Goal: Information Seeking & Learning: Learn about a topic

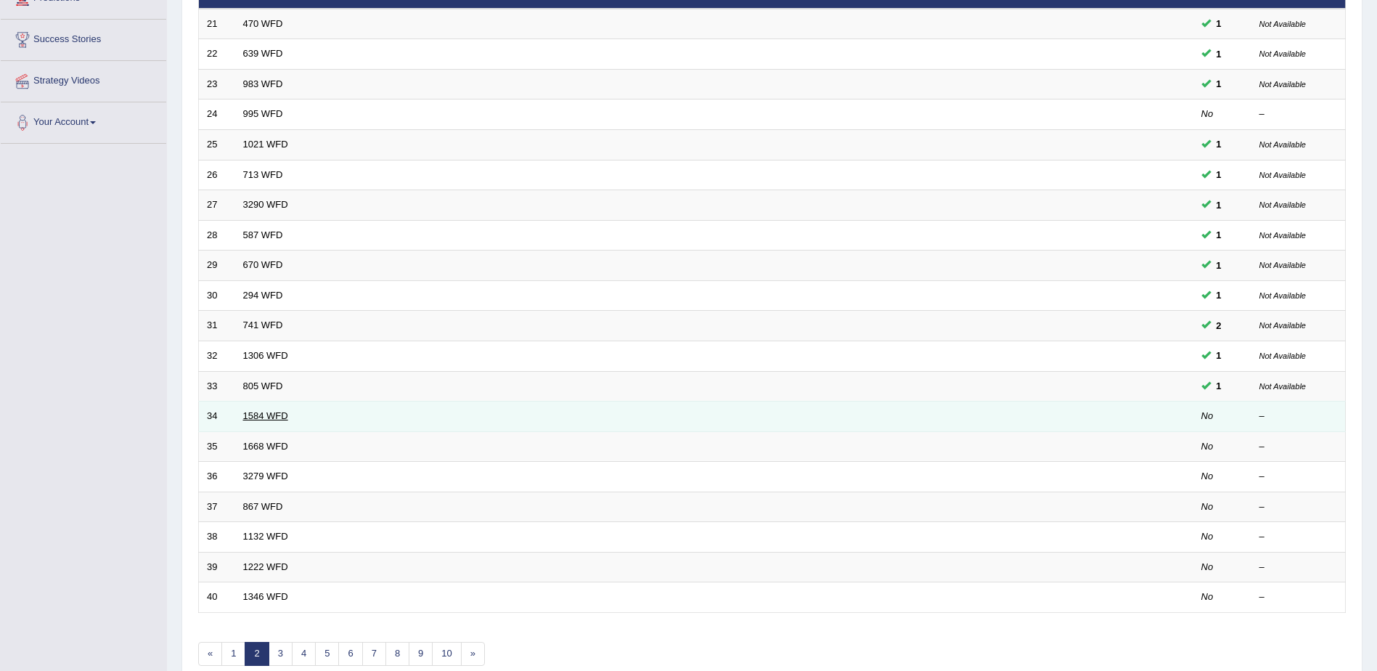
click at [269, 413] on link "1584 WFD" at bounding box center [265, 415] width 45 height 11
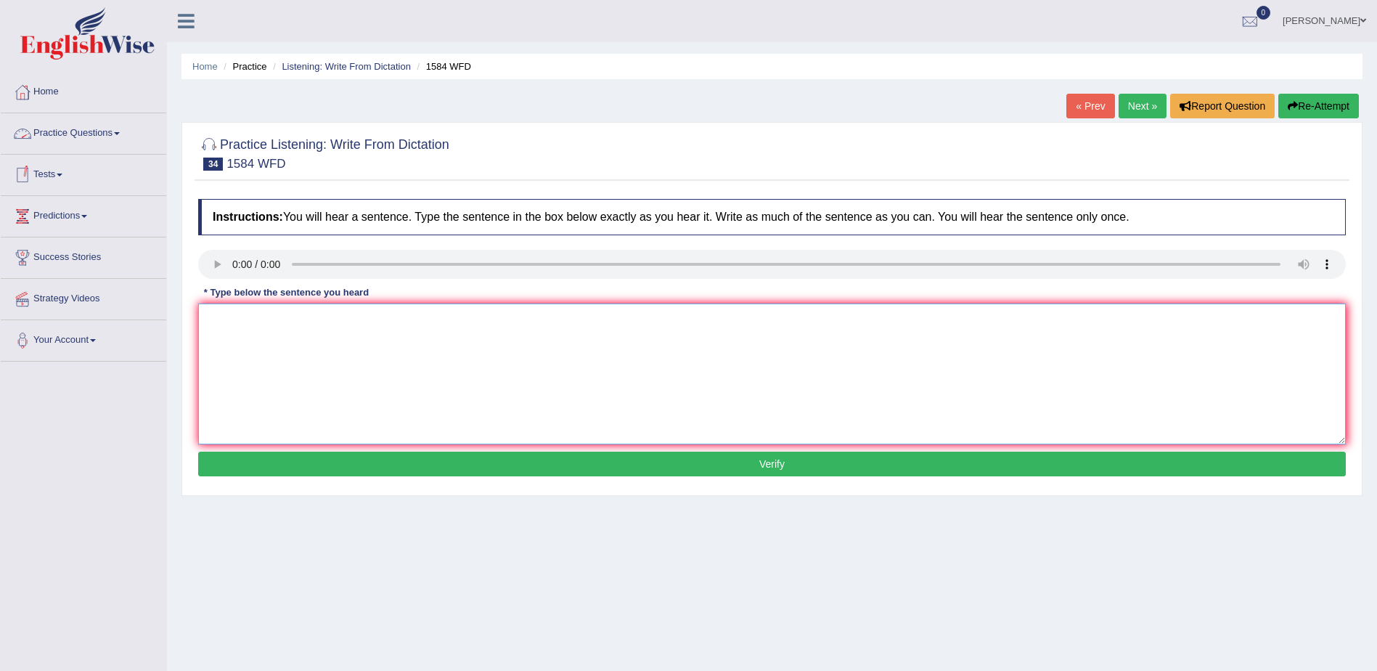
click at [251, 338] on textarea at bounding box center [772, 374] width 1148 height 141
type textarea "You should return your books in libary before the year end."
click at [767, 463] on button "Verify" at bounding box center [772, 464] width 1148 height 25
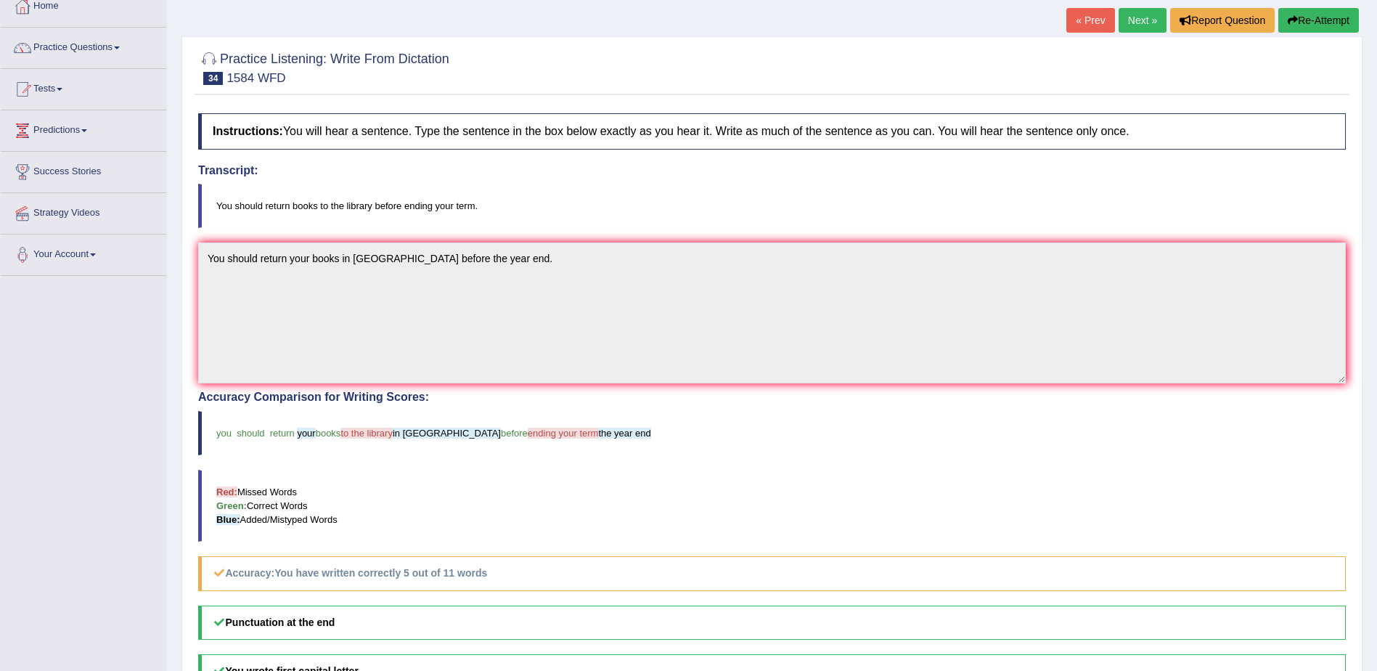
scroll to position [145, 0]
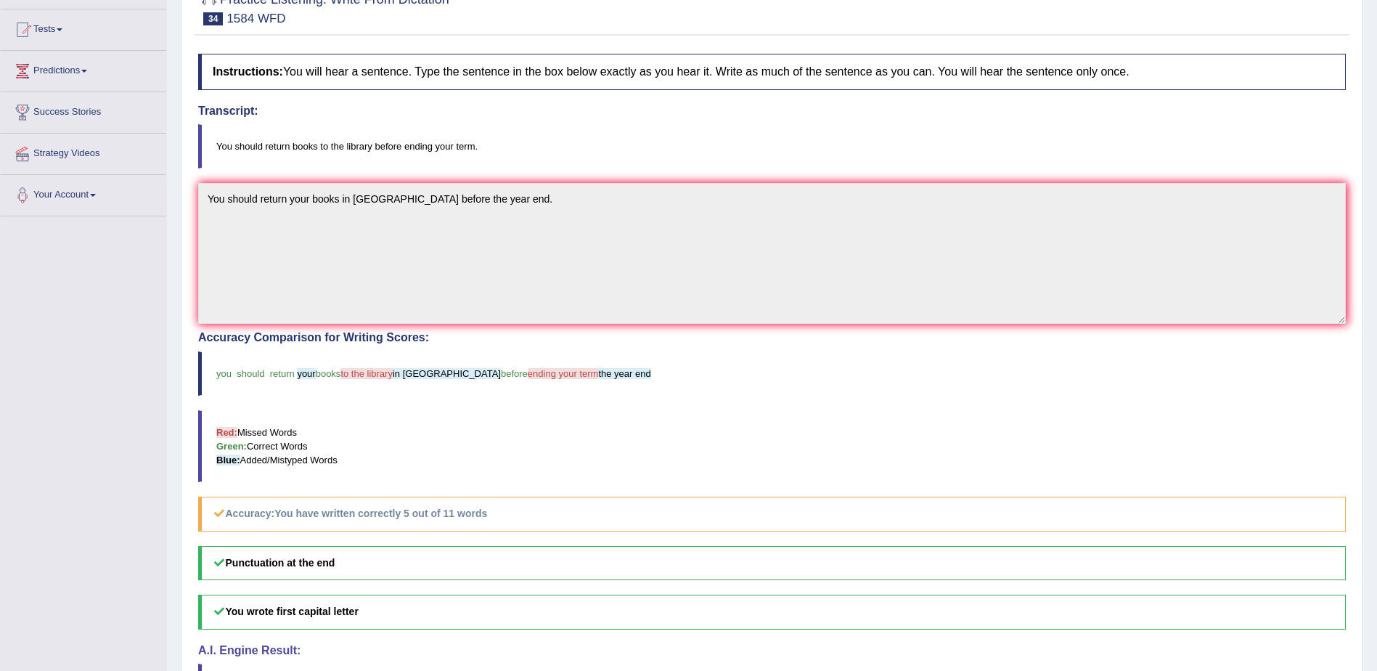
drag, startPoint x: 985, startPoint y: 143, endPoint x: 982, endPoint y: 126, distance: 17.6
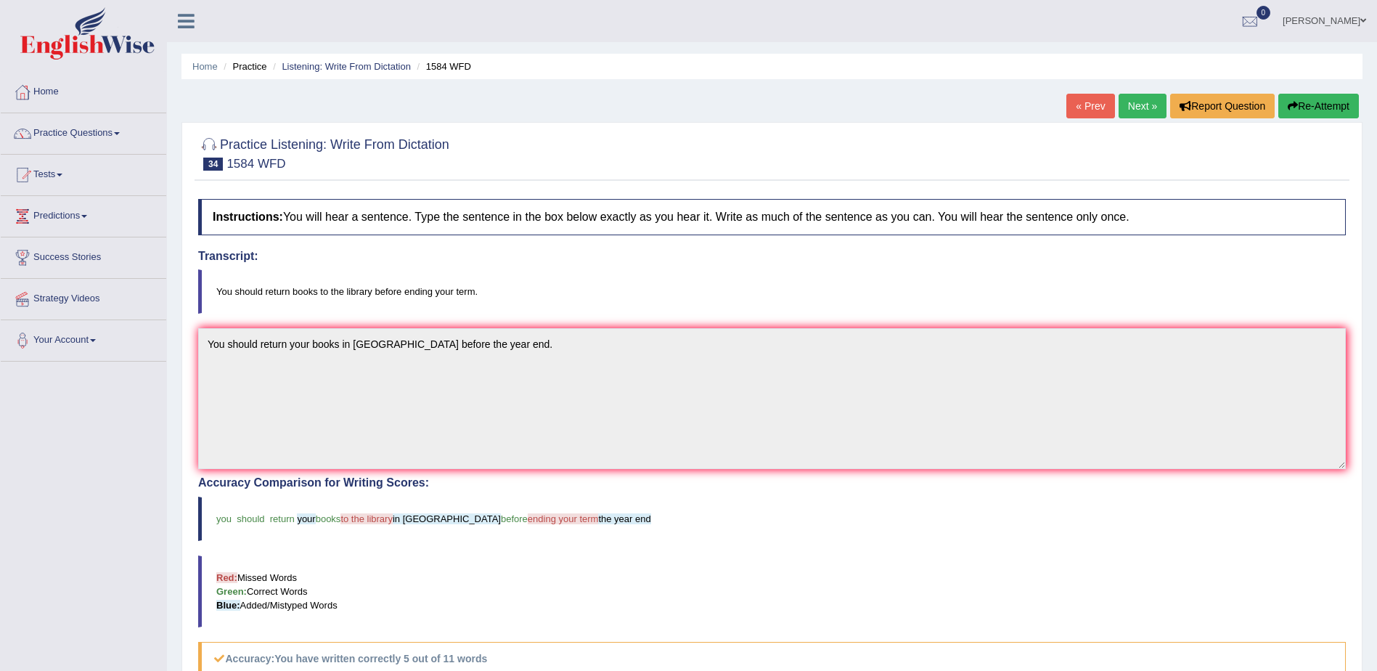
click at [1141, 103] on link "Next »" at bounding box center [1143, 106] width 48 height 25
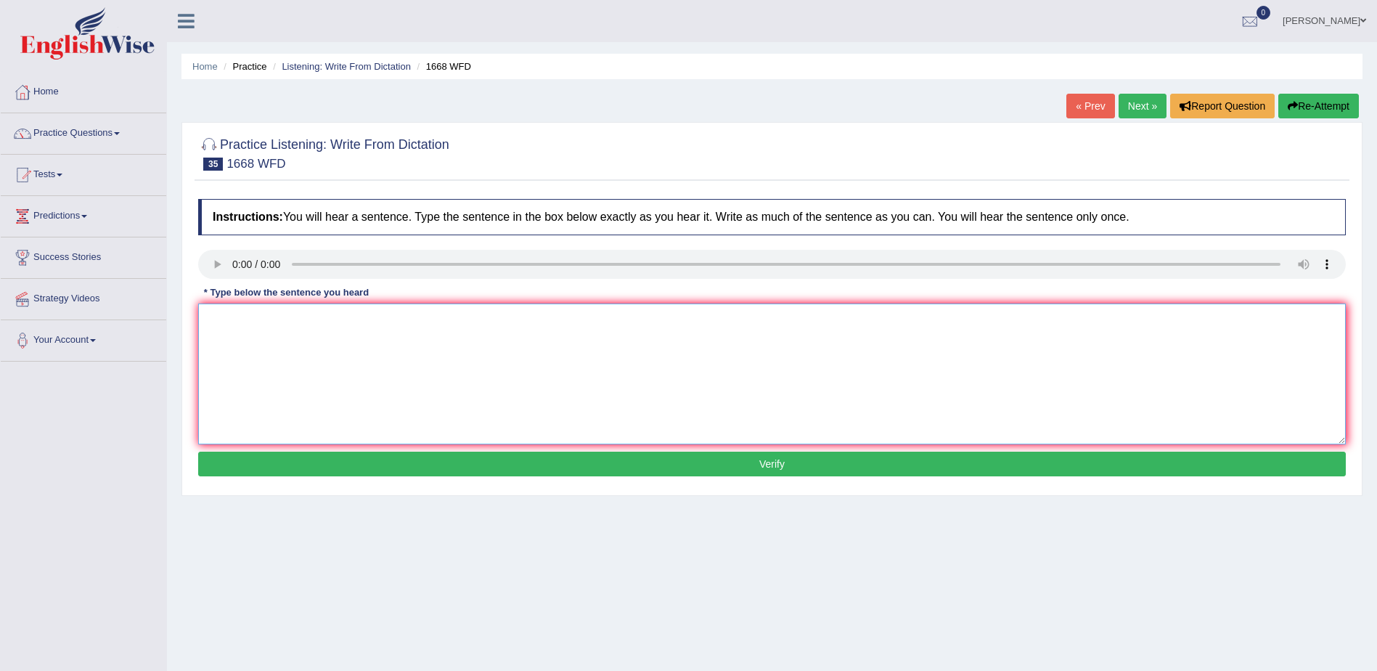
click at [484, 404] on textarea at bounding box center [772, 374] width 1148 height 141
type textarea "h"
type textarea "He's almost never in the office."
click at [762, 460] on button "Verify" at bounding box center [772, 464] width 1148 height 25
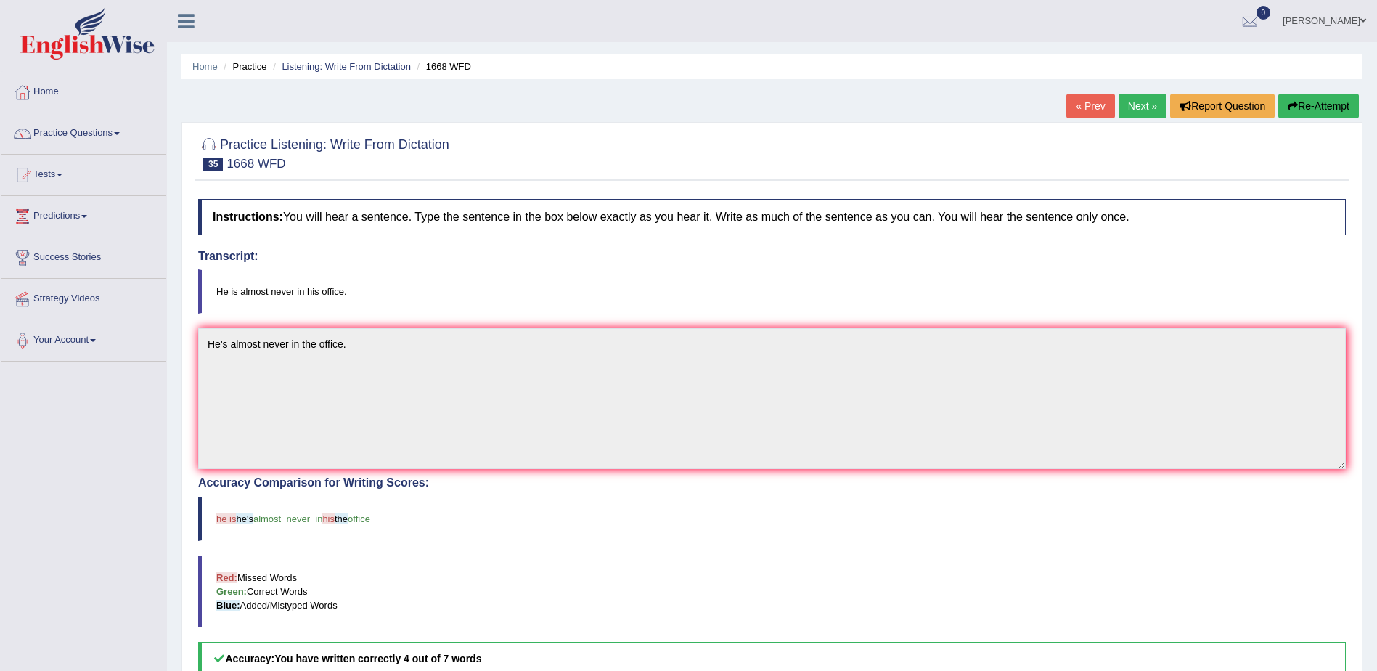
click at [1131, 106] on link "Next »" at bounding box center [1143, 106] width 48 height 25
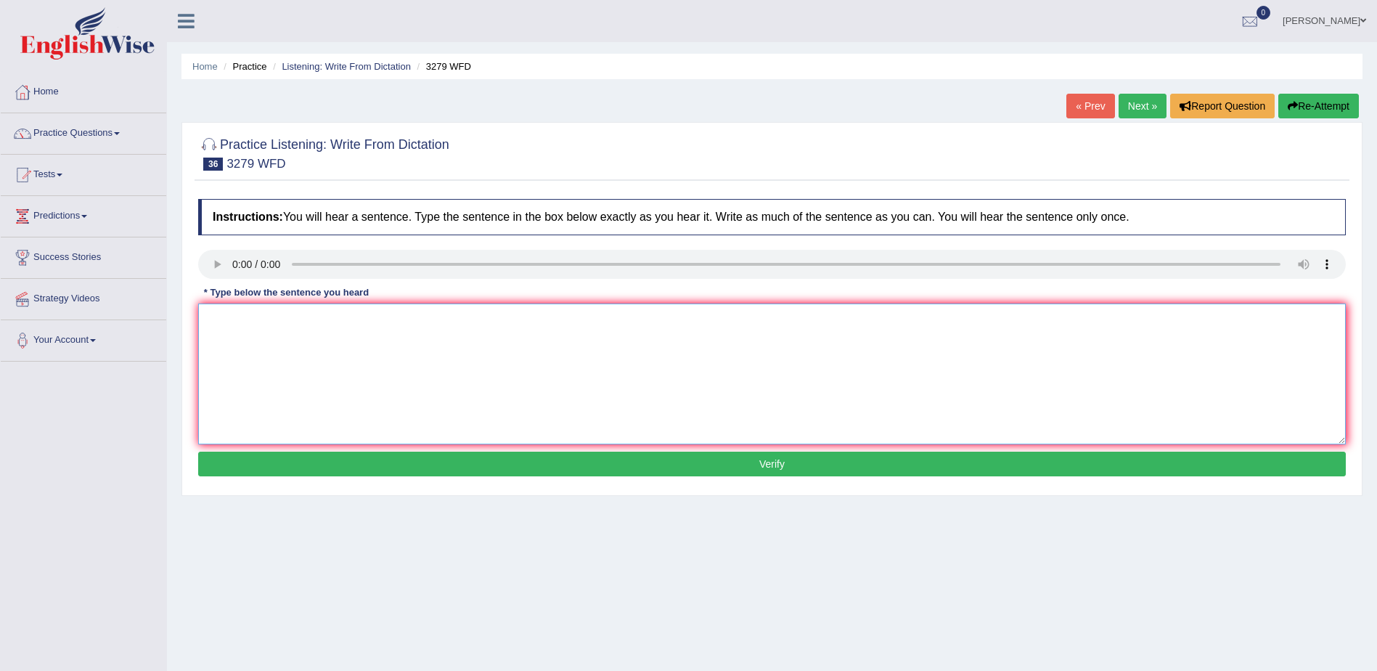
click at [312, 400] on textarea at bounding box center [772, 374] width 1148 height 141
click at [334, 319] on textarea "This is the best examples of modern army" at bounding box center [772, 374] width 1148 height 141
click at [827, 441] on textarea "This is the best examples of the modern army" at bounding box center [772, 374] width 1148 height 141
type textarea "This is the best examples of the modern army."
click at [768, 469] on button "Verify" at bounding box center [772, 464] width 1148 height 25
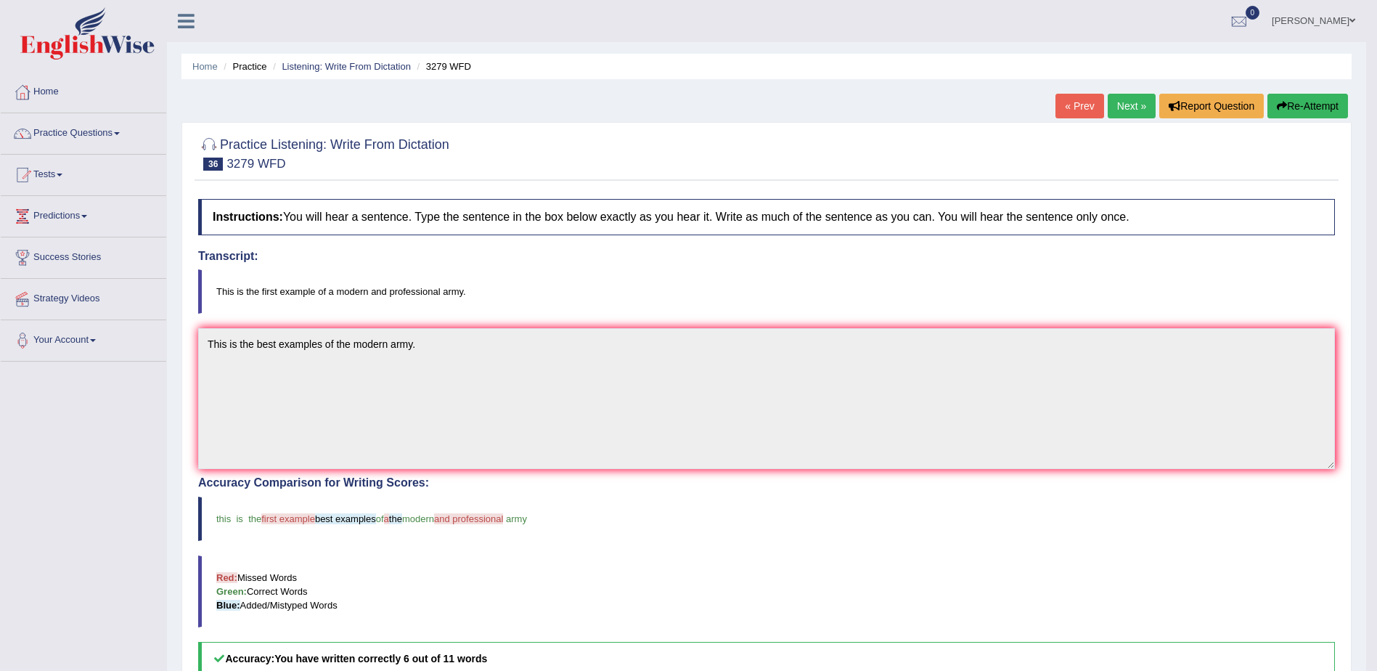
click at [1122, 99] on link "Next »" at bounding box center [1132, 106] width 48 height 25
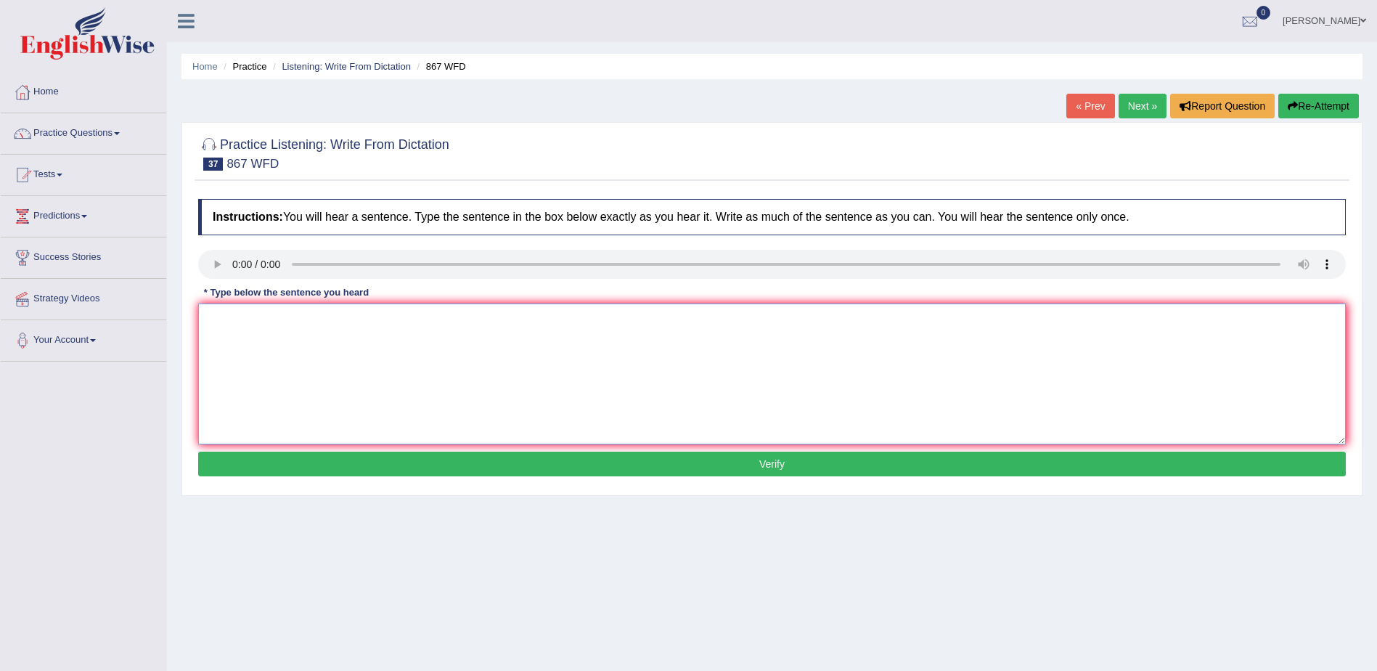
click at [430, 354] on textarea at bounding box center [772, 374] width 1148 height 141
click at [277, 321] on textarea "Globalation" at bounding box center [772, 374] width 1148 height 141
click at [305, 314] on textarea "Globalations" at bounding box center [772, 374] width 1148 height 141
click at [402, 319] on textarea "Globalations in the modern world lived" at bounding box center [772, 374] width 1148 height 141
click at [452, 322] on textarea "Globalations in the modern world lives to automatic" at bounding box center [772, 374] width 1148 height 141
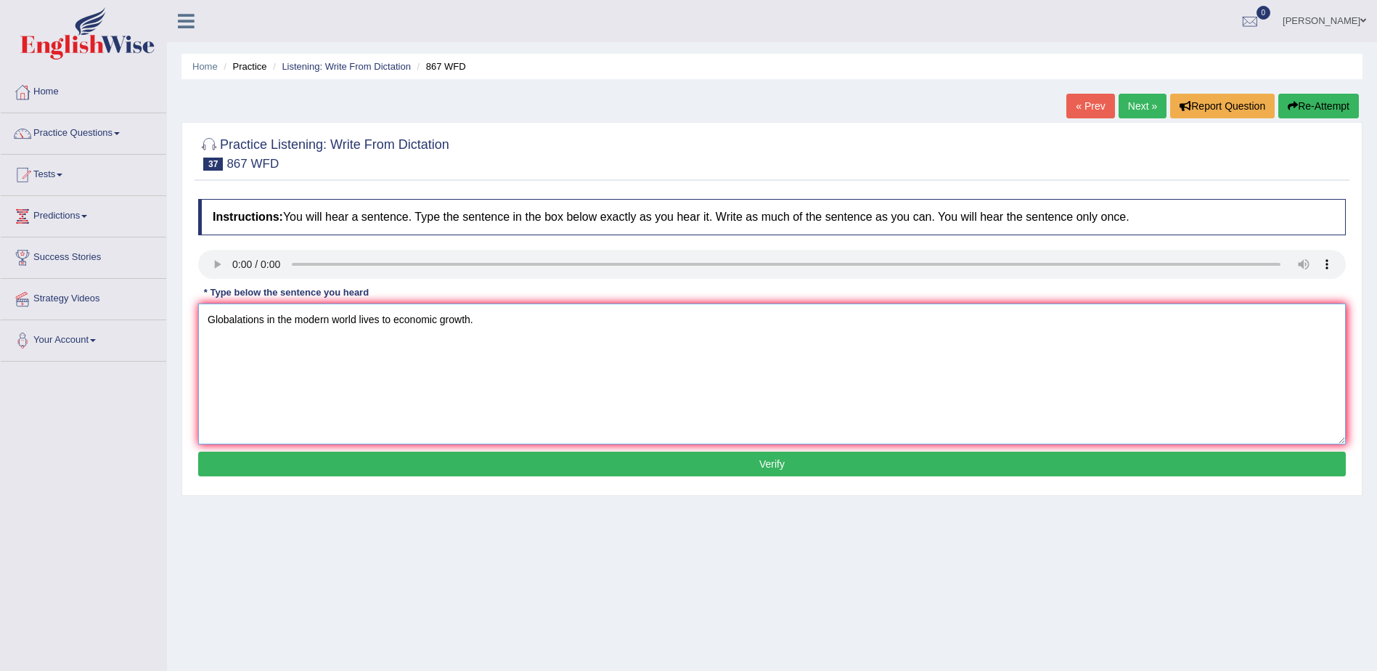
type textarea "Globalations in the modern world lives to economic growth."
click at [746, 464] on button "Verify" at bounding box center [772, 464] width 1148 height 25
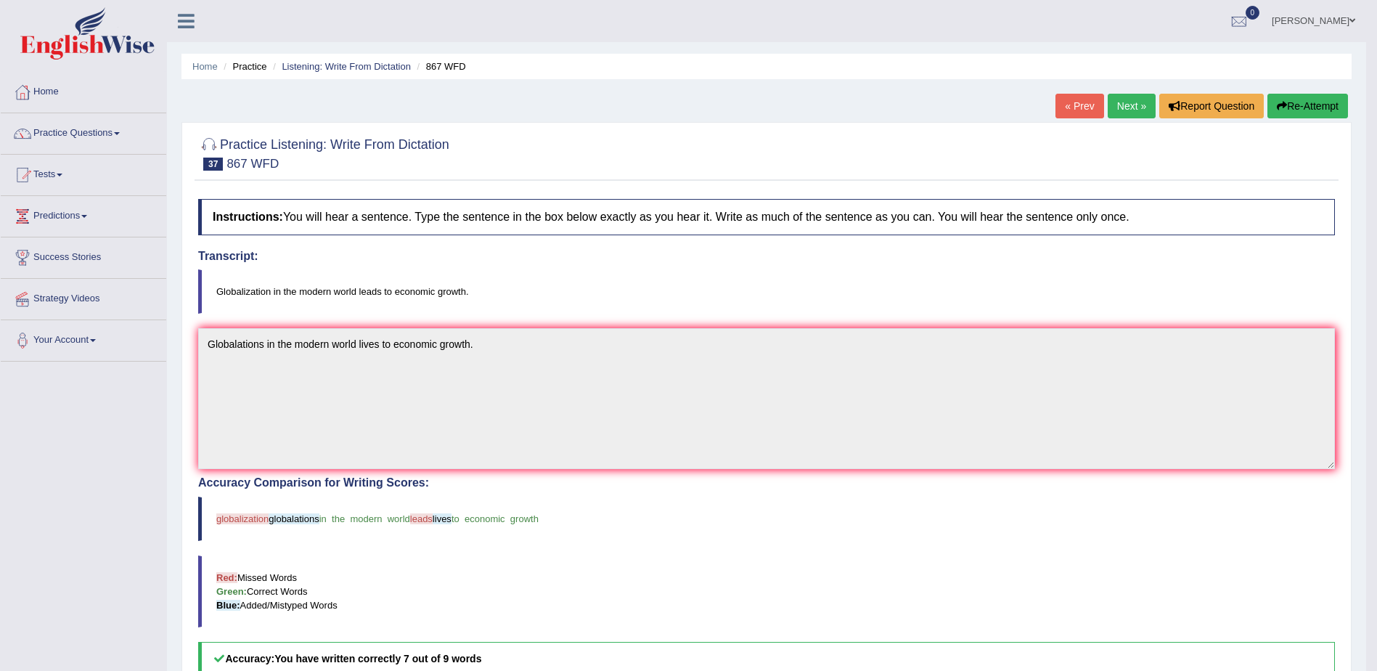
click at [1115, 99] on link "Next »" at bounding box center [1132, 106] width 48 height 25
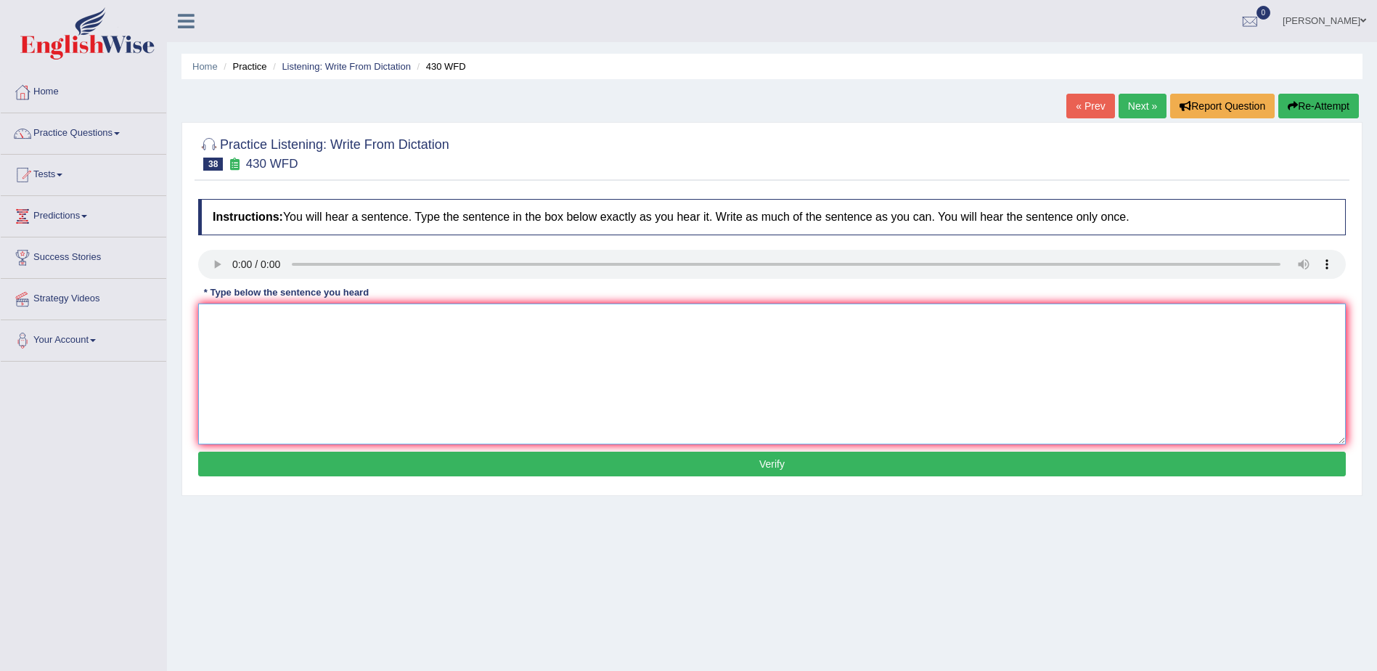
click at [375, 393] on textarea at bounding box center [772, 374] width 1148 height 141
click at [264, 318] on textarea "Extention of requirements in assigment before the deadline." at bounding box center [772, 374] width 1148 height 141
type textarea "Extention of the requirements in assigment before the deadline."
click at [754, 458] on button "Verify" at bounding box center [772, 464] width 1148 height 25
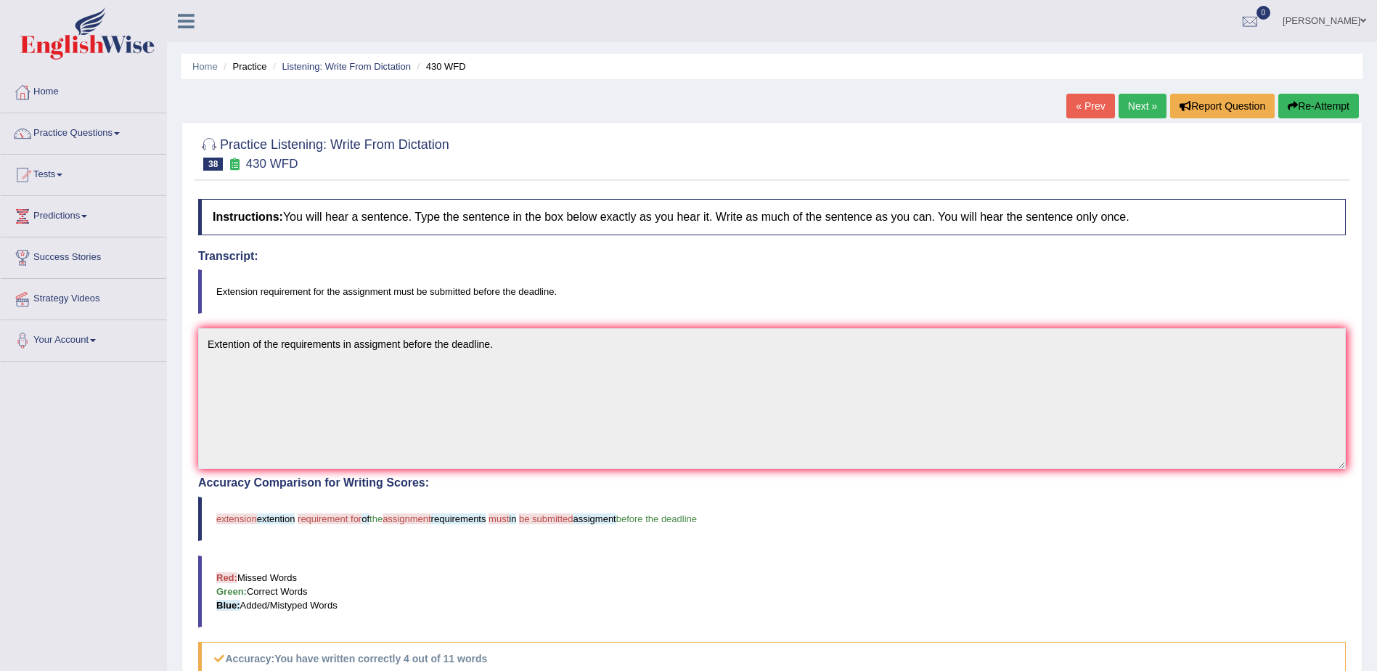
scroll to position [73, 0]
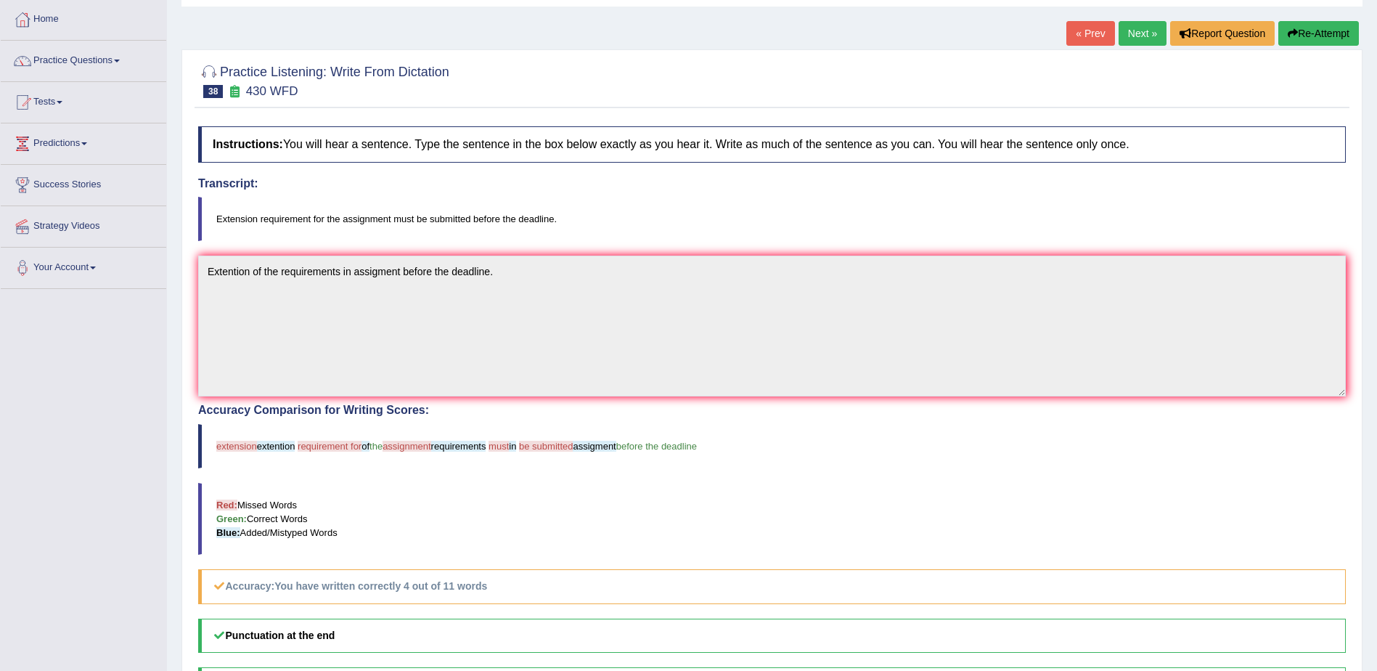
click at [1132, 28] on link "Next »" at bounding box center [1143, 33] width 48 height 25
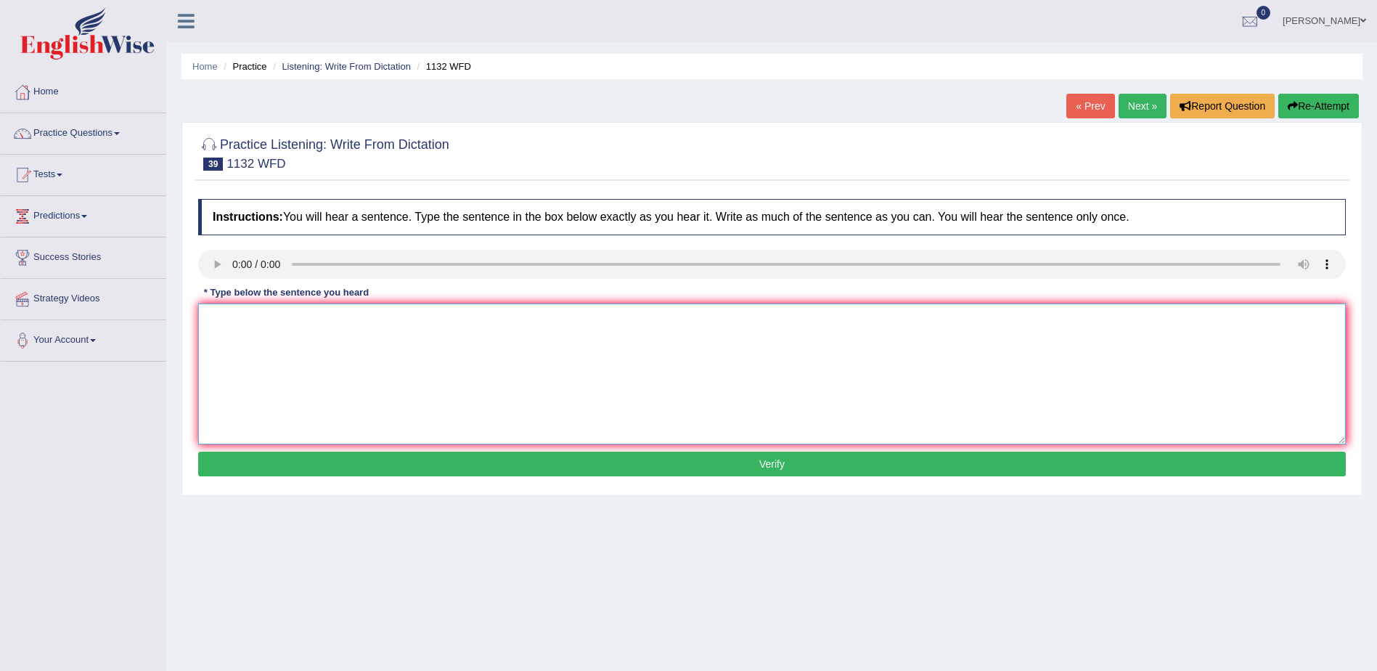
click at [335, 373] on textarea at bounding box center [772, 374] width 1148 height 141
type textarea "Many important policies need to be made."
click at [751, 456] on button "Verify" at bounding box center [772, 464] width 1148 height 25
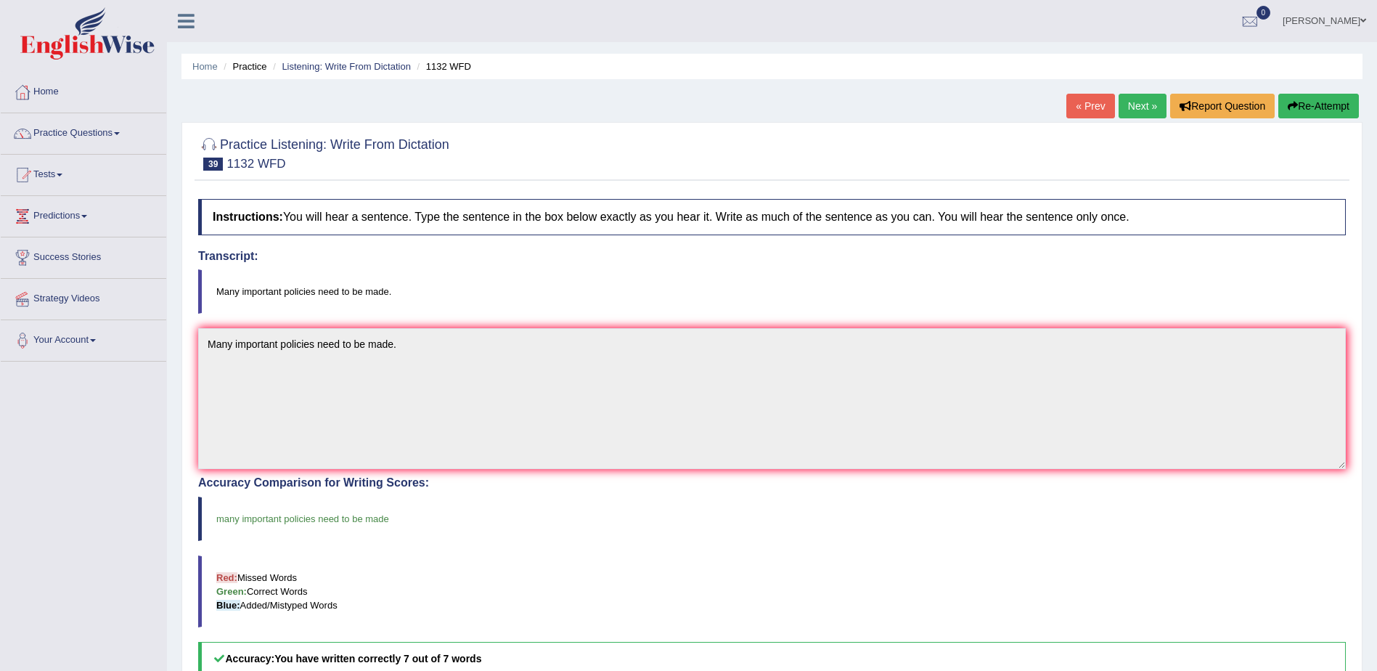
click at [1128, 101] on link "Next »" at bounding box center [1143, 106] width 48 height 25
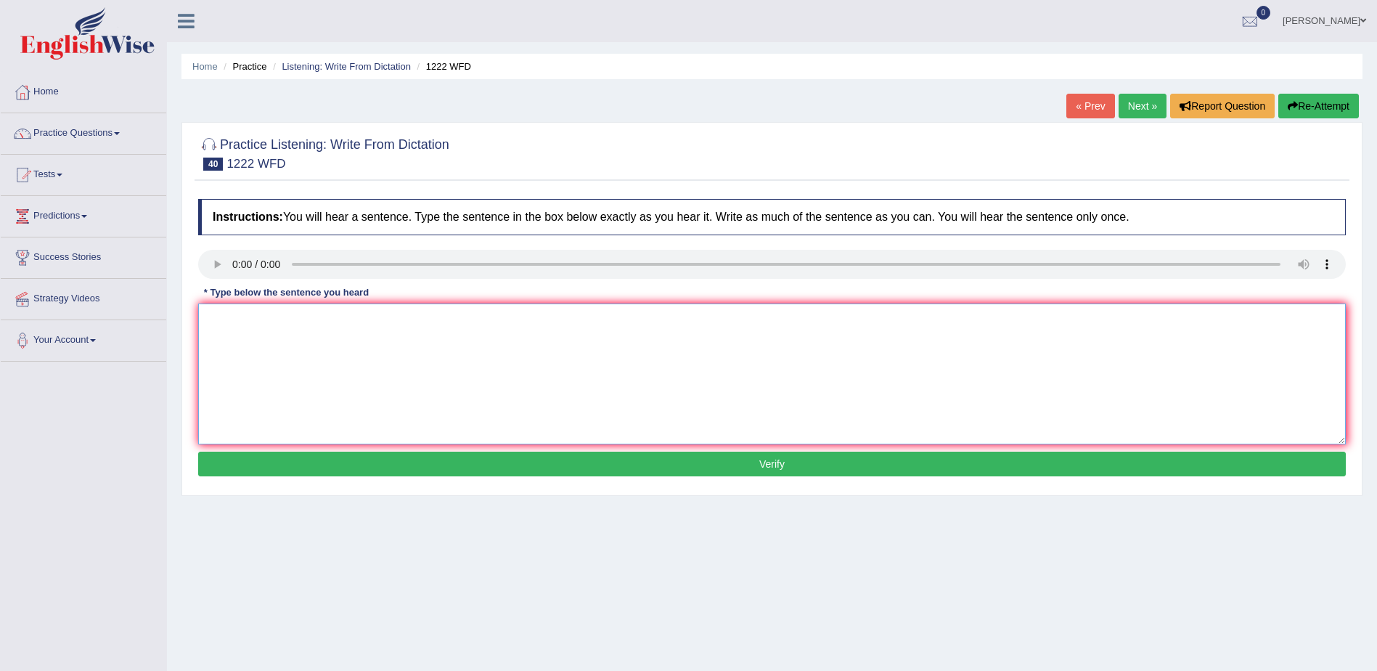
click at [264, 383] on textarea at bounding box center [772, 374] width 1148 height 141
type textarea "s"
type textarea "Scientific experiment need to identify the results."
click at [776, 459] on button "Verify" at bounding box center [772, 464] width 1148 height 25
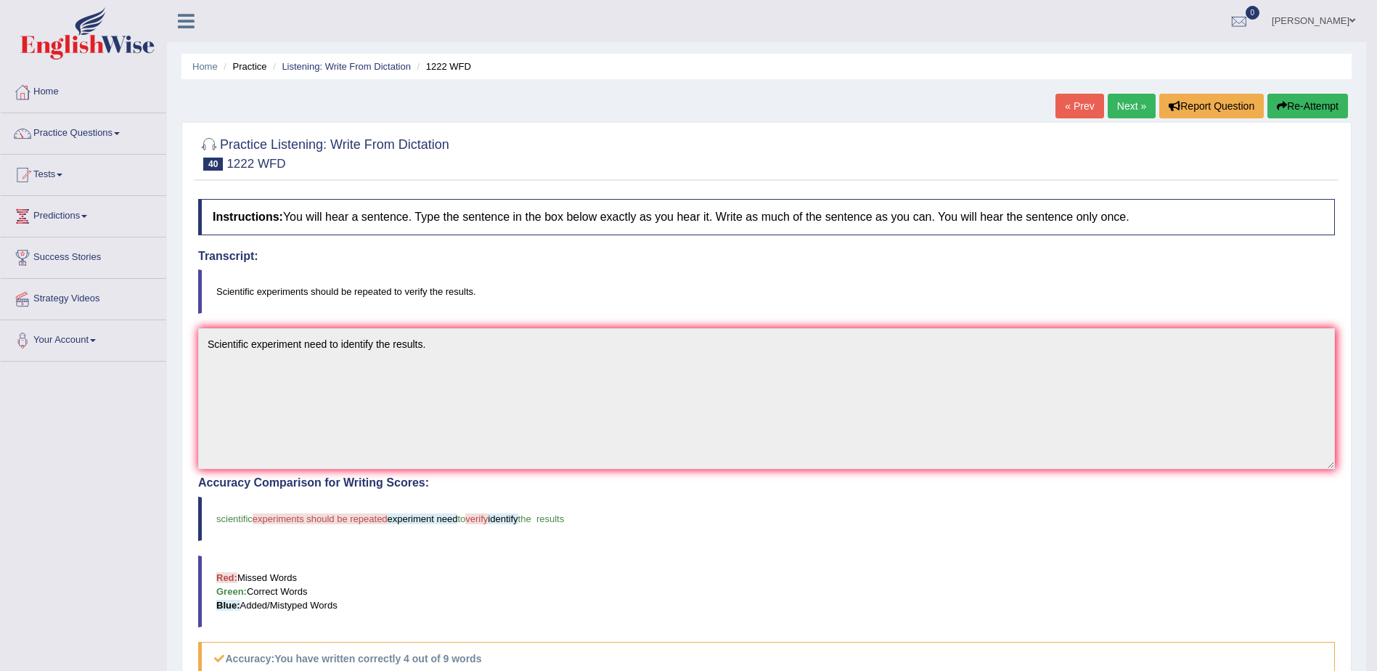
click at [1133, 97] on link "Next »" at bounding box center [1132, 106] width 48 height 25
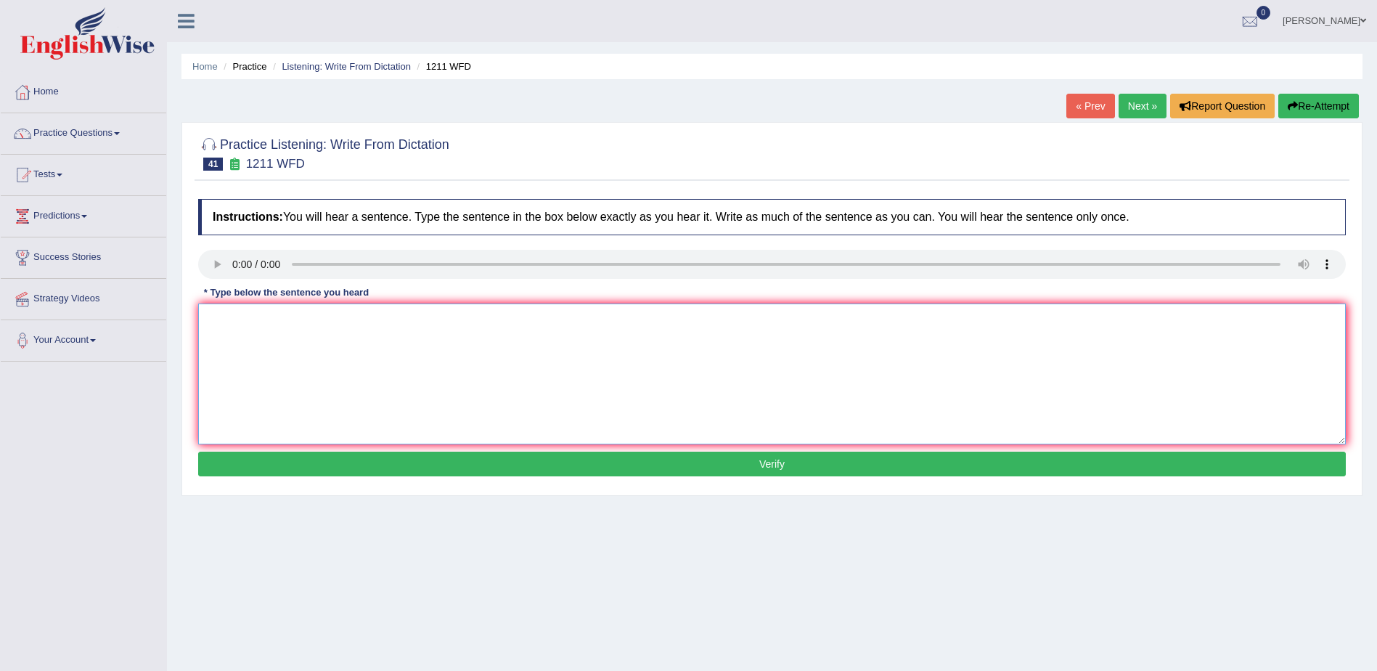
click at [419, 418] on textarea at bounding box center [772, 374] width 1148 height 141
click at [280, 319] on textarea "Comany project needs data" at bounding box center [772, 374] width 1148 height 141
click at [313, 318] on textarea "Comany projects needs data" at bounding box center [772, 374] width 1148 height 141
click at [341, 317] on textarea "Comany projects need data" at bounding box center [772, 374] width 1148 height 141
click at [226, 320] on textarea "Comany projects need data" at bounding box center [772, 374] width 1148 height 141
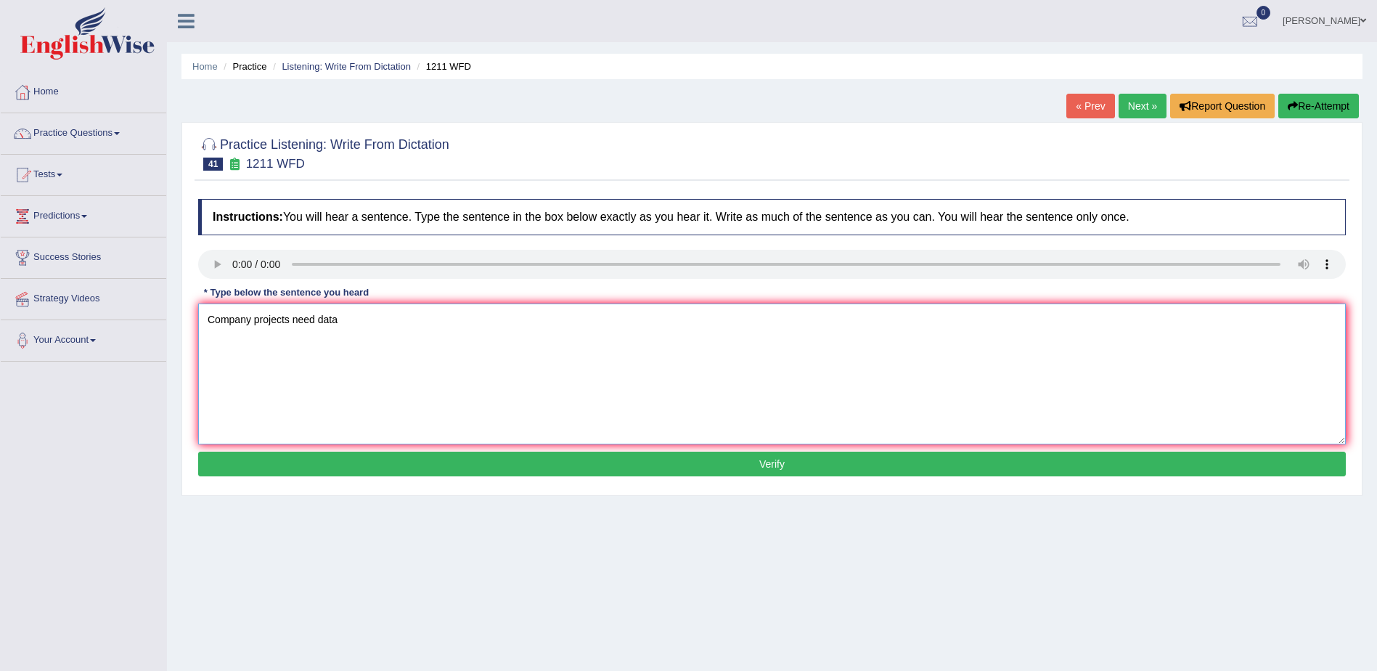
click at [353, 324] on textarea "Company projects need data" at bounding box center [772, 374] width 1148 height 141
click at [292, 317] on textarea "Company projects need data" at bounding box center [772, 374] width 1148 height 141
click at [367, 315] on textarea "Company projects must adaptneed data" at bounding box center [772, 374] width 1148 height 141
click at [382, 329] on textarea "Company projects must adapt data" at bounding box center [772, 374] width 1148 height 141
click at [342, 319] on textarea "Company projects must adapt data regulations." at bounding box center [772, 374] width 1148 height 141
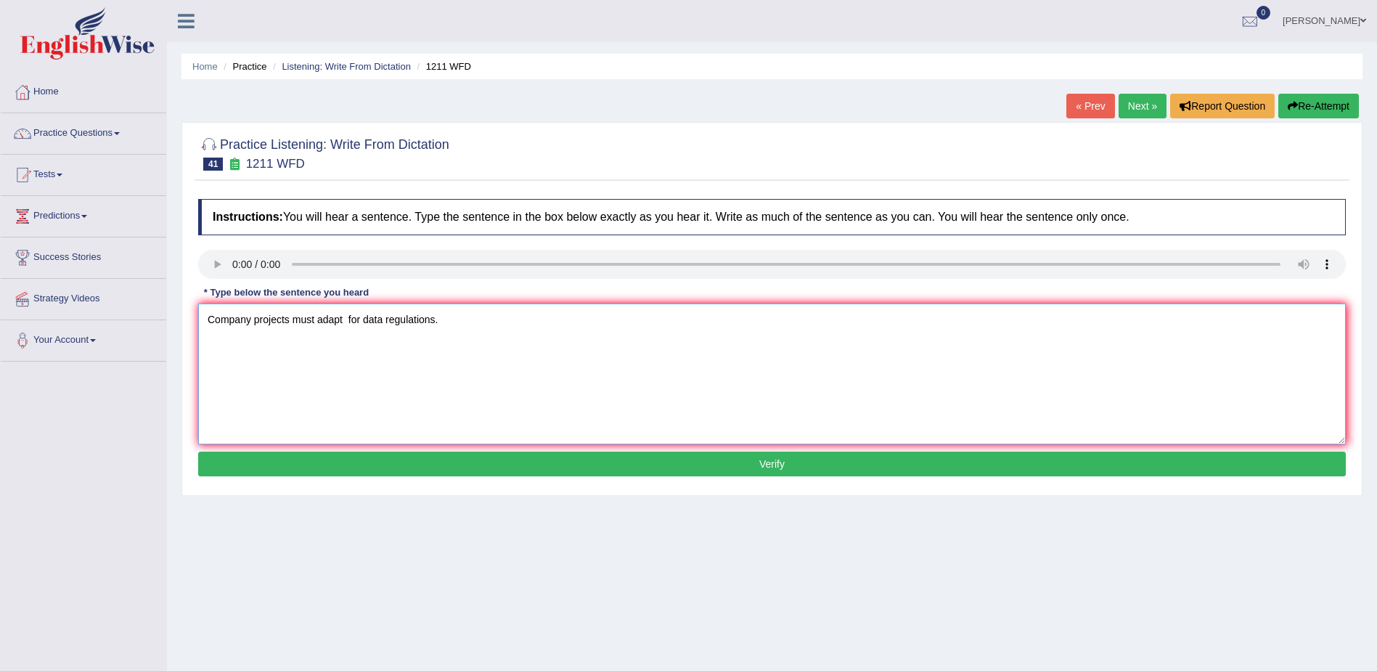
type textarea "Company projects must adapt for data regulations."
click at [764, 469] on button "Verify" at bounding box center [772, 464] width 1148 height 25
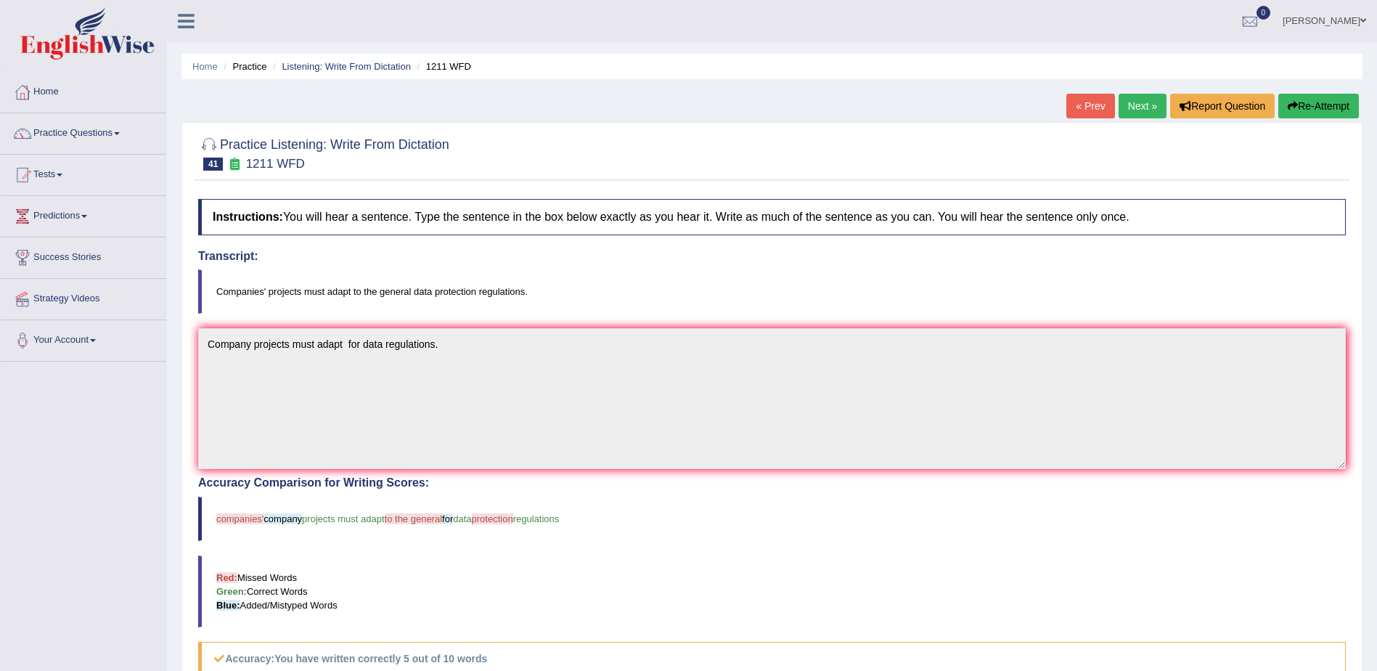
click at [1123, 105] on link "Next »" at bounding box center [1143, 106] width 48 height 25
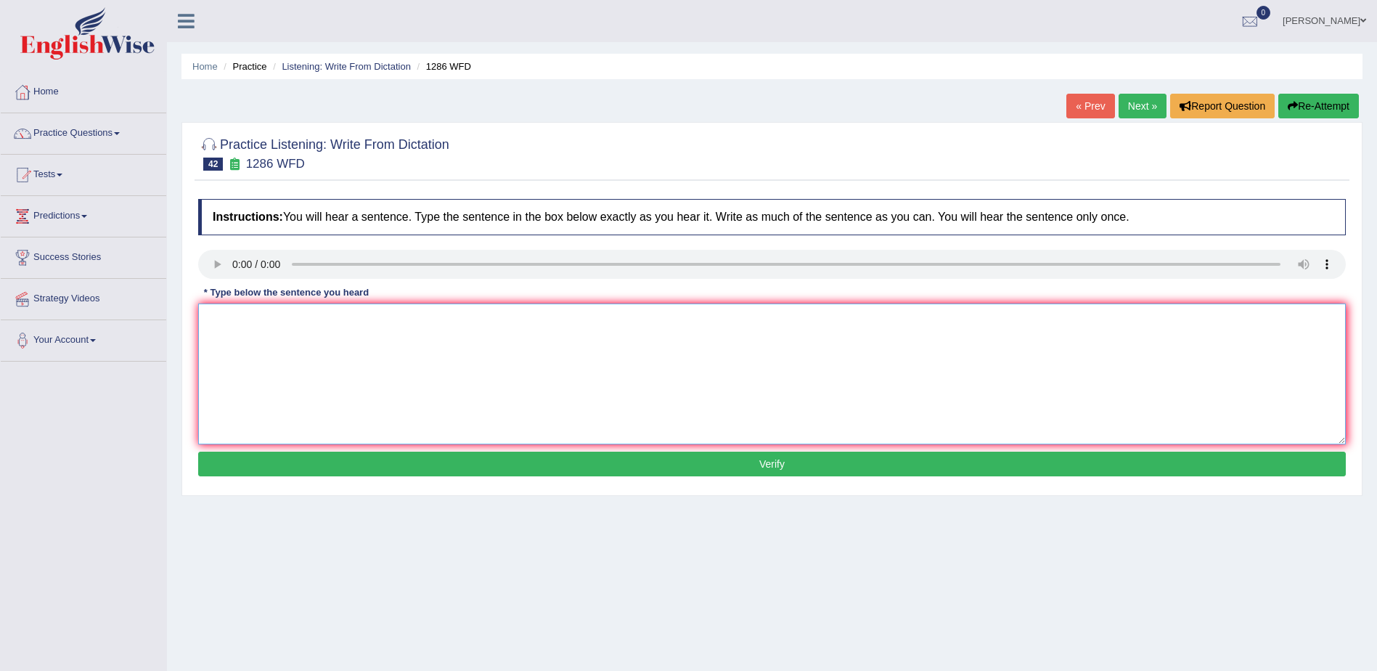
click at [256, 339] on textarea at bounding box center [772, 374] width 1148 height 141
click at [236, 315] on textarea at bounding box center [772, 374] width 1148 height 141
type textarea "The following birth rates is the students stock."
click at [770, 464] on button "Verify" at bounding box center [772, 464] width 1148 height 25
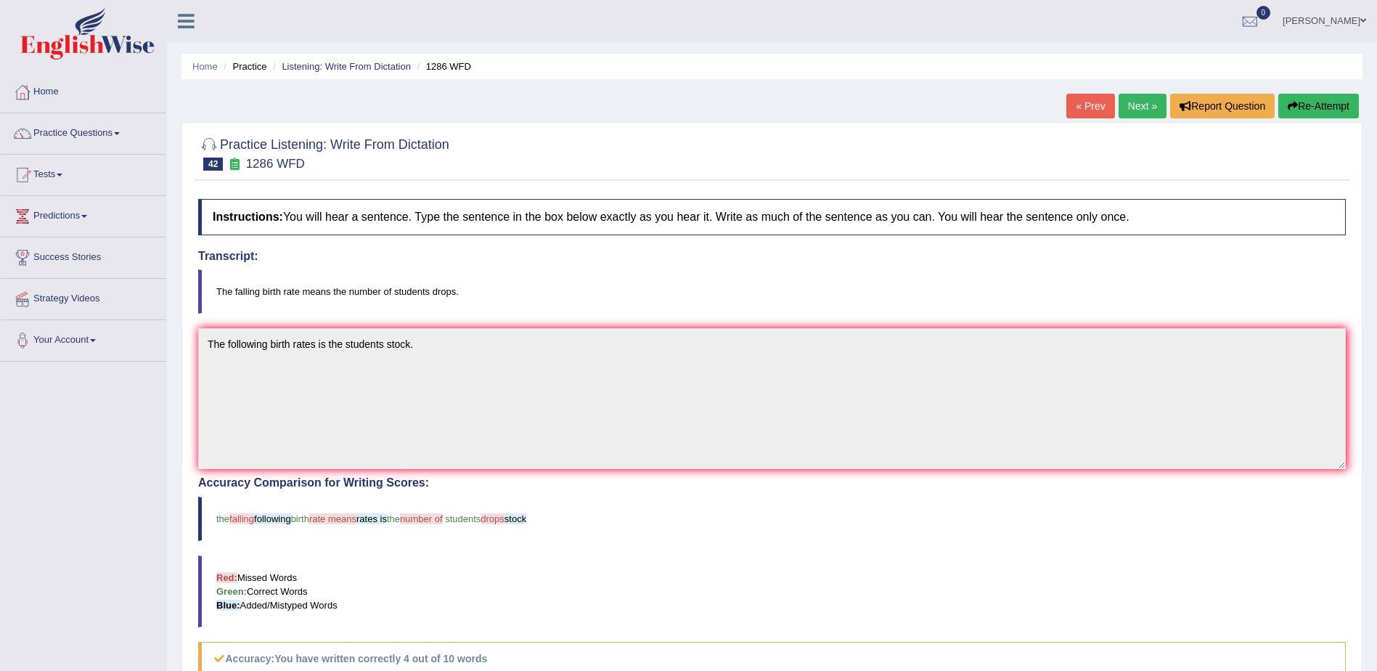
drag, startPoint x: 802, startPoint y: 136, endPoint x: 837, endPoint y: 146, distance: 36.3
click at [836, 145] on div at bounding box center [772, 153] width 1148 height 44
click at [1133, 101] on link "Next »" at bounding box center [1143, 106] width 48 height 25
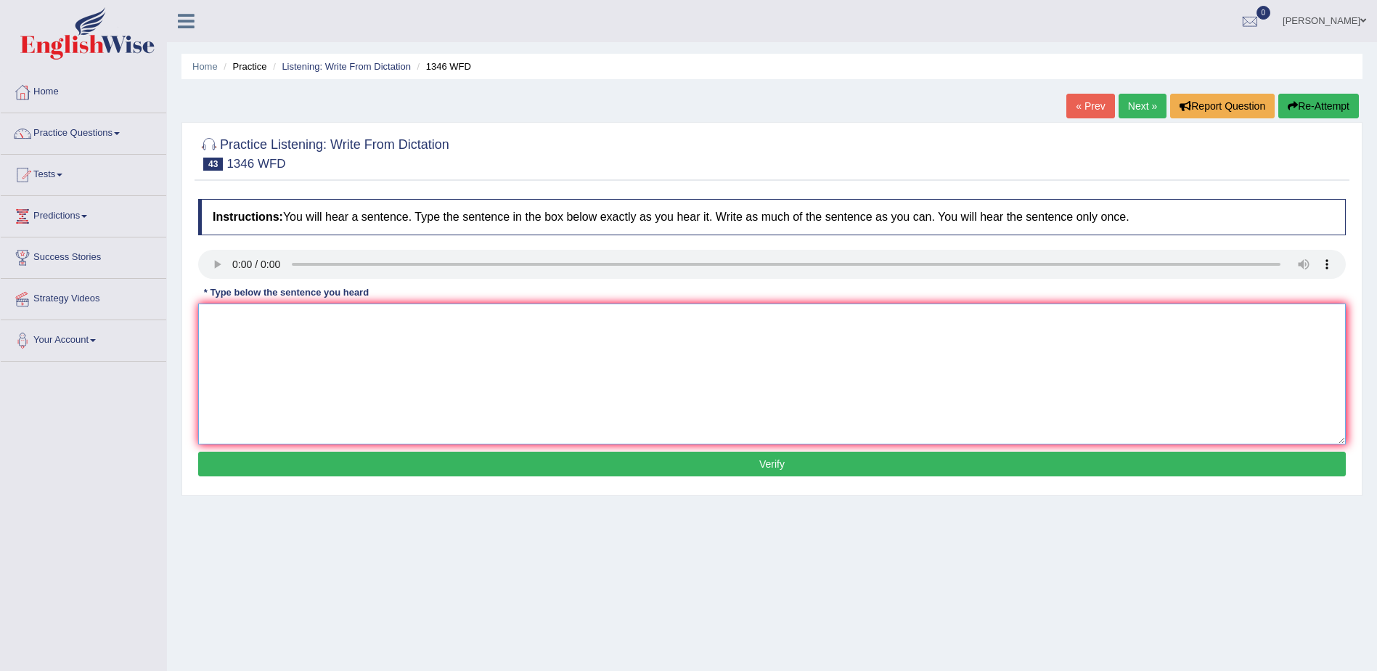
click at [269, 374] on textarea at bounding box center [772, 374] width 1148 height 141
click at [260, 317] on textarea "The closing data application is closed by [DATE]." at bounding box center [772, 374] width 1148 height 141
type textarea "The closing data application is closed by [DATE]."
click at [769, 462] on button "Verify" at bounding box center [772, 464] width 1148 height 25
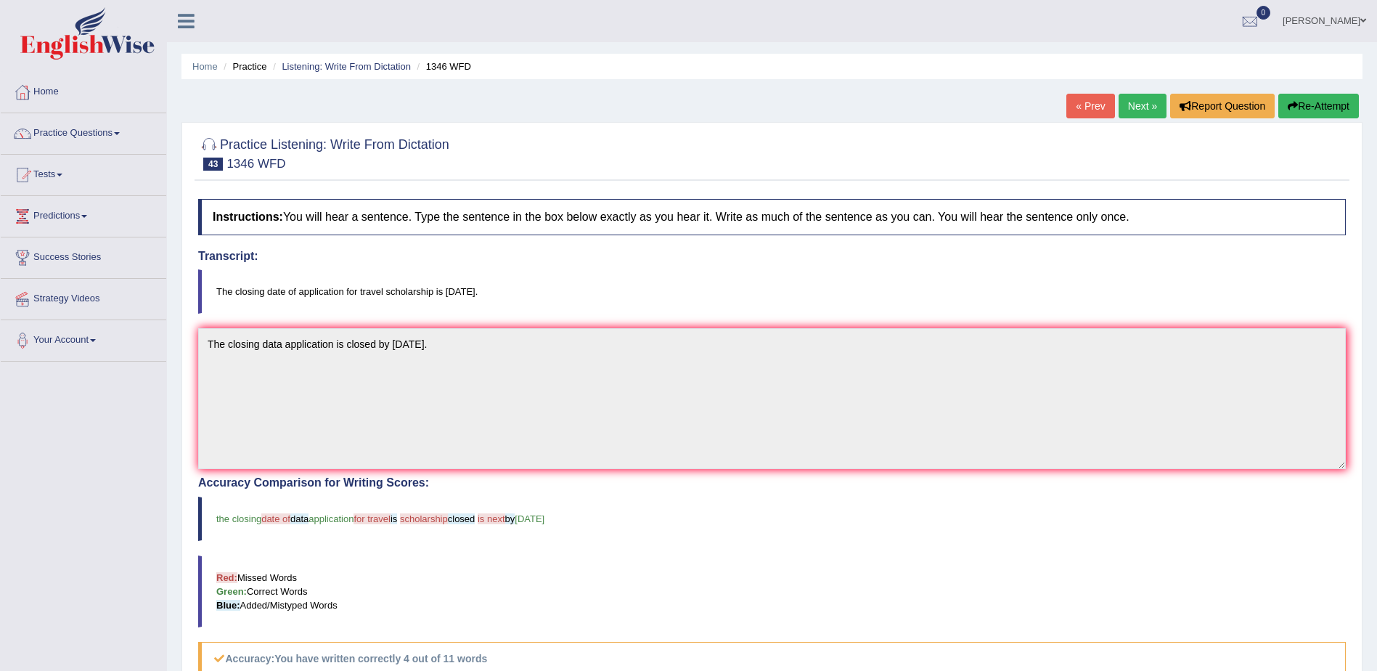
click at [1143, 103] on link "Next »" at bounding box center [1143, 106] width 48 height 25
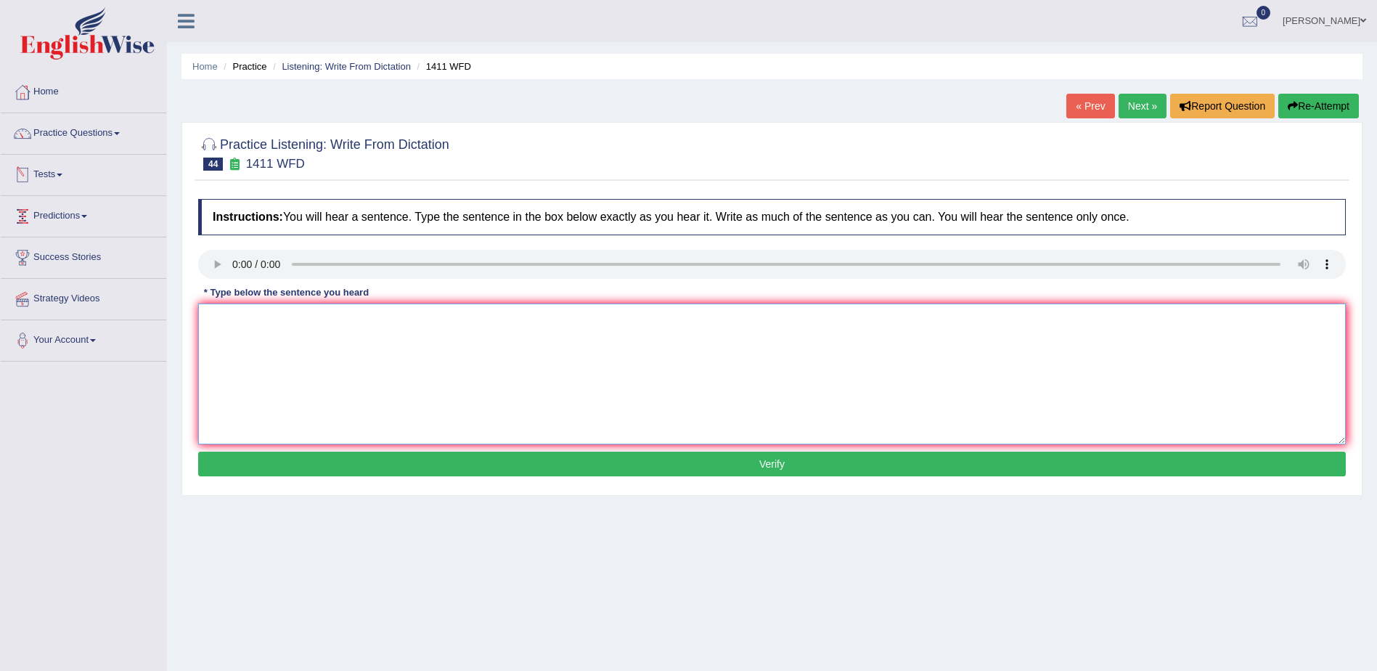
click at [660, 393] on textarea at bounding box center [772, 374] width 1148 height 141
click at [351, 319] on textarea "Food containing apple caluratesprovide" at bounding box center [772, 374] width 1148 height 141
click at [395, 314] on textarea "Food containing apple calurates provide" at bounding box center [772, 374] width 1148 height 141
type textarea "Food containing apple calurates provide little value."
click at [762, 460] on button "Verify" at bounding box center [772, 464] width 1148 height 25
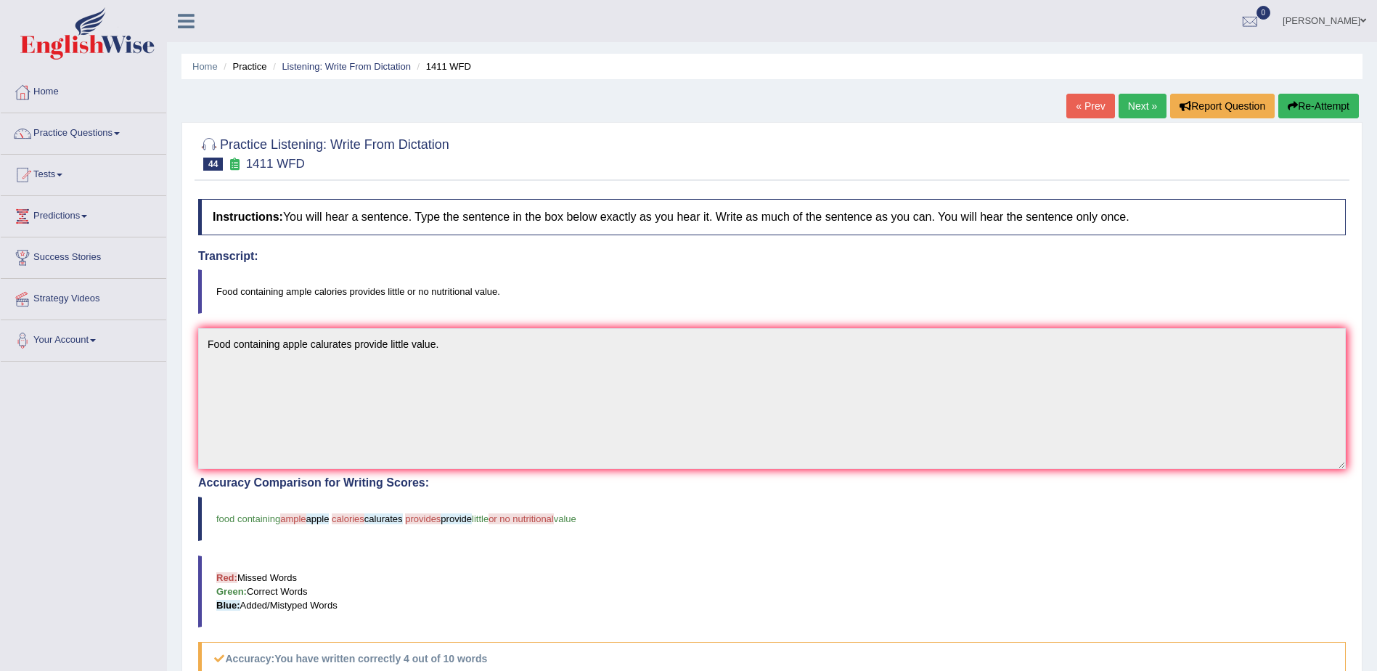
click at [1146, 105] on link "Next »" at bounding box center [1143, 106] width 48 height 25
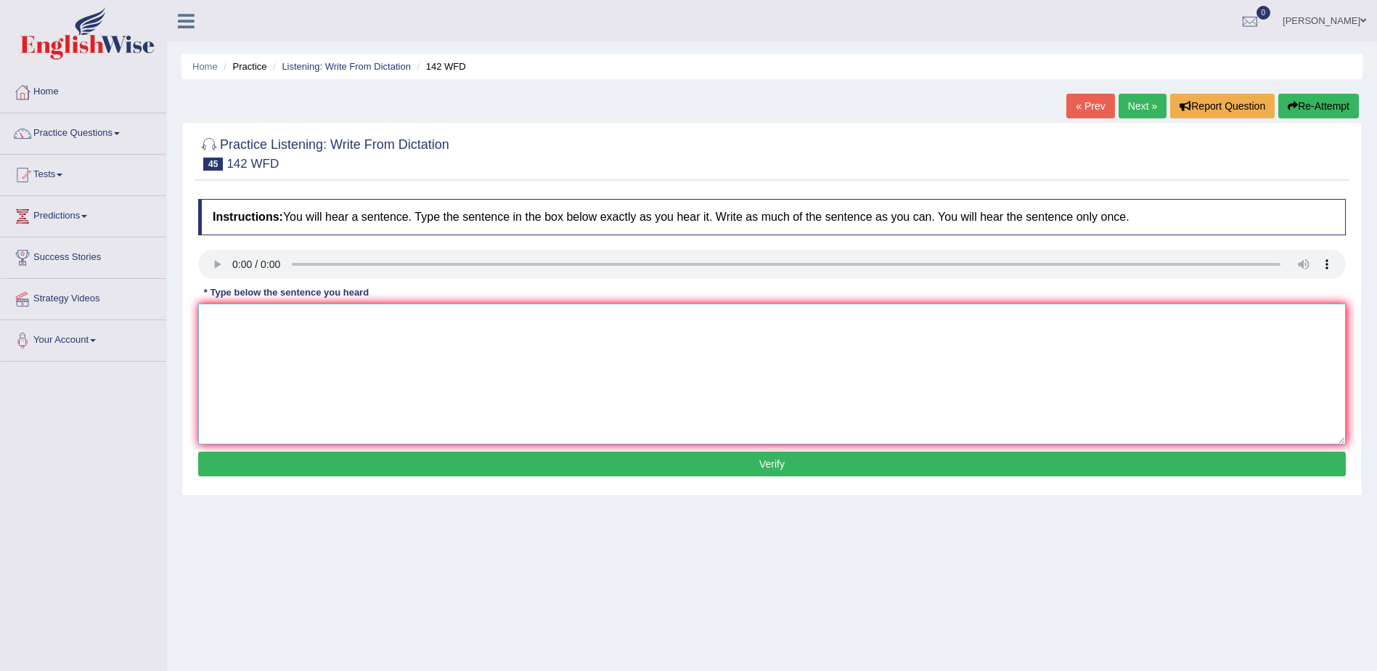
click at [264, 327] on textarea at bounding box center [772, 374] width 1148 height 141
click at [308, 314] on textarea "The d" at bounding box center [772, 374] width 1148 height 141
click at [316, 318] on textarea "The difficult course invole the" at bounding box center [772, 374] width 1148 height 141
click at [330, 316] on textarea "The difficult course invovele the" at bounding box center [772, 374] width 1148 height 141
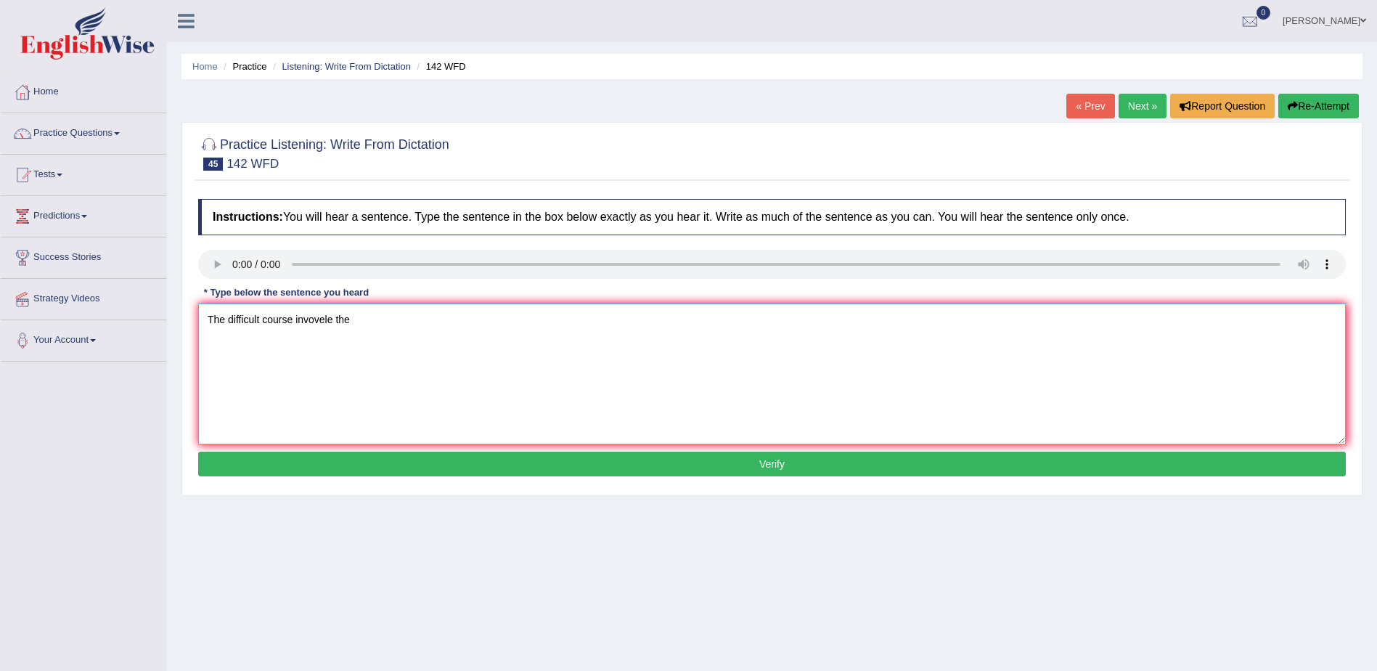
click at [333, 317] on textarea "The difficult course invovele the" at bounding box center [772, 374] width 1148 height 141
click at [375, 314] on textarea "The difficult course involve the" at bounding box center [772, 374] width 1148 height 141
click at [346, 319] on textarea "The difficult course involve the in society." at bounding box center [772, 374] width 1148 height 141
click at [339, 318] on textarea "The difficult course involve in society." at bounding box center [772, 374] width 1148 height 141
type textarea "The difficult course involve in the society."
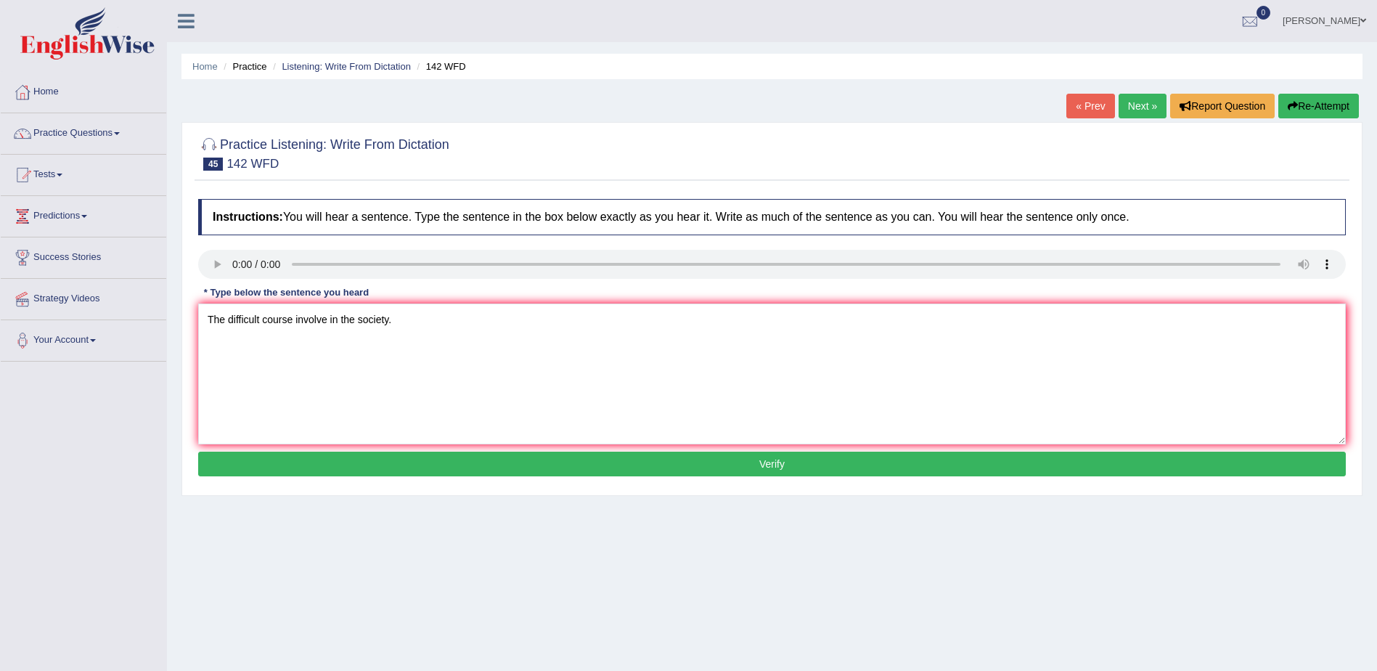
click at [774, 463] on button "Verify" at bounding box center [772, 464] width 1148 height 25
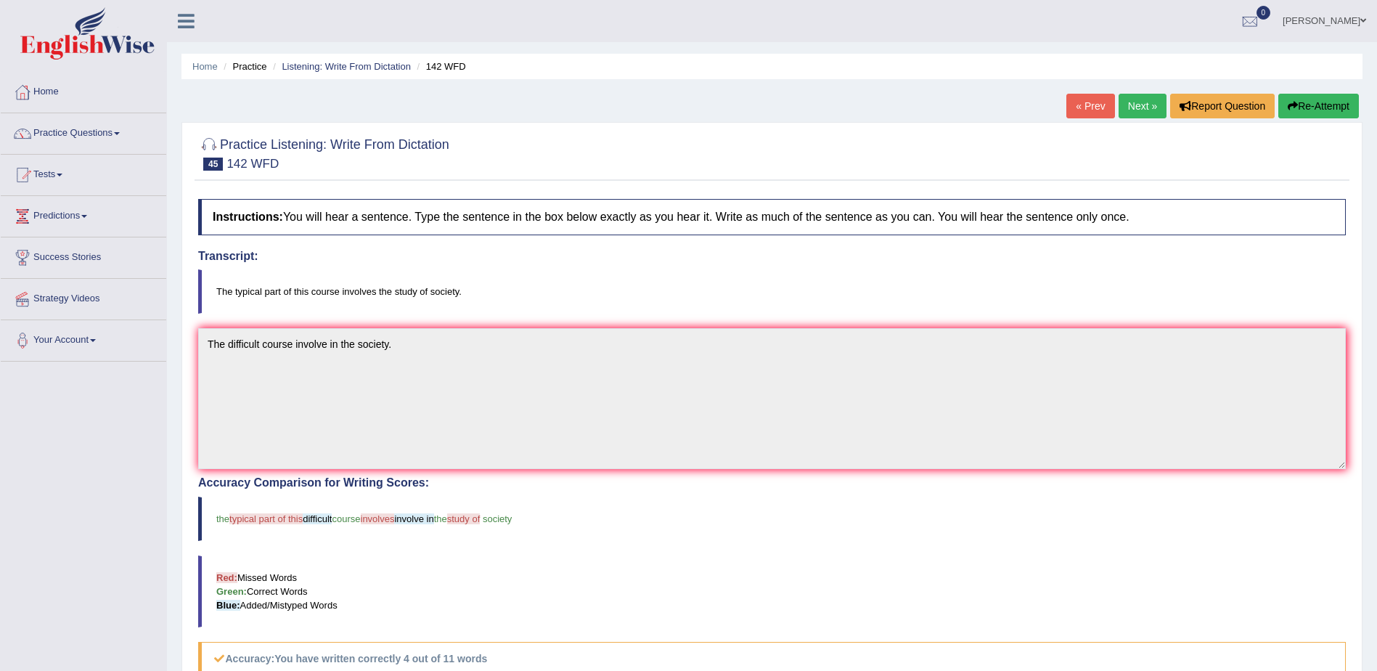
click at [1133, 111] on link "Next »" at bounding box center [1143, 106] width 48 height 25
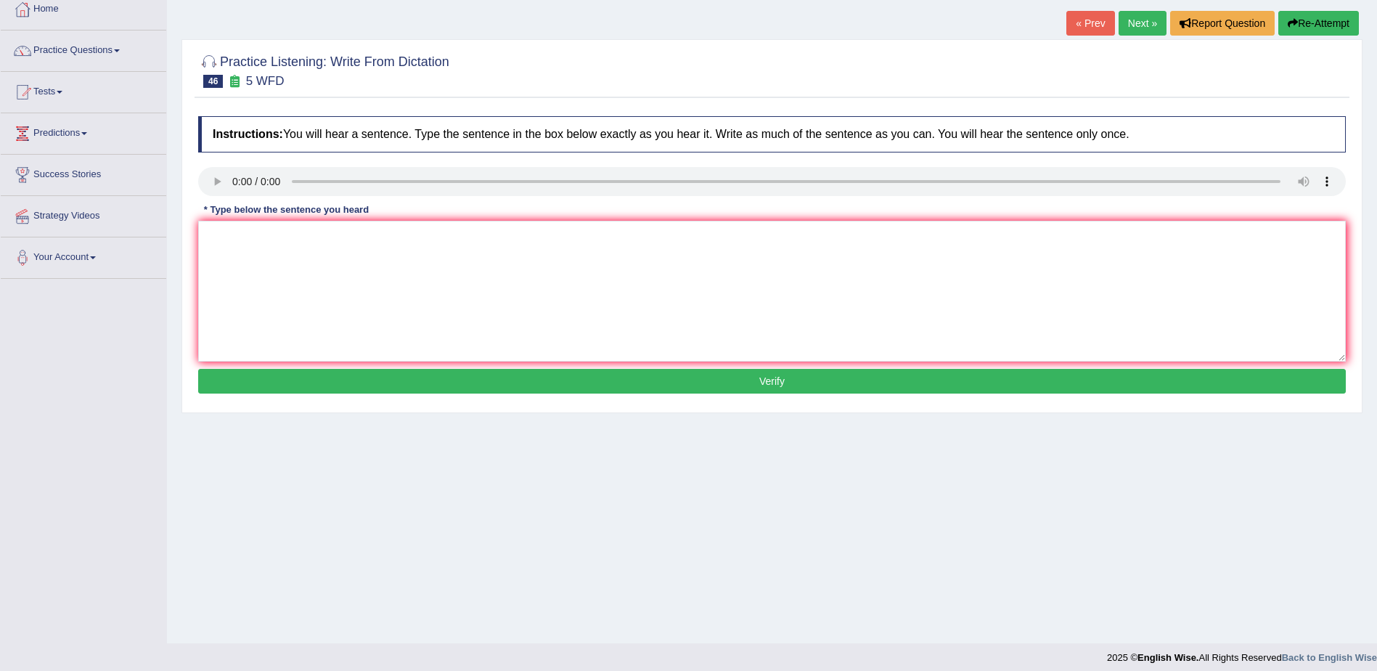
scroll to position [91, 0]
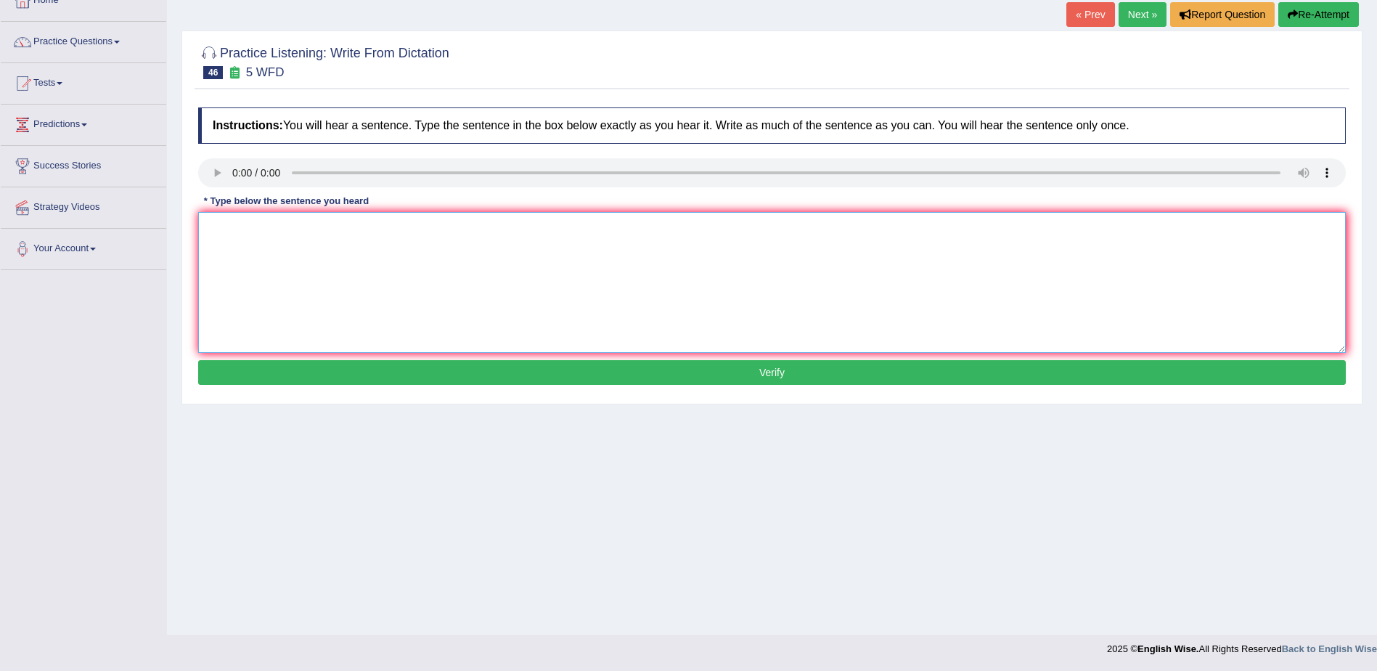
click at [245, 235] on textarea at bounding box center [772, 282] width 1148 height 141
click at [224, 229] on textarea "The for this course typicaly" at bounding box center [772, 282] width 1148 height 141
click at [370, 229] on textarea "Graduates for this course typicaly" at bounding box center [772, 282] width 1148 height 141
click at [365, 226] on textarea "Graduates for this course typicaly" at bounding box center [772, 282] width 1148 height 141
type textarea "Graduates for this course typicaly in to finacial sector."
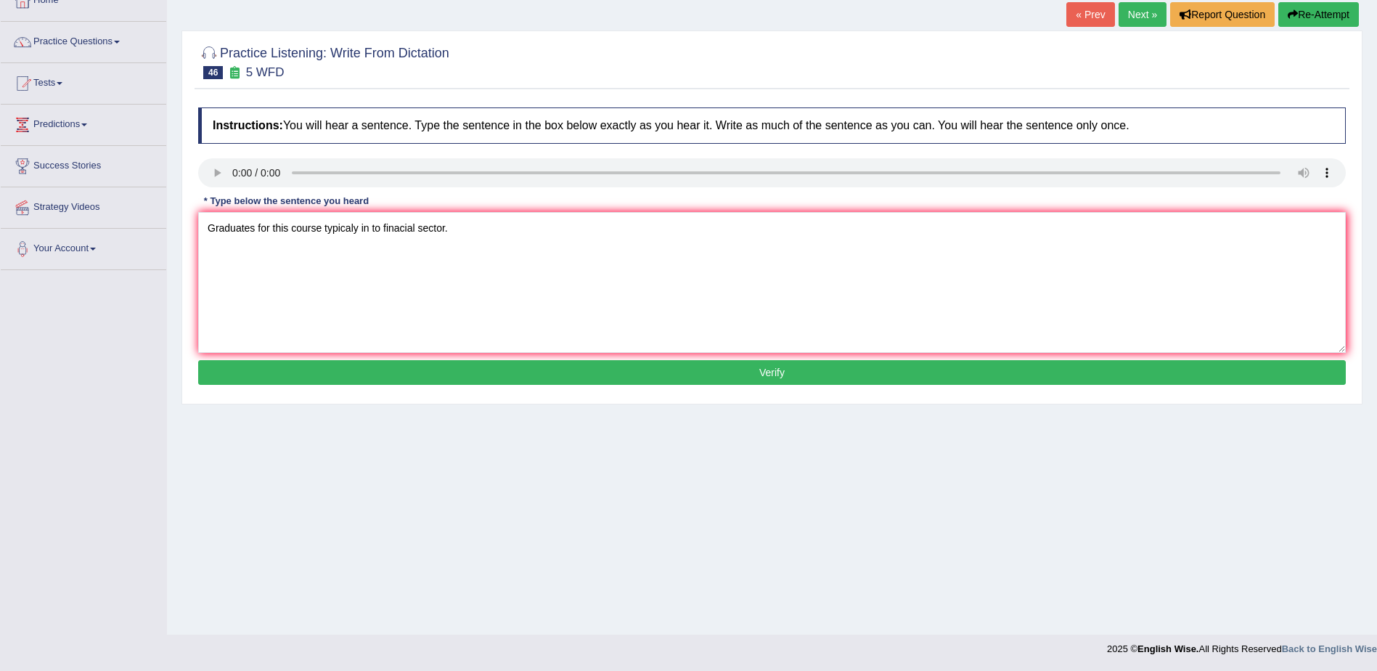
click at [781, 375] on button "Verify" at bounding box center [772, 372] width 1148 height 25
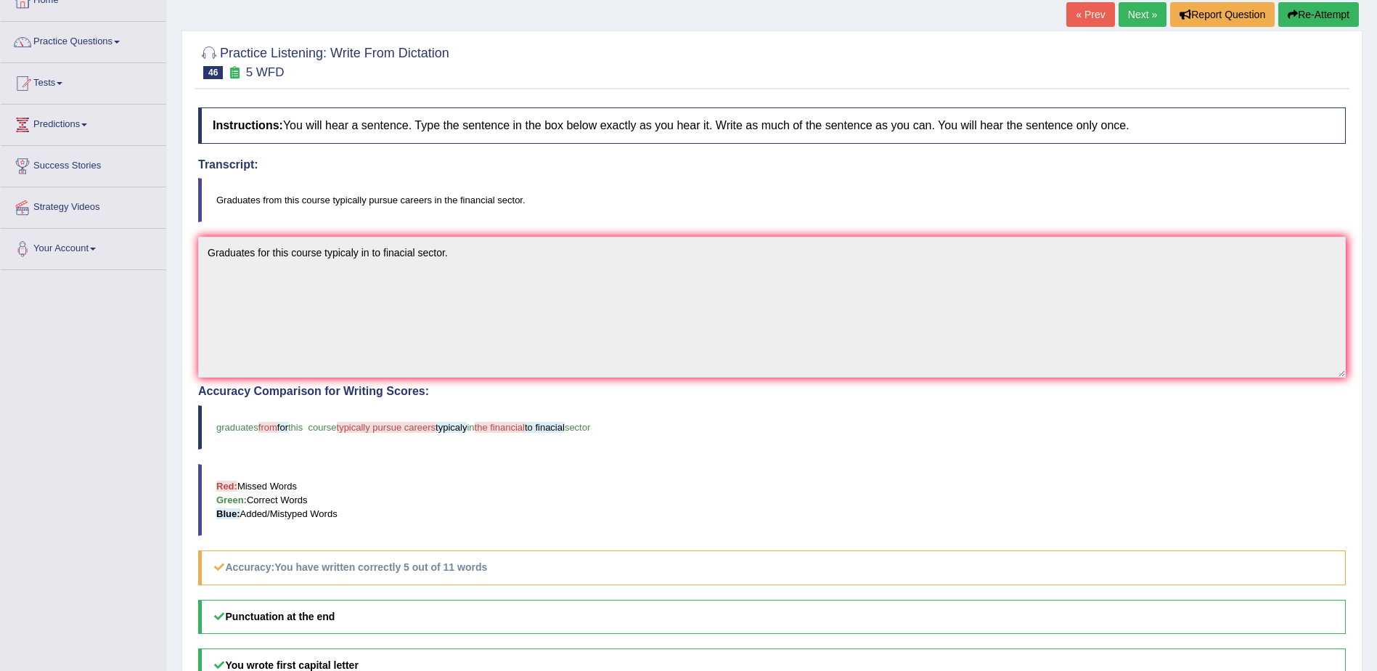
click at [1132, 15] on link "Next »" at bounding box center [1143, 14] width 48 height 25
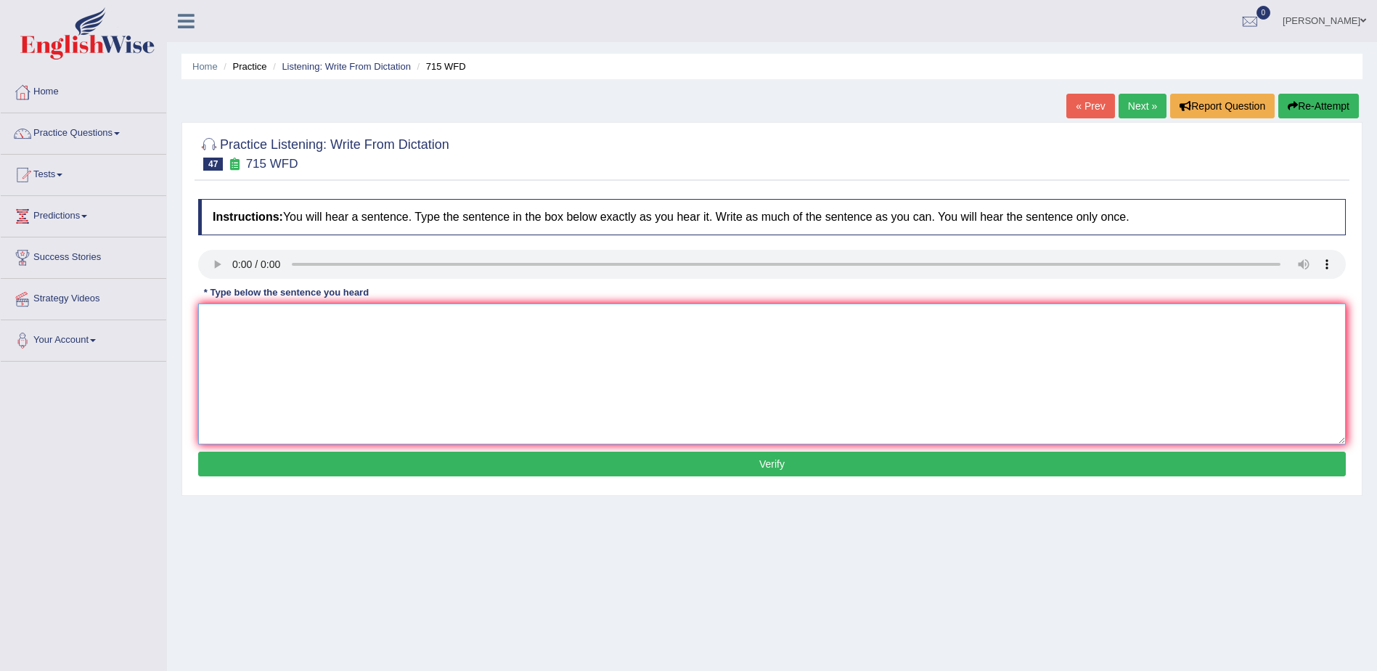
click at [299, 373] on textarea at bounding box center [772, 374] width 1148 height 141
click at [251, 320] on textarea "The study among" at bounding box center [772, 374] width 1148 height 141
click at [330, 335] on textarea "The study is among" at bounding box center [772, 374] width 1148 height 141
click at [357, 326] on textarea "The study is among enisial" at bounding box center [772, 374] width 1148 height 141
click at [319, 318] on textarea "The study is among enisial projects founded in the university." at bounding box center [772, 374] width 1148 height 141
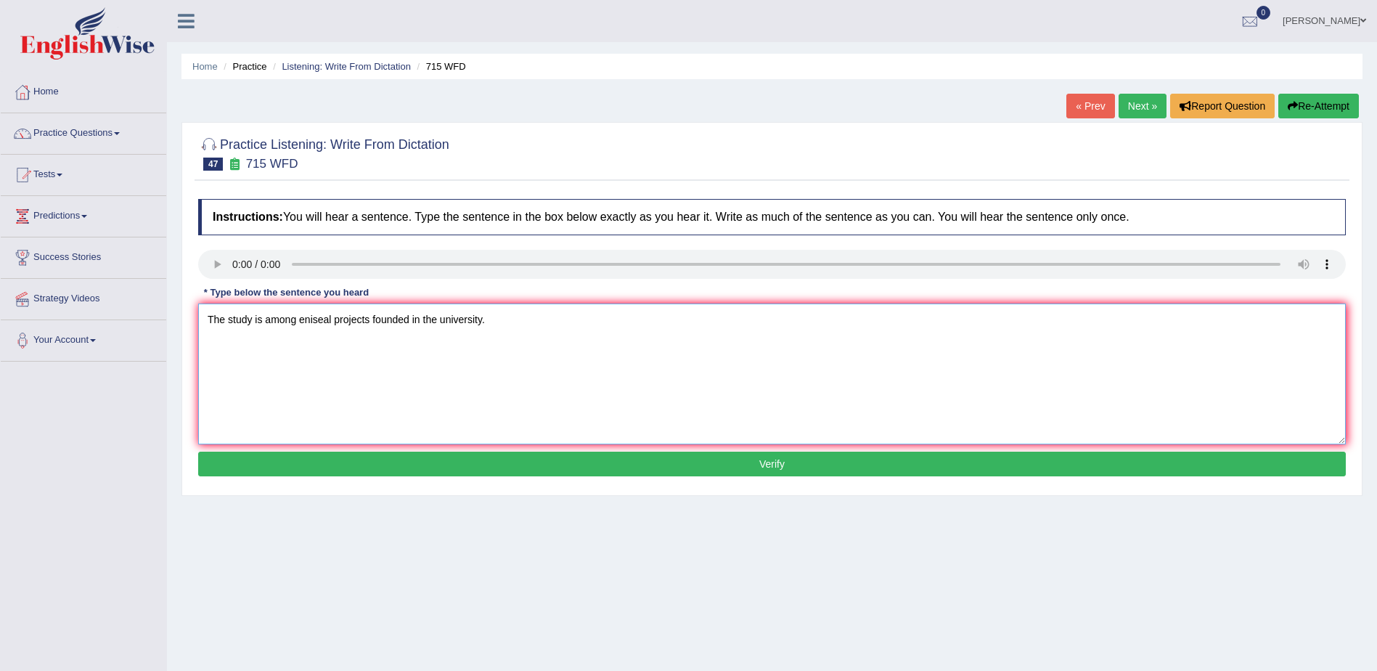
click at [319, 318] on textarea "The study is among eniseal projects founded in the university." at bounding box center [772, 374] width 1148 height 141
click at [321, 320] on textarea "The study is among eniseal projects founded in the university." at bounding box center [772, 374] width 1148 height 141
click at [312, 319] on textarea "The study is among enisial projects founded in the university." at bounding box center [772, 374] width 1148 height 141
type textarea "The study is among enesial projects founded in the university."
click at [776, 461] on button "Verify" at bounding box center [772, 464] width 1148 height 25
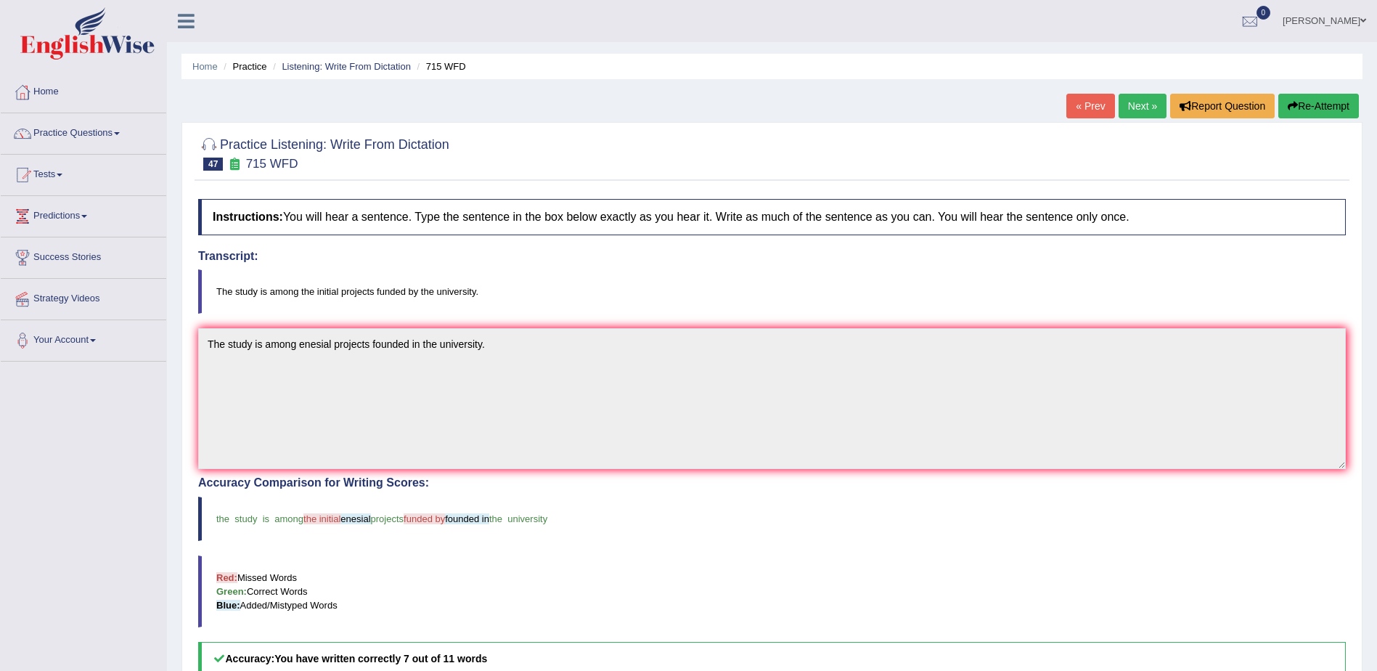
click at [1137, 101] on link "Next »" at bounding box center [1143, 106] width 48 height 25
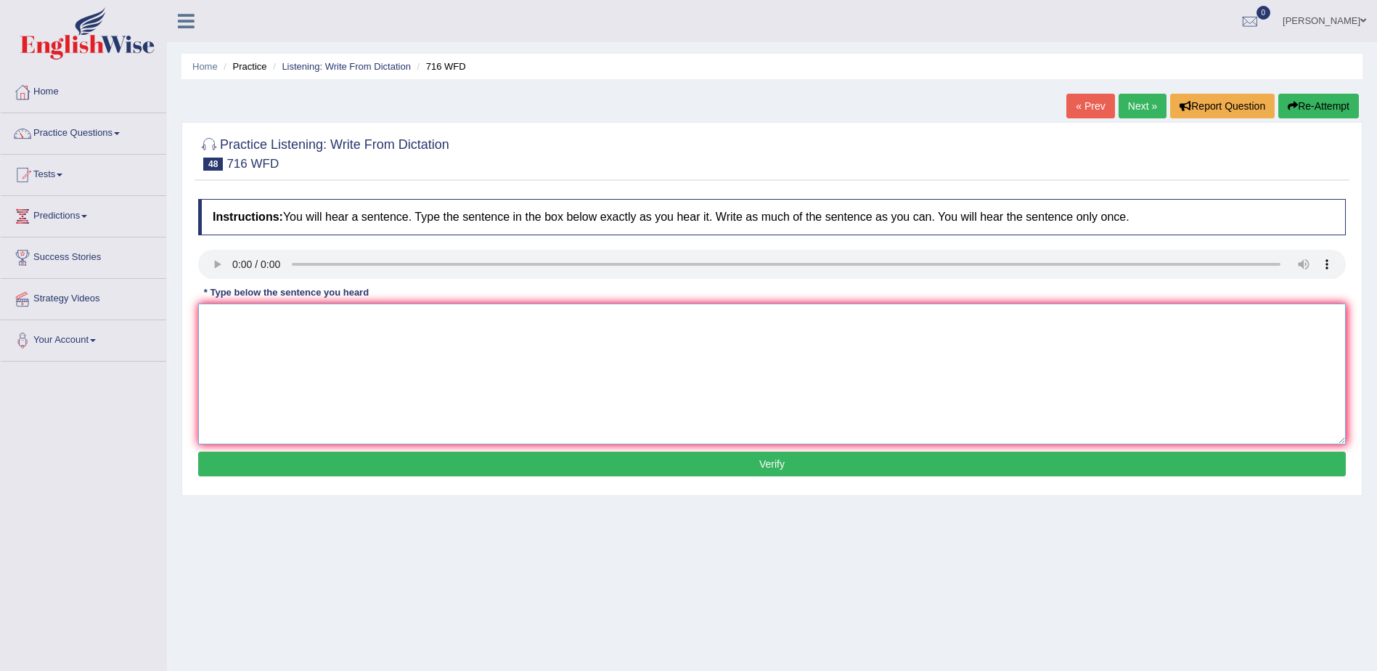
click at [242, 327] on textarea at bounding box center [772, 374] width 1148 height 141
type textarea "Students needs to submit the assignments in the same day."
click at [757, 462] on button "Verify" at bounding box center [772, 464] width 1148 height 25
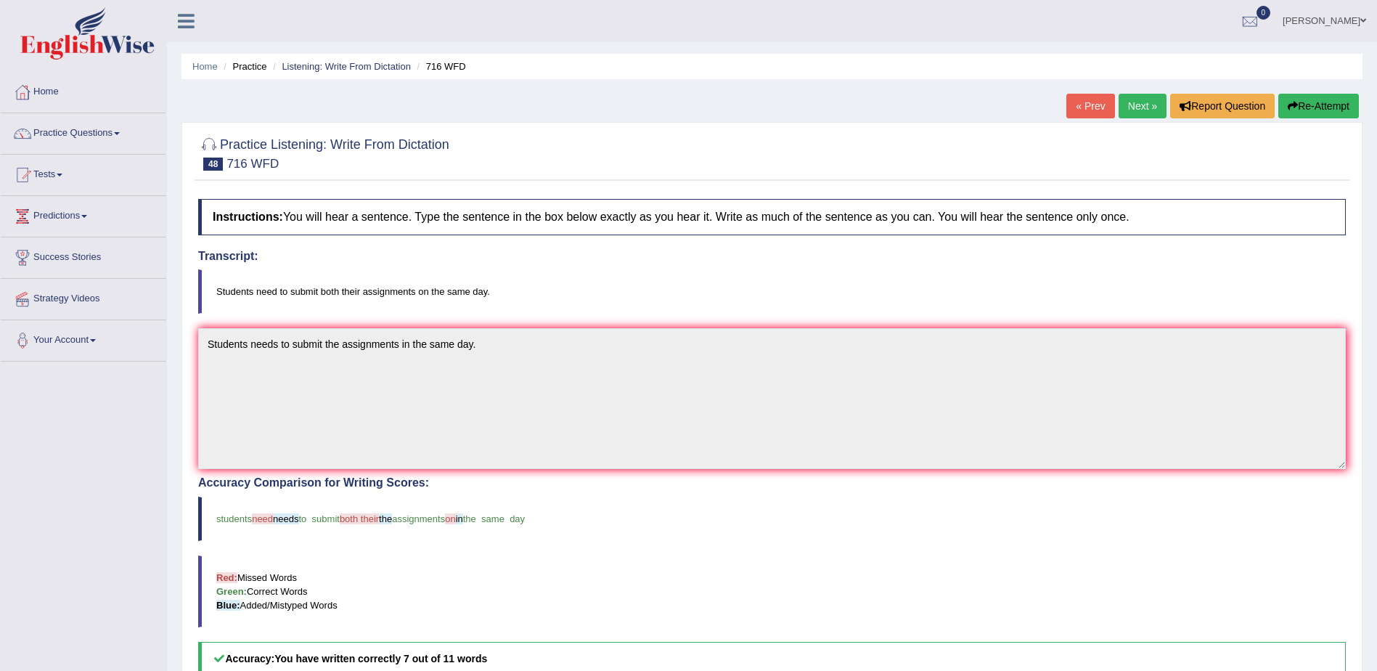
click at [1142, 103] on link "Next »" at bounding box center [1143, 106] width 48 height 25
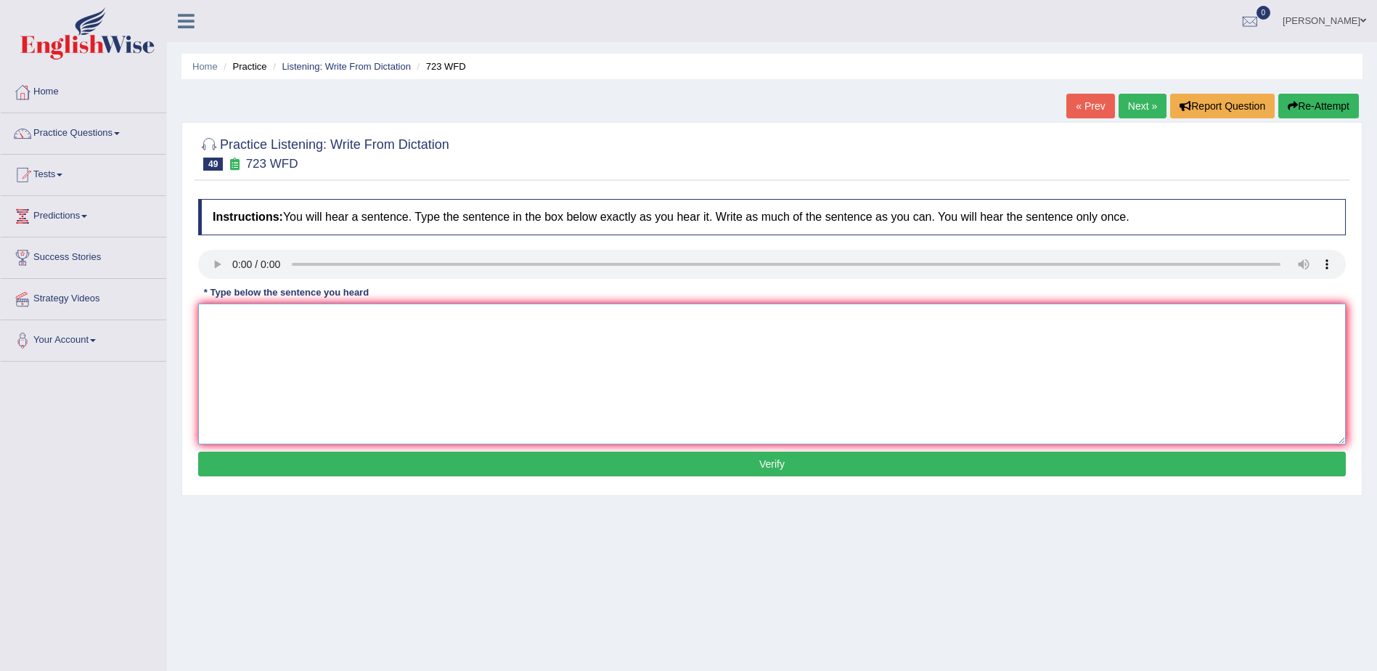
click at [262, 380] on textarea at bounding box center [772, 374] width 1148 height 141
click at [265, 319] on textarea "Globalization is over warming penoneminon" at bounding box center [772, 374] width 1148 height 141
click at [345, 320] on textarea "Globalizations is over warming penoneminon" at bounding box center [772, 374] width 1148 height 141
click at [370, 317] on textarea "Globalizations is over warming in penoneminon" at bounding box center [772, 374] width 1148 height 141
click at [396, 318] on textarea "Globalizations is over warming in peunoneminon" at bounding box center [772, 374] width 1148 height 141
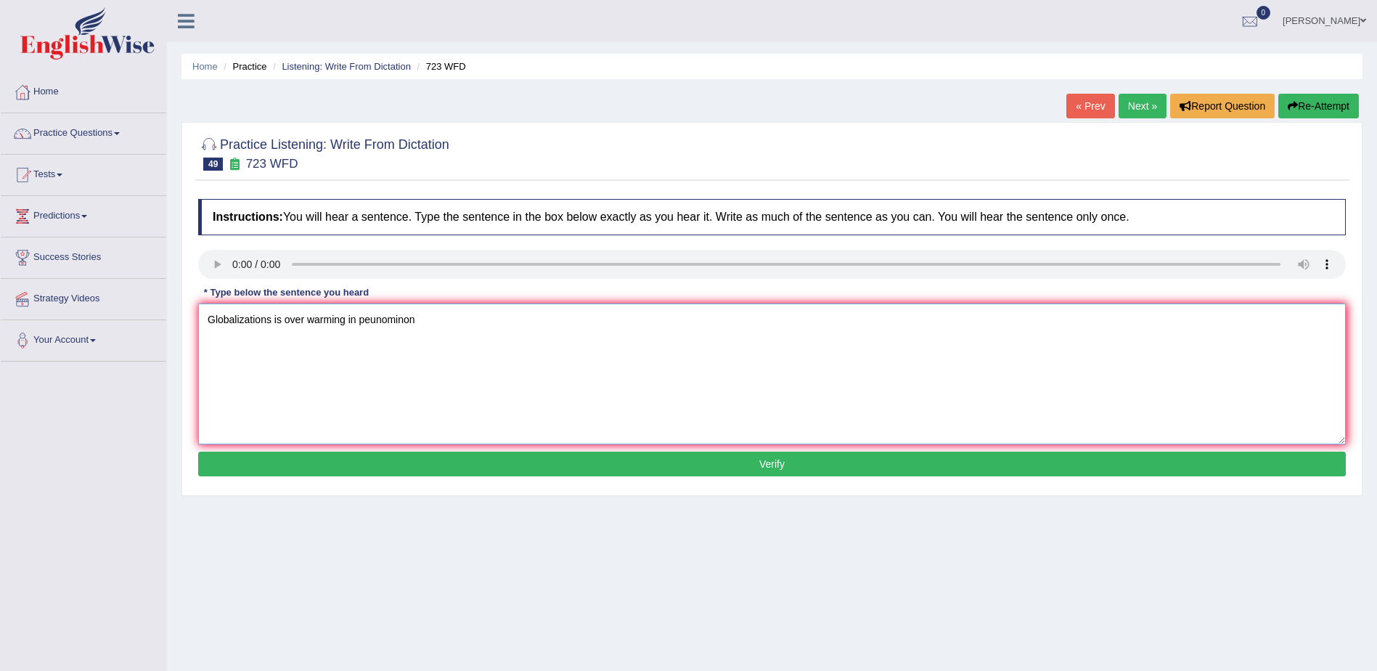
click at [398, 317] on textarea "Globalizations is over warming in peunominon" at bounding box center [772, 374] width 1148 height 141
click at [446, 322] on textarea "Globalizations is over warming in peunomenon" at bounding box center [772, 374] width 1148 height 141
type textarea "Globalizations is over warming in peunomenon."
click at [741, 466] on button "Verify" at bounding box center [772, 464] width 1148 height 25
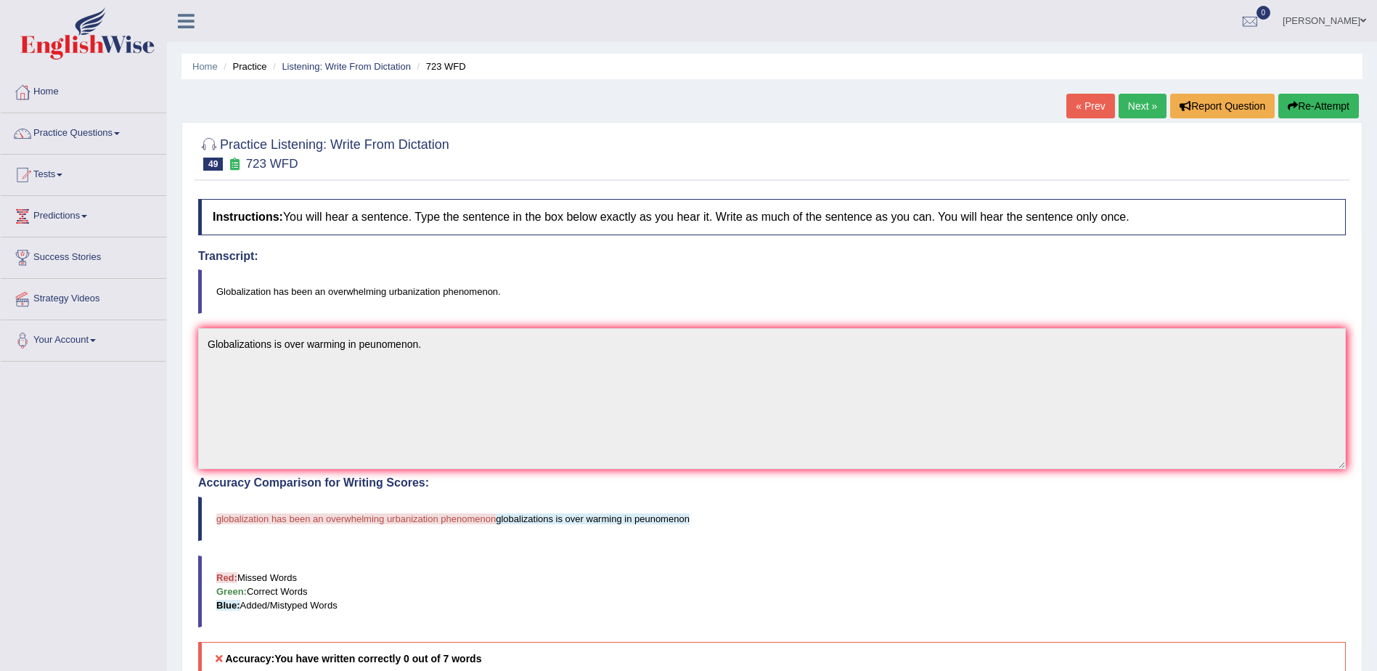
click at [1132, 105] on link "Next »" at bounding box center [1143, 106] width 48 height 25
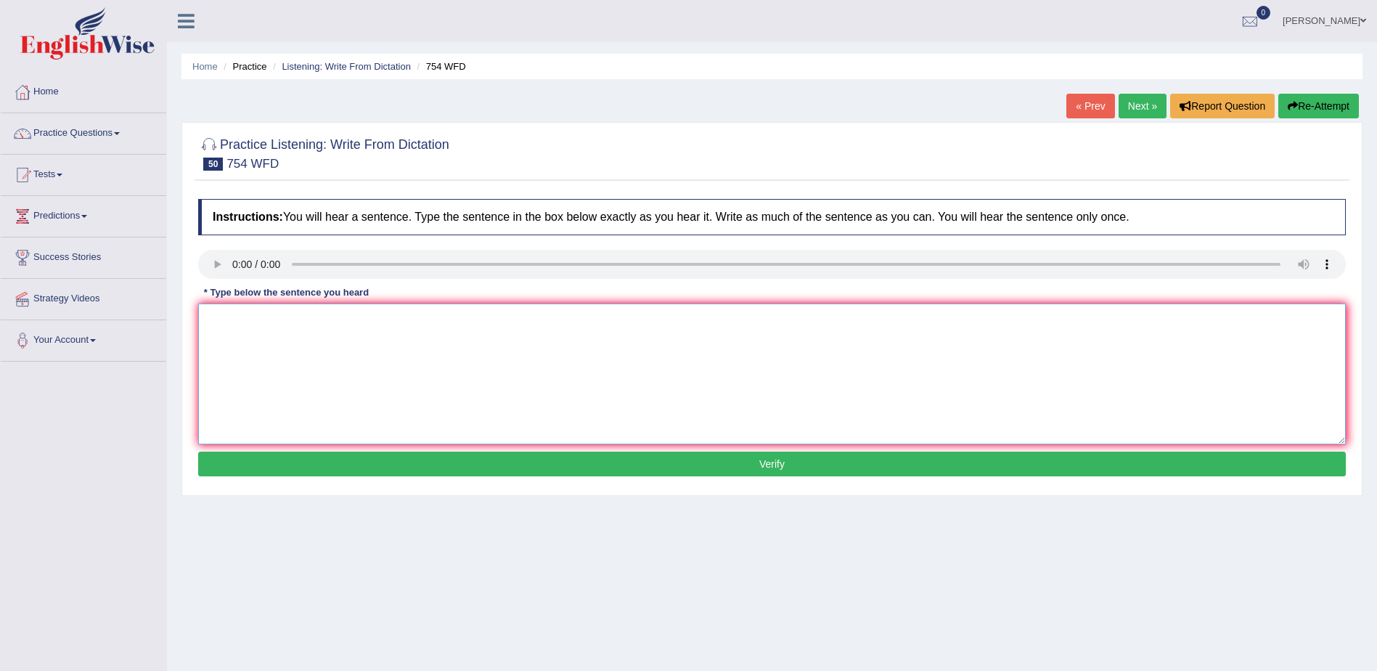
click at [261, 317] on textarea at bounding box center [772, 374] width 1148 height 141
click at [311, 319] on textarea "Living variable position unattended in a public are risky." at bounding box center [772, 374] width 1148 height 141
type textarea "Living variable positions unattended in a public are risky."
click at [758, 460] on button "Verify" at bounding box center [772, 464] width 1148 height 25
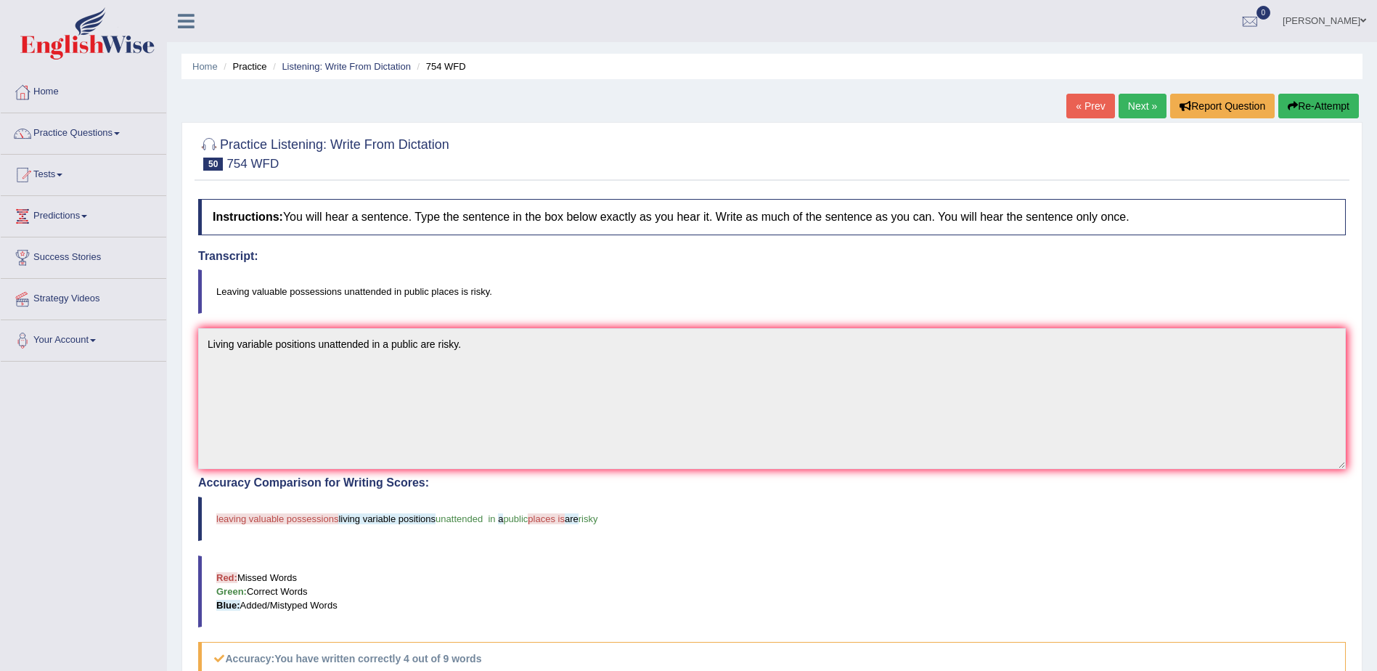
click at [1127, 101] on link "Next »" at bounding box center [1143, 106] width 48 height 25
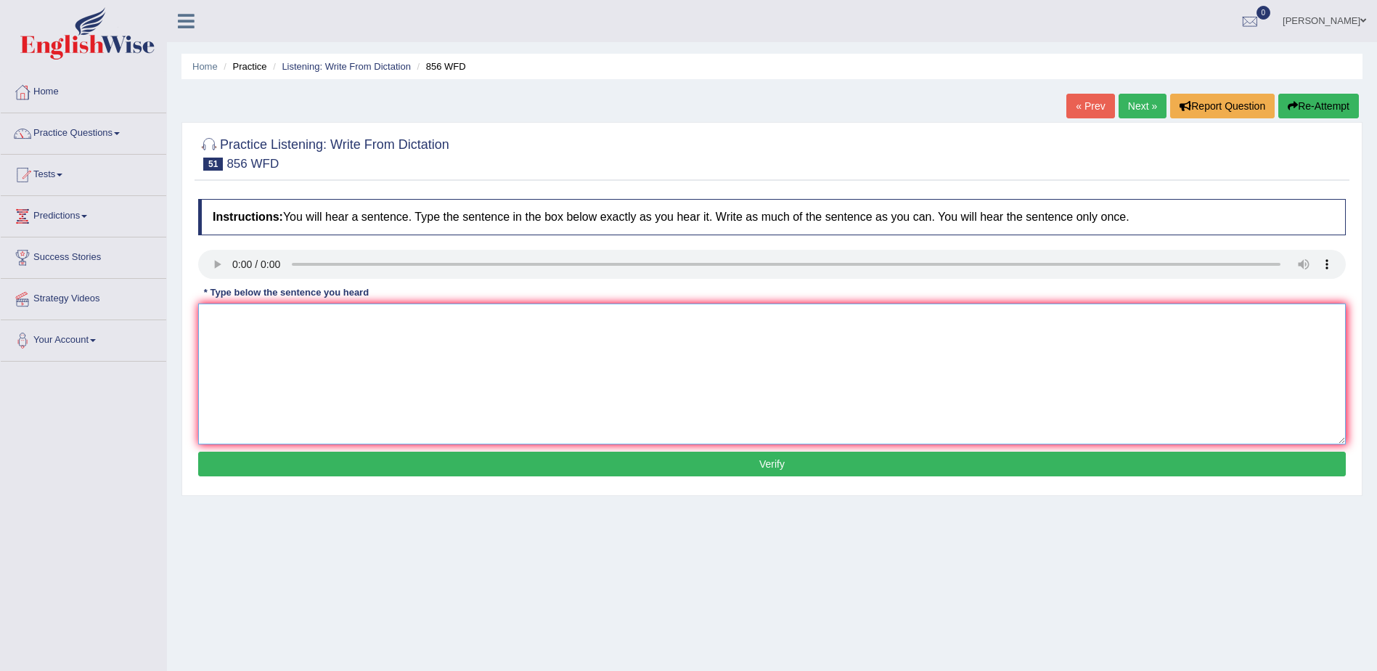
click at [287, 370] on textarea at bounding box center [772, 374] width 1148 height 141
type textarea "They archeology"
click at [757, 459] on button "Verify" at bounding box center [772, 464] width 1148 height 25
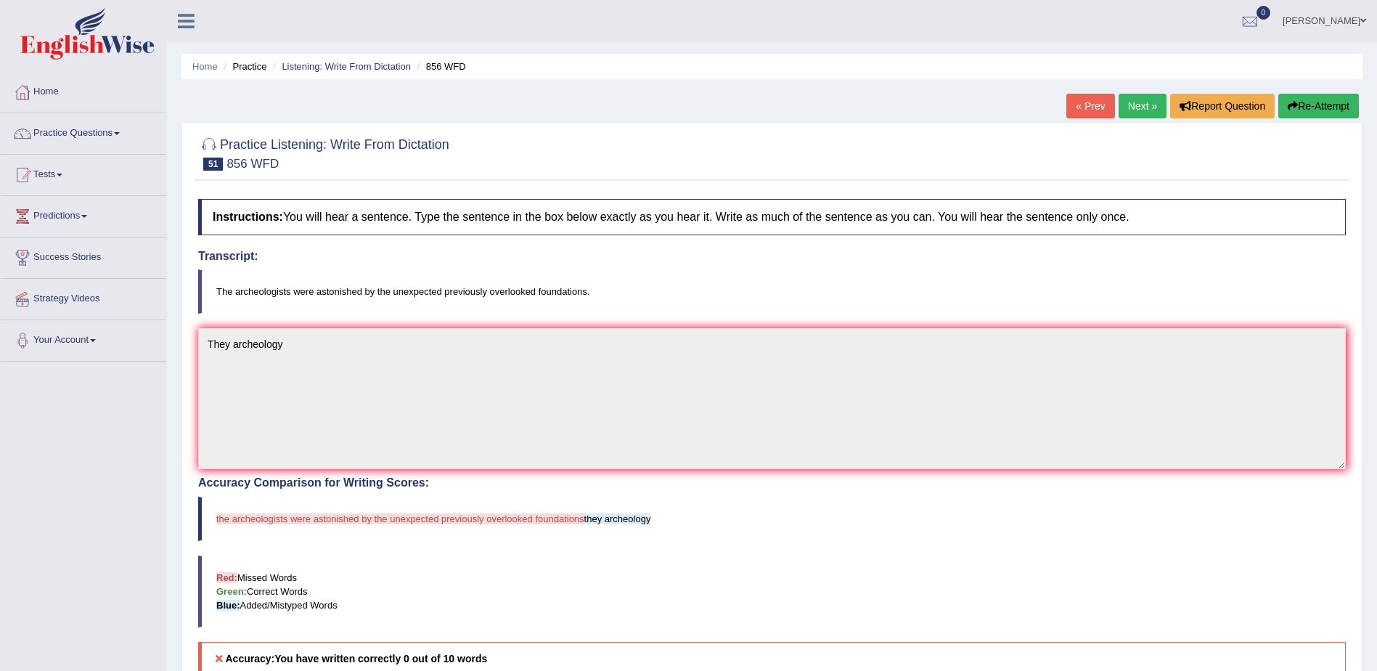
click at [1141, 106] on link "Next »" at bounding box center [1143, 106] width 48 height 25
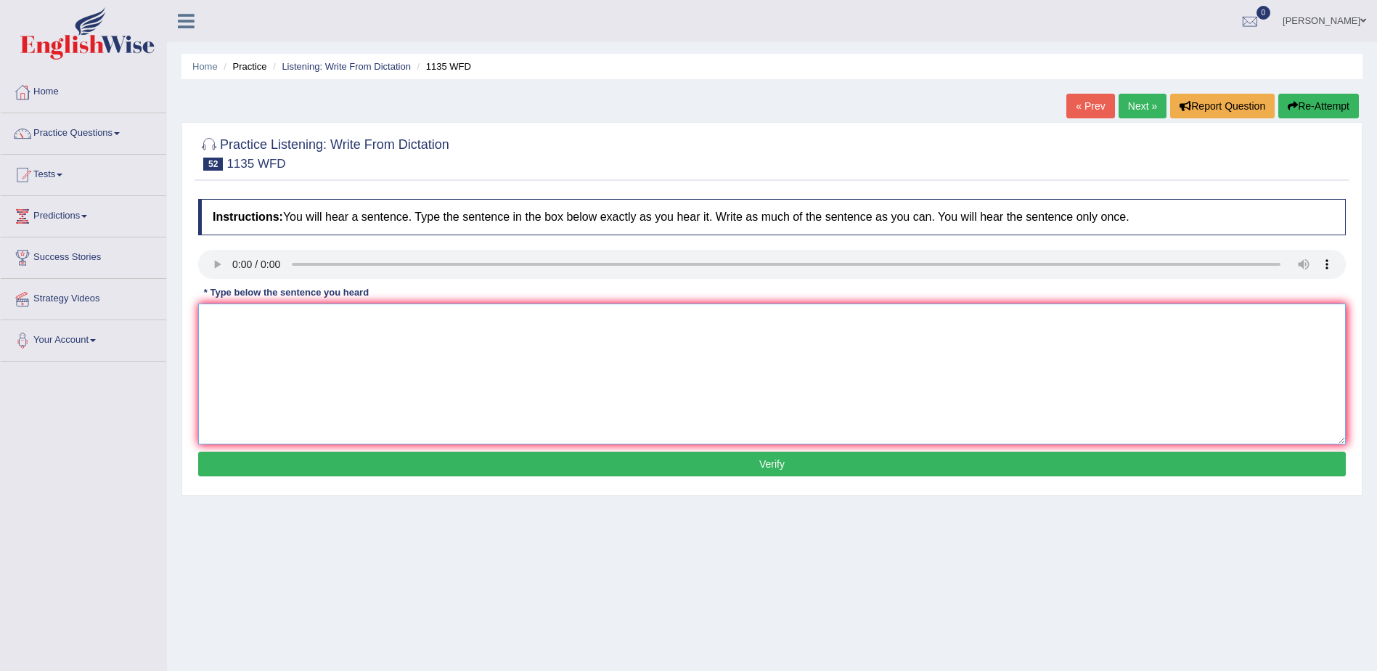
click at [424, 389] on textarea at bounding box center [772, 374] width 1148 height 141
type textarea "The lecture will take place in the main hall."
click at [781, 463] on button "Verify" at bounding box center [772, 464] width 1148 height 25
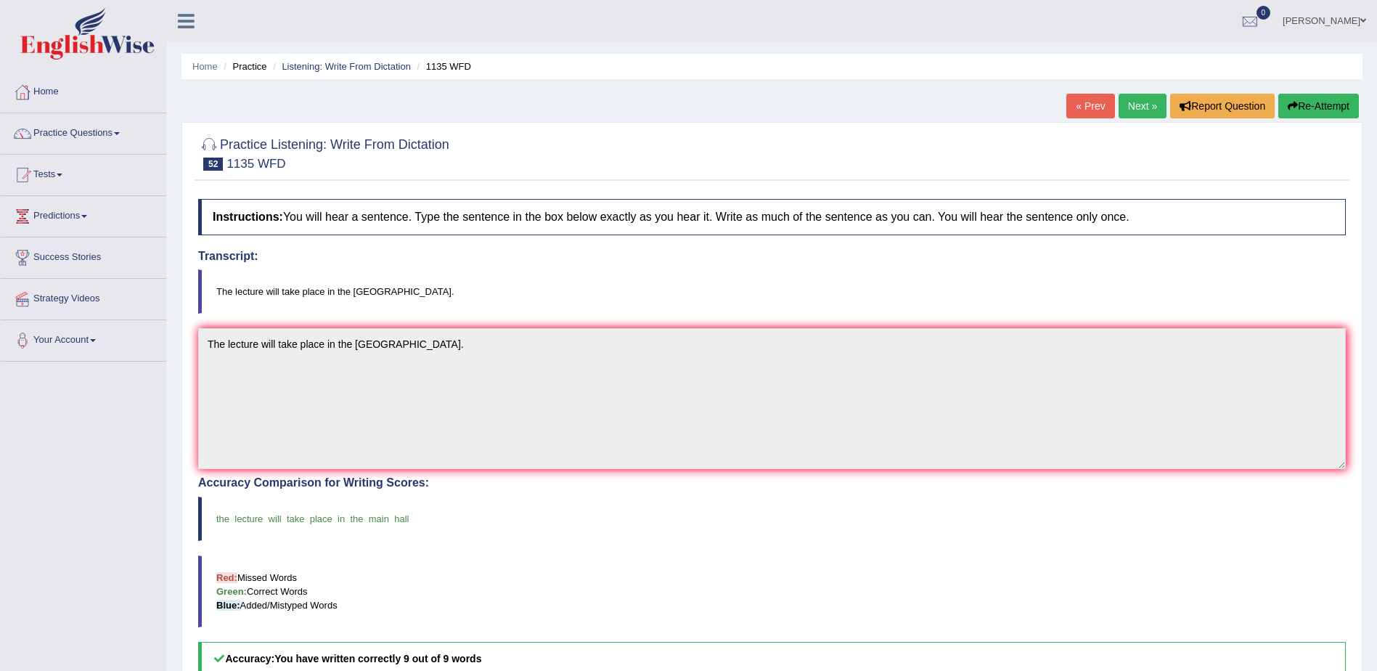
click at [1131, 106] on link "Next »" at bounding box center [1143, 106] width 48 height 25
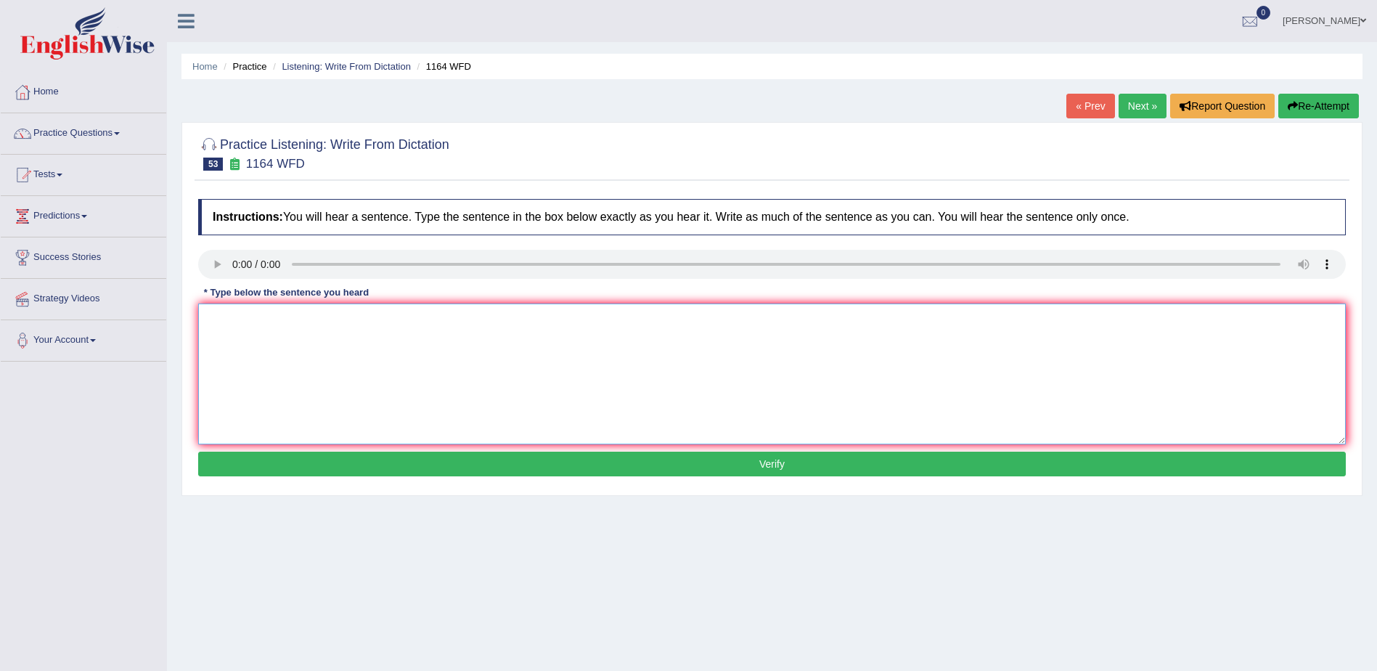
click at [417, 383] on textarea at bounding box center [772, 374] width 1148 height 141
click at [236, 319] on textarea "A wide courses" at bounding box center [772, 374] width 1148 height 141
click at [325, 315] on textarea "A wide range courses" at bounding box center [772, 374] width 1148 height 141
type textarea "A wide range courses aspect cover by the object."
click at [744, 457] on button "Verify" at bounding box center [772, 464] width 1148 height 25
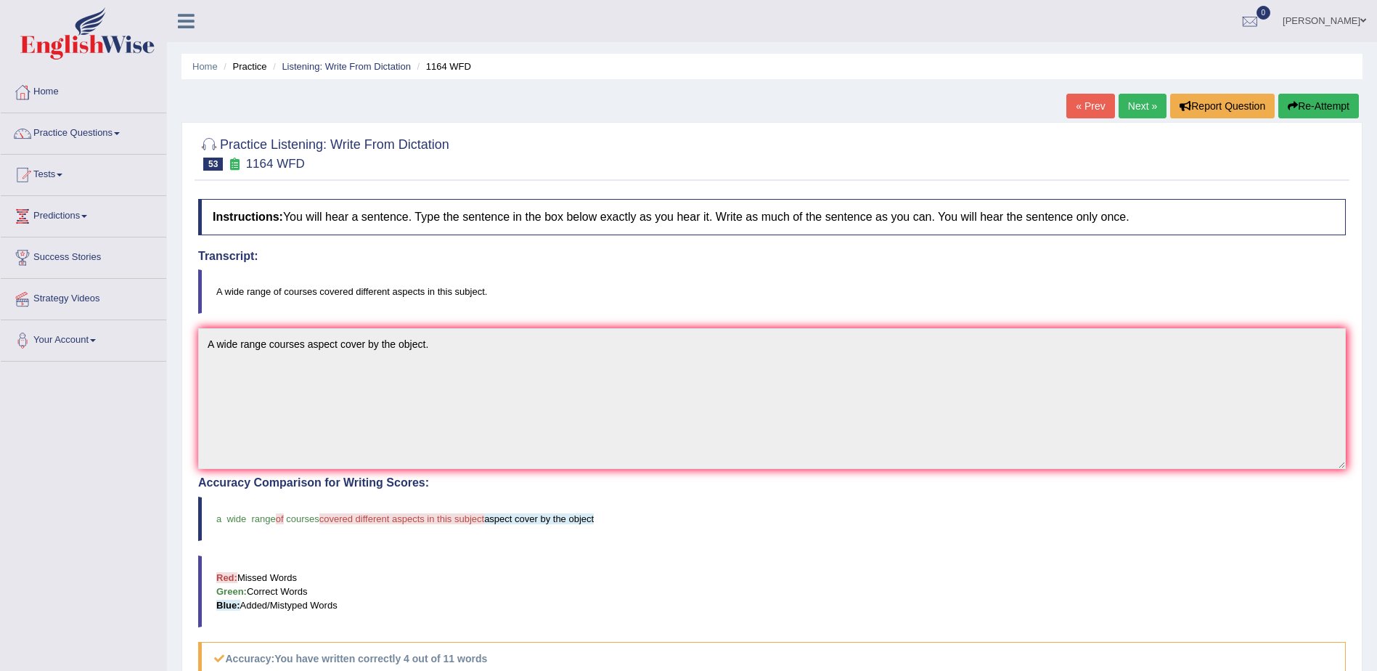
click at [1133, 100] on link "Next »" at bounding box center [1143, 106] width 48 height 25
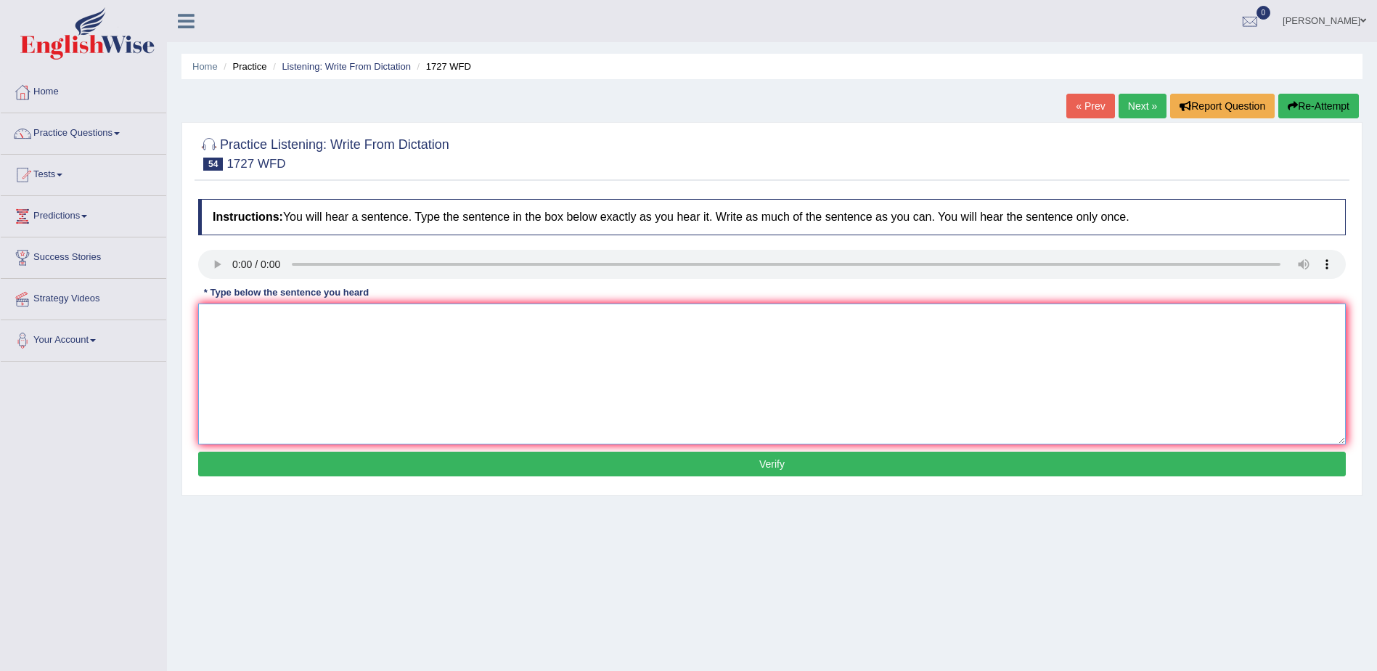
click at [367, 363] on textarea at bounding box center [772, 374] width 1148 height 141
click at [312, 323] on textarea "The university" at bounding box center [772, 374] width 1148 height 141
click at [325, 319] on textarea "The university will sees" at bounding box center [772, 374] width 1148 height 141
type textarea "The university will sees faith empty theater."
click at [733, 456] on button "Verify" at bounding box center [772, 464] width 1148 height 25
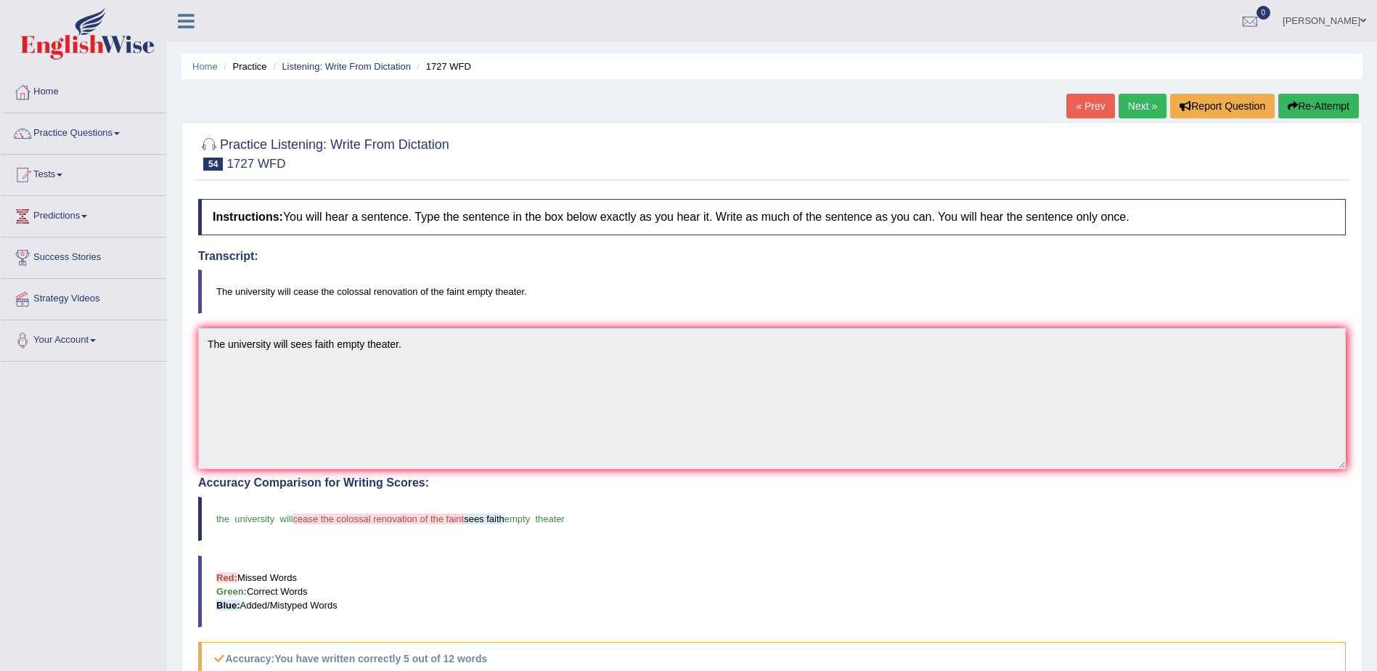
click at [1125, 102] on link "Next »" at bounding box center [1143, 106] width 48 height 25
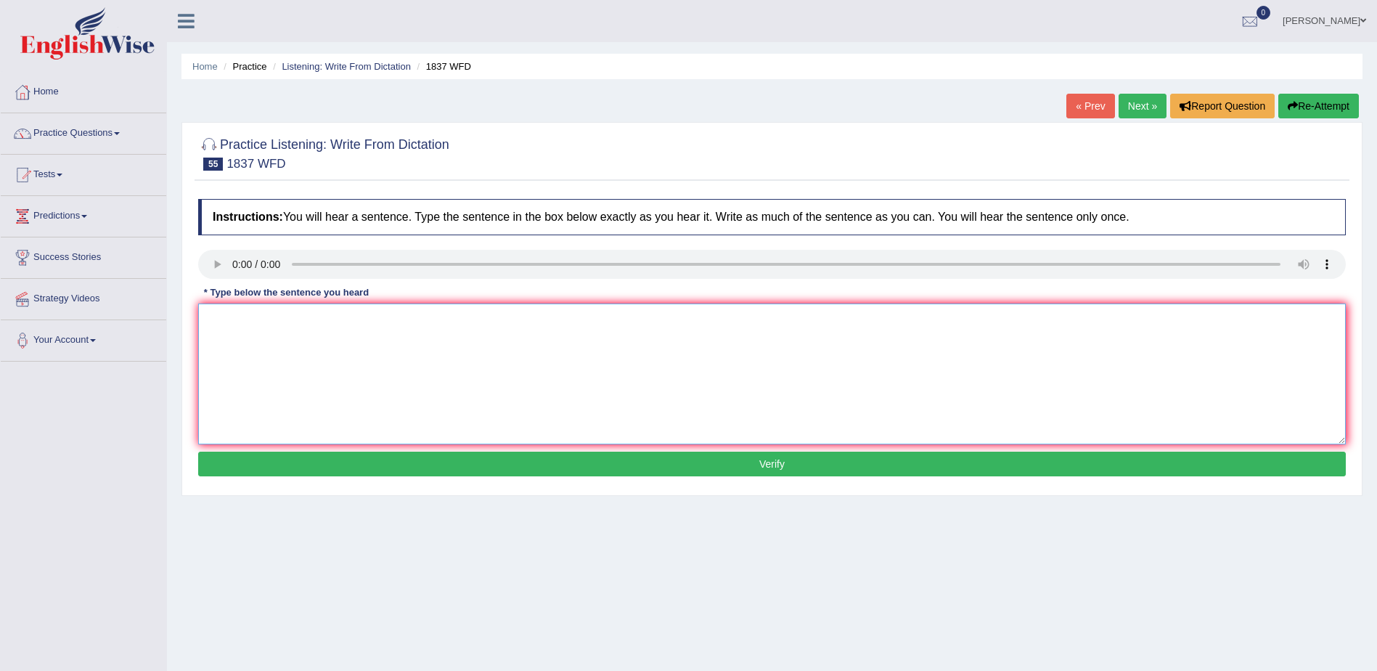
click at [294, 372] on textarea at bounding box center [772, 374] width 1148 height 141
click at [281, 326] on textarea "The university" at bounding box center [772, 374] width 1148 height 141
click at [341, 319] on textarea "The university now face" at bounding box center [772, 374] width 1148 height 141
click at [319, 321] on textarea "The university now face" at bounding box center [772, 374] width 1148 height 141
click at [316, 322] on textarea "The university now face serious" at bounding box center [772, 374] width 1148 height 141
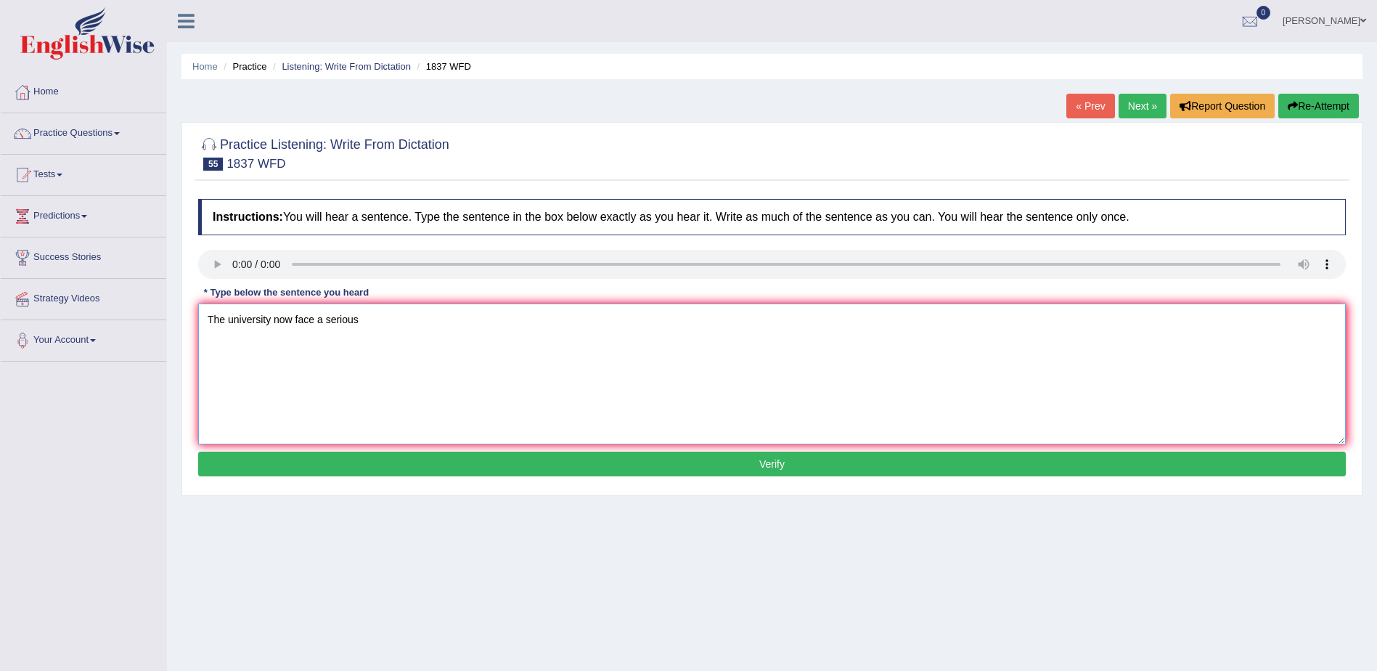
click at [362, 319] on textarea "The university now face a serious" at bounding box center [772, 374] width 1148 height 141
click at [370, 319] on textarea "The university now face a serious" at bounding box center [772, 374] width 1148 height 141
click at [424, 317] on textarea "The university now face a serious chanlenges of a house" at bounding box center [772, 374] width 1148 height 141
click at [425, 319] on textarea "The university now face a serious chanlenges a house" at bounding box center [772, 374] width 1148 height 141
click at [502, 320] on textarea "The university now face a serious chanlenges in the house" at bounding box center [772, 374] width 1148 height 141
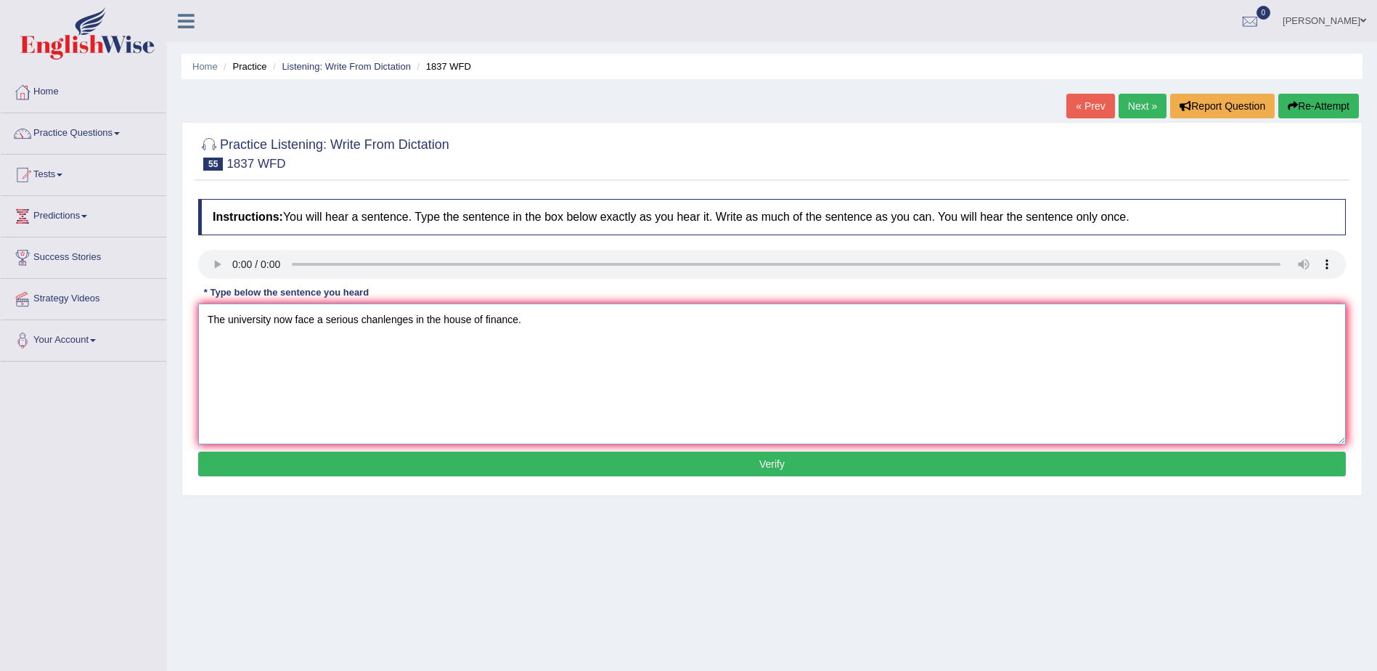
type textarea "The university now face a serious chanlenges in the house of finance."
click at [749, 463] on button "Verify" at bounding box center [772, 464] width 1148 height 25
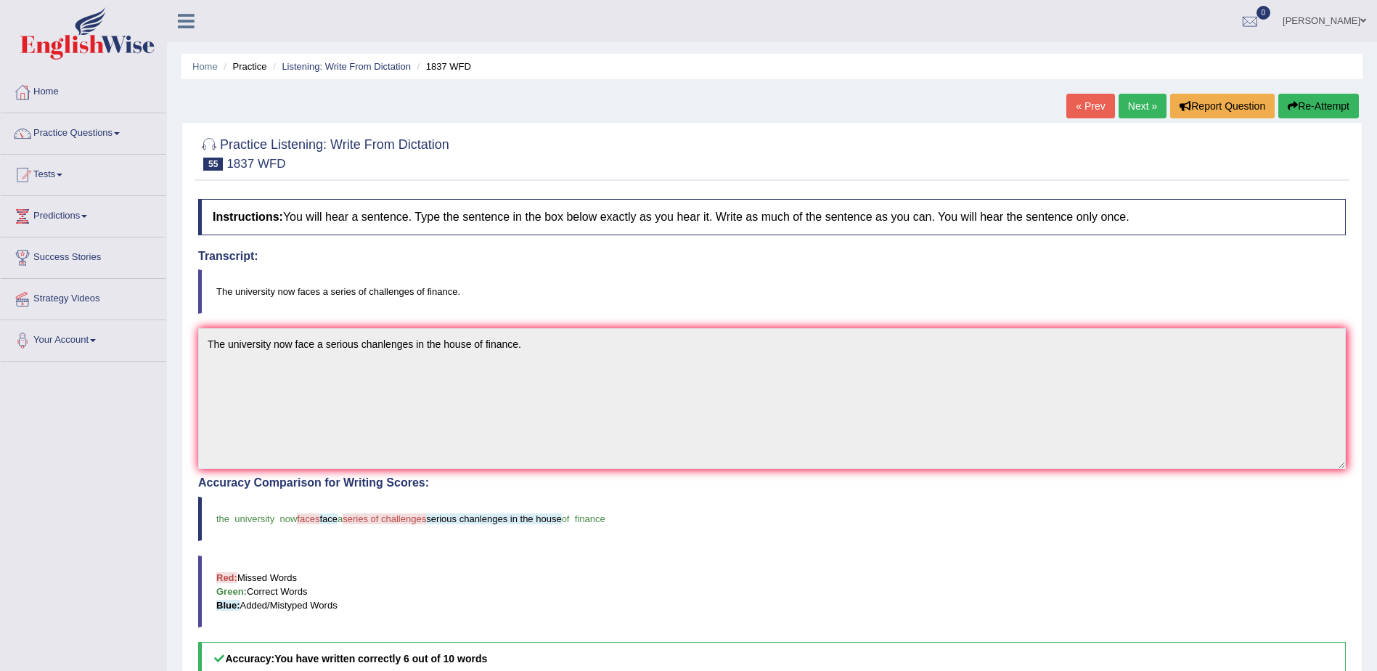
click at [1144, 105] on link "Next »" at bounding box center [1143, 106] width 48 height 25
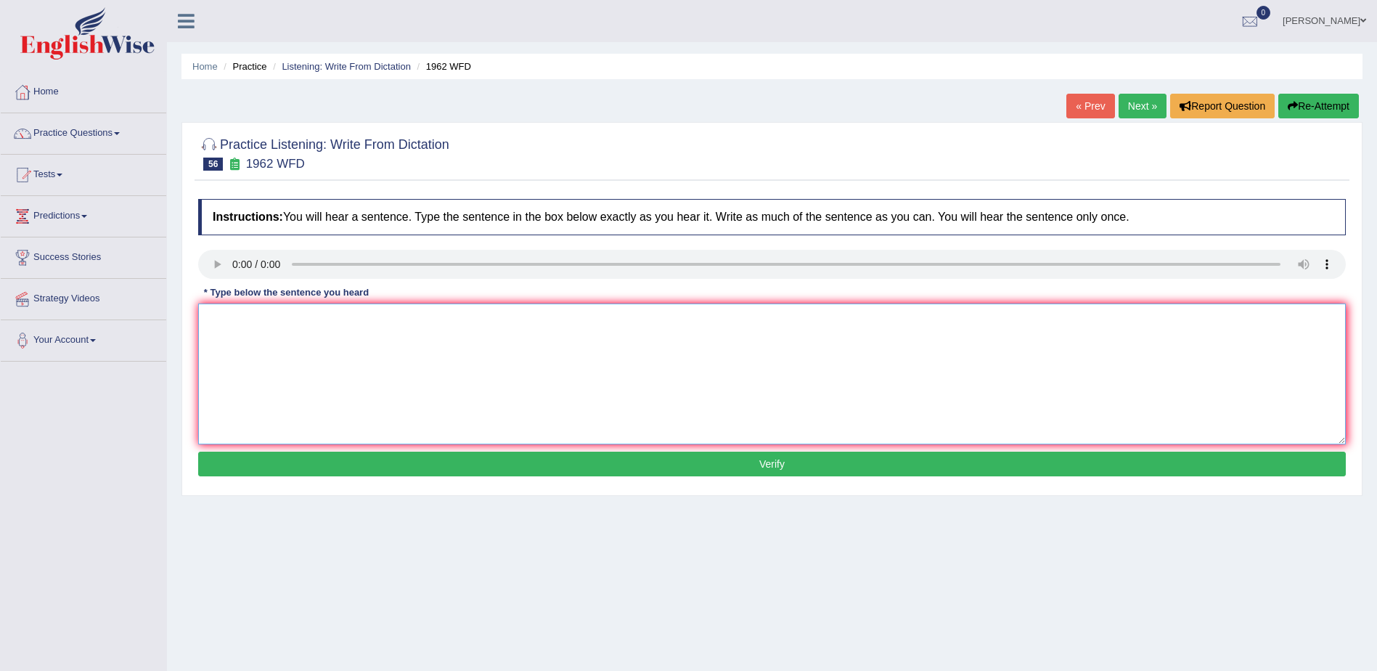
click at [338, 327] on textarea at bounding box center [772, 374] width 1148 height 141
type textarea "Please noted that the seminar now cancelled."
click at [771, 463] on button "Verify" at bounding box center [772, 464] width 1148 height 25
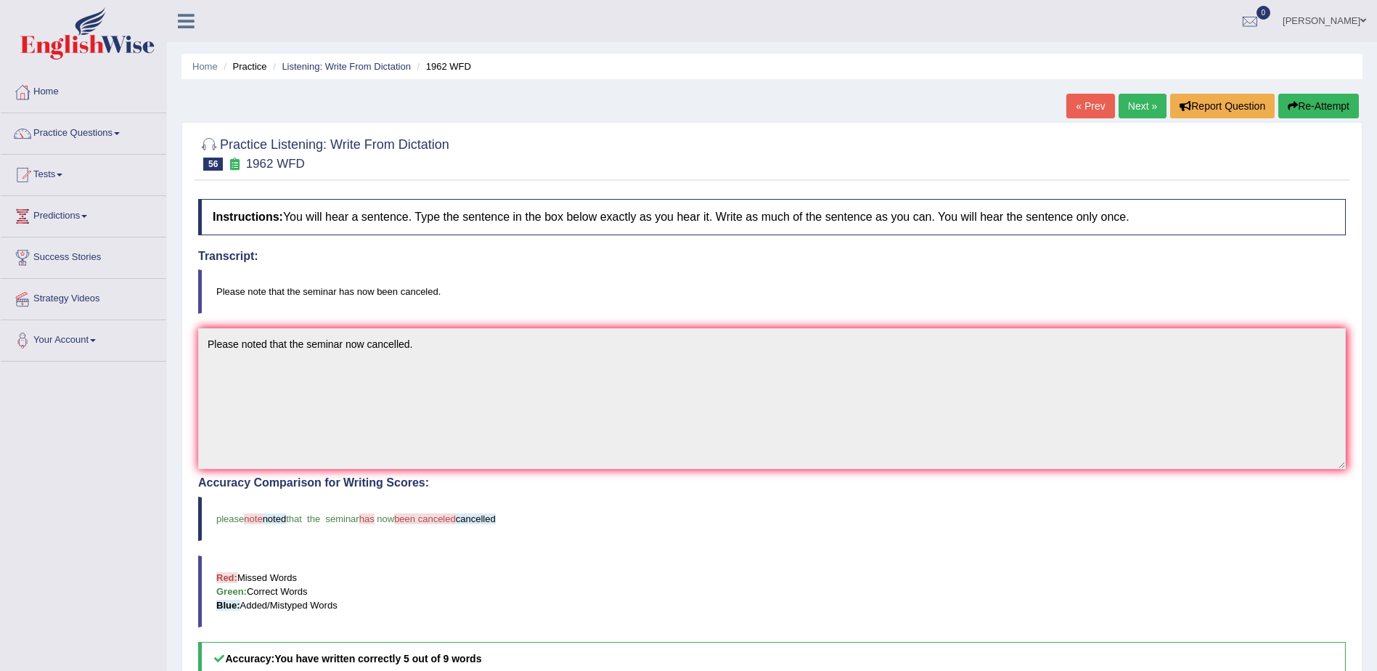
click at [1121, 105] on link "Next »" at bounding box center [1143, 106] width 48 height 25
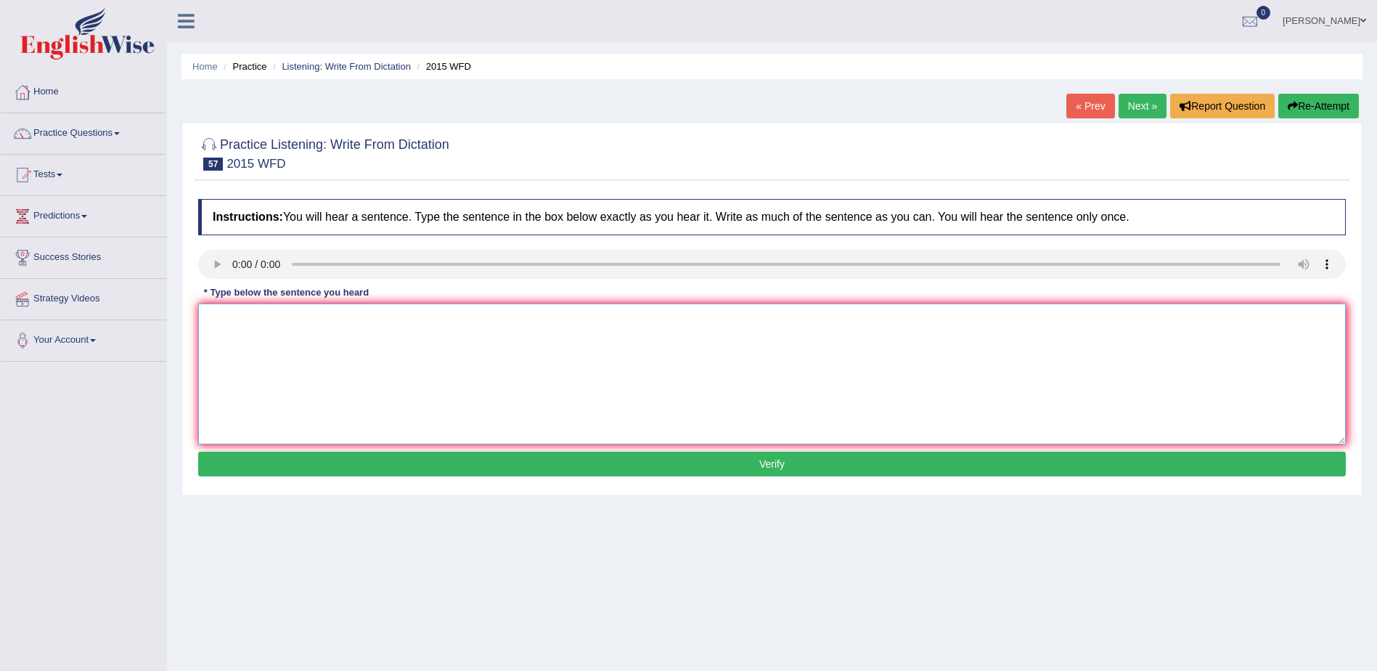
click at [361, 344] on textarea at bounding box center [772, 374] width 1148 height 141
click at [271, 319] on textarea "The results of ecosystem" at bounding box center [772, 374] width 1148 height 141
click at [330, 320] on textarea "The results of research hihglight ecosystem" at bounding box center [772, 374] width 1148 height 141
click at [326, 319] on textarea "The results of research higlight ecosystem" at bounding box center [772, 374] width 1148 height 141
click at [412, 321] on textarea "The results of research highlight ecosystem" at bounding box center [772, 374] width 1148 height 141
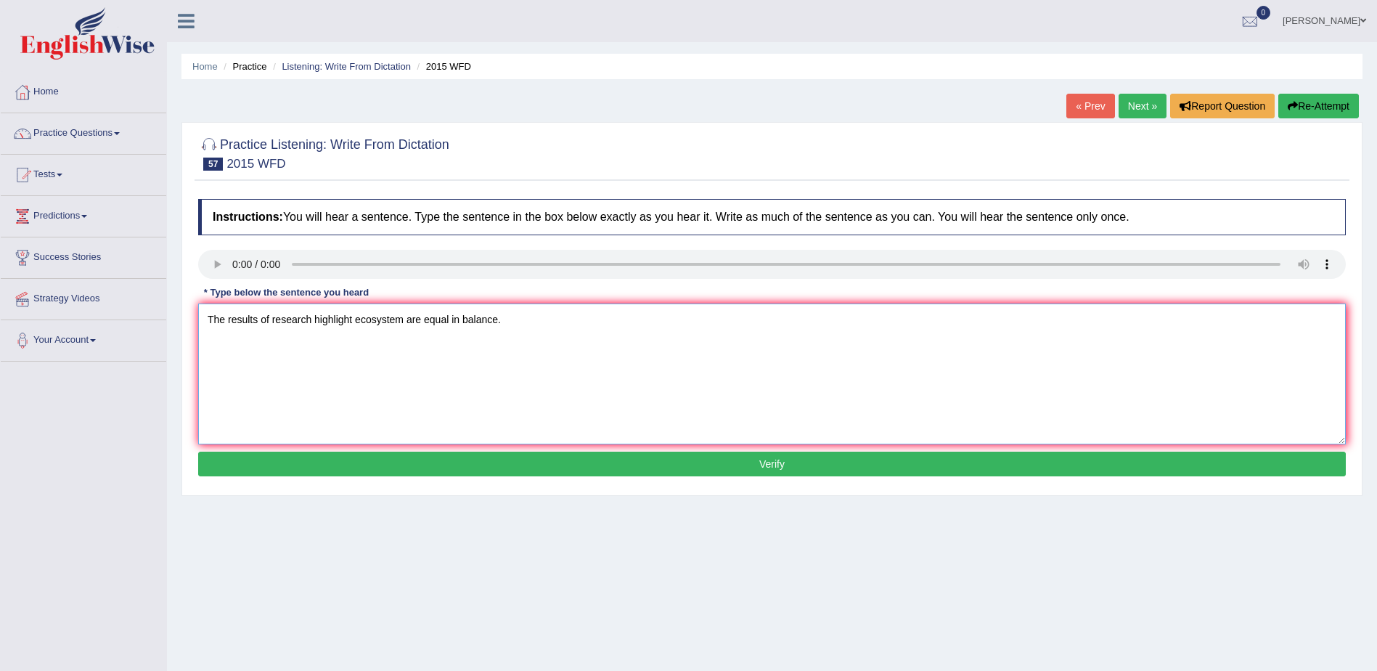
type textarea "The results of research highlight ecosystem are equal in balance."
click at [734, 465] on button "Verify" at bounding box center [772, 464] width 1148 height 25
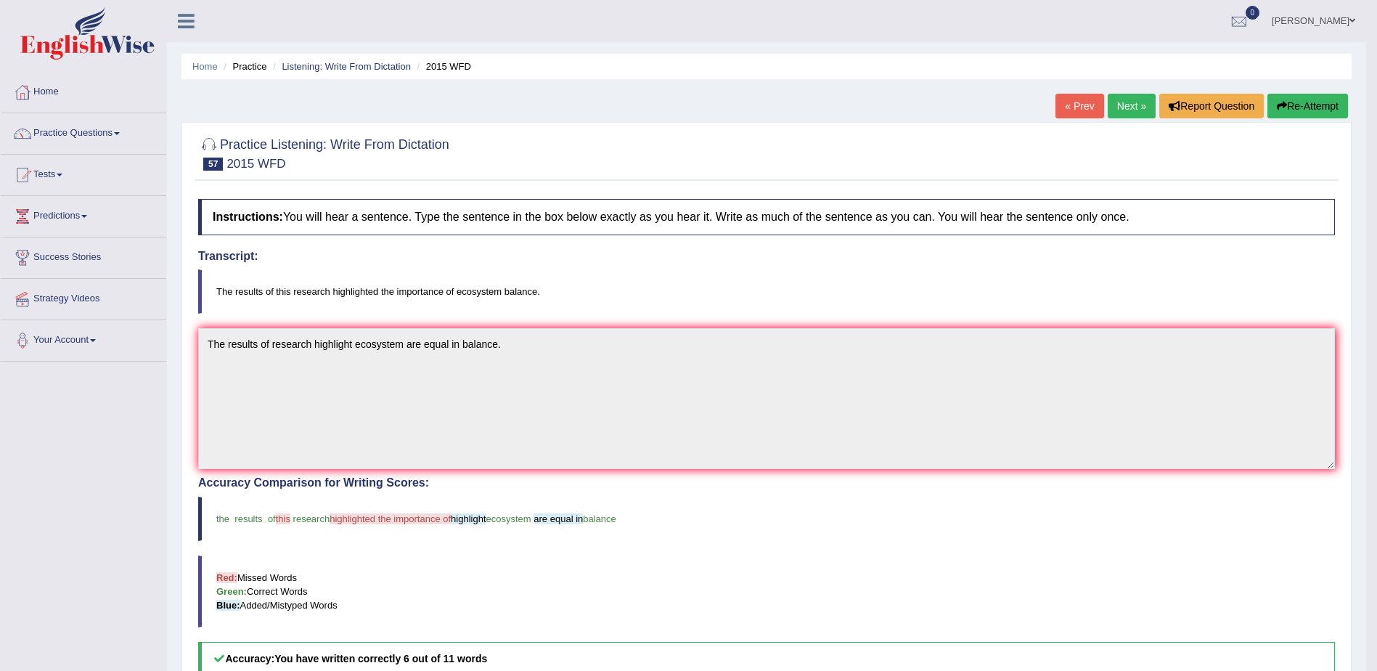
click at [1123, 104] on link "Next »" at bounding box center [1132, 106] width 48 height 25
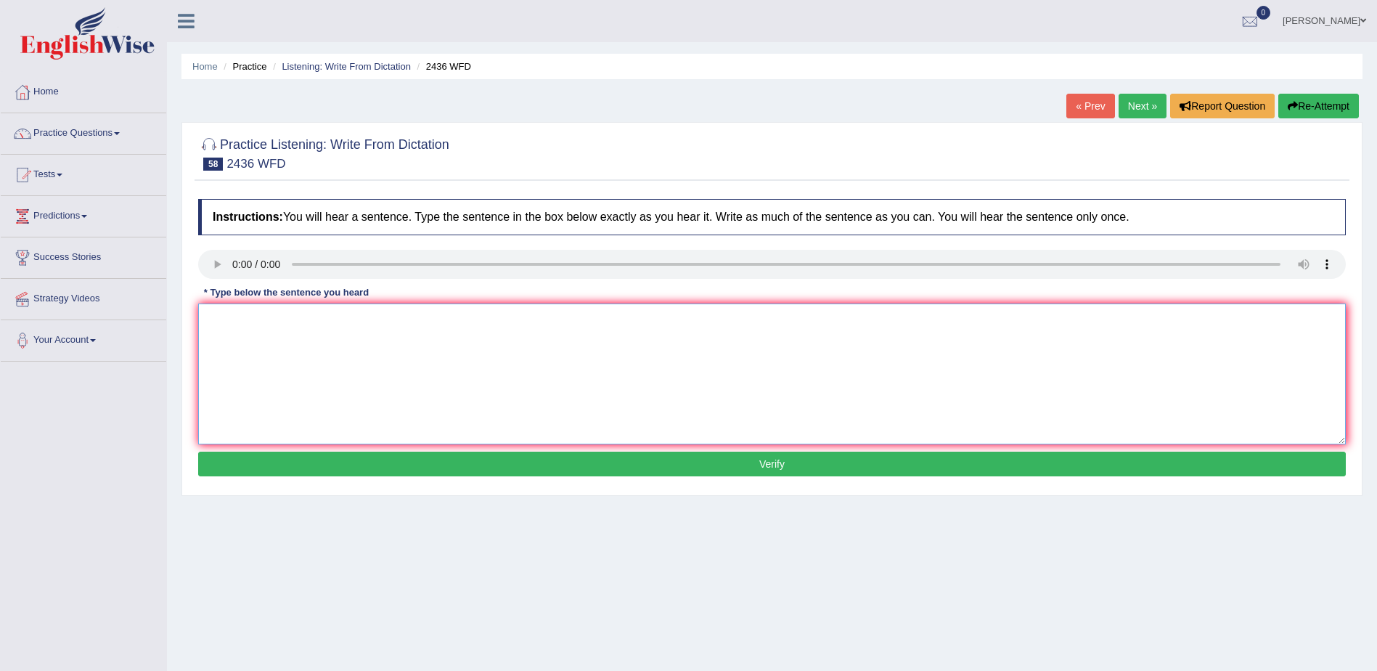
click at [299, 386] on textarea at bounding box center [772, 374] width 1148 height 141
click at [226, 320] on textarea "We incourage" at bounding box center [772, 374] width 1148 height 141
click at [288, 325] on textarea "We ancourage" at bounding box center [772, 374] width 1148 height 141
type textarea "We ancourage the students before the deadline"
click at [765, 459] on button "Verify" at bounding box center [772, 464] width 1148 height 25
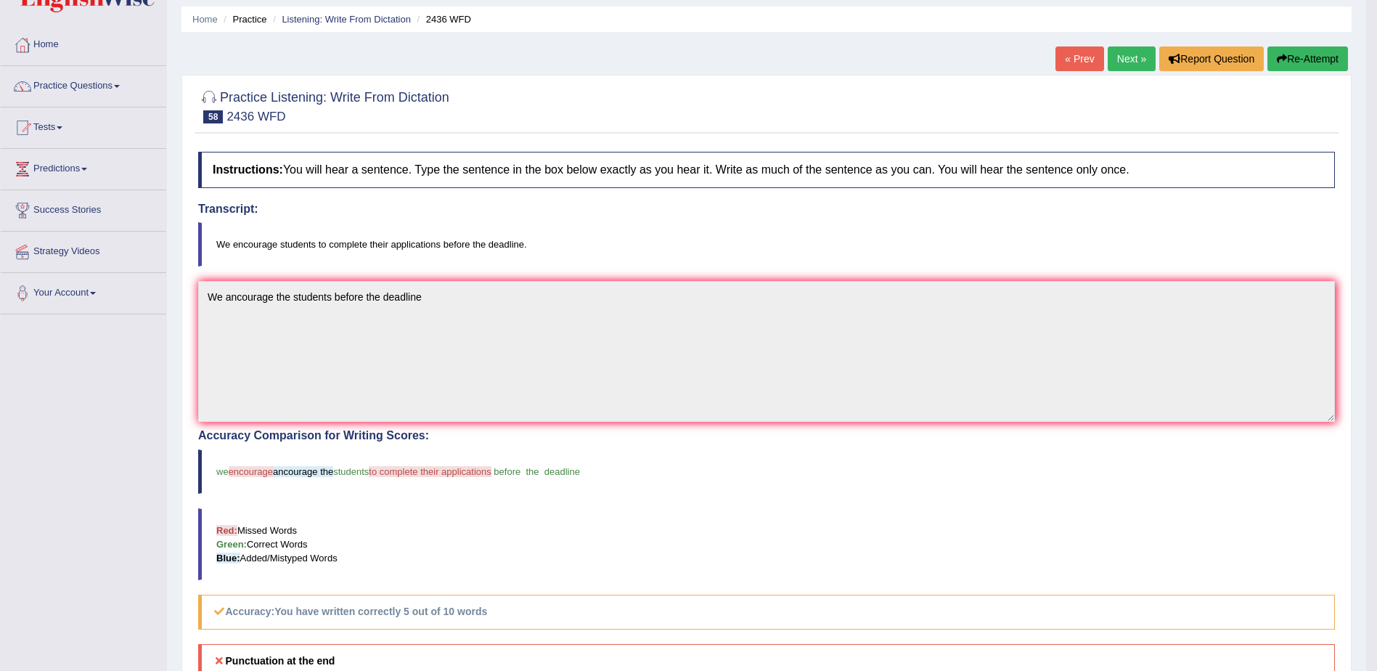
scroll to position [73, 0]
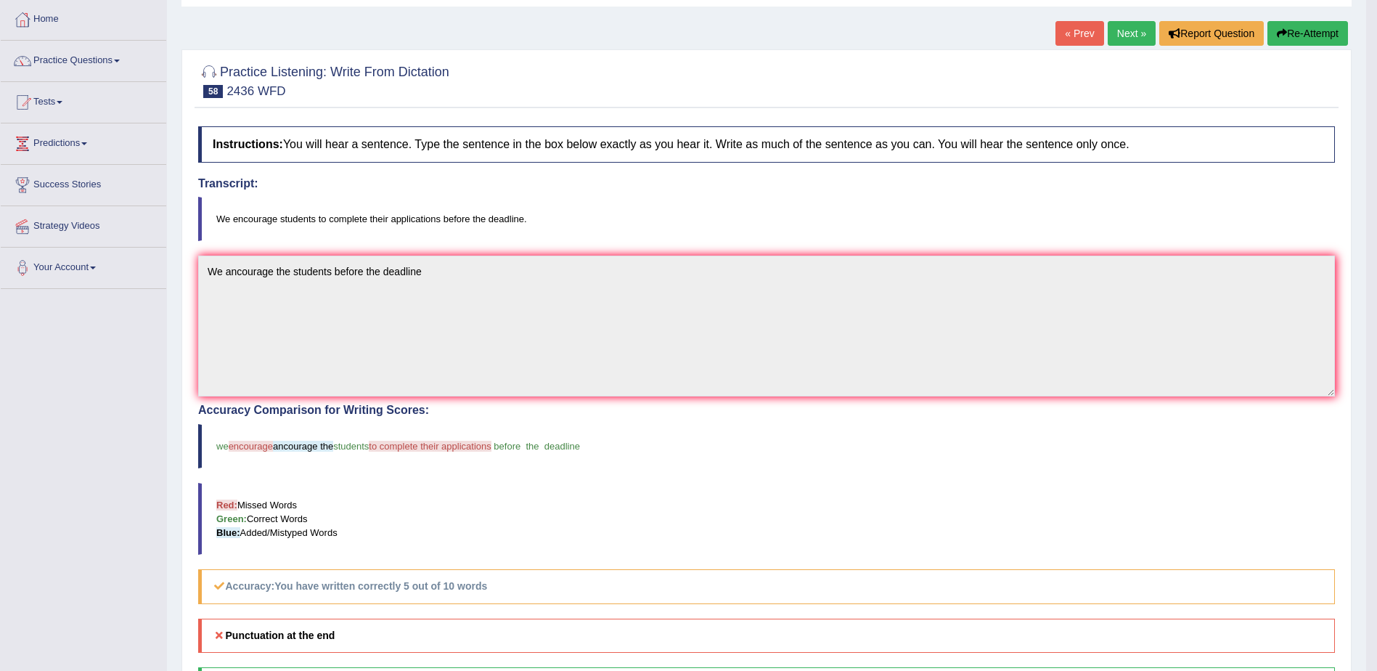
click at [1123, 30] on link "Next »" at bounding box center [1132, 33] width 48 height 25
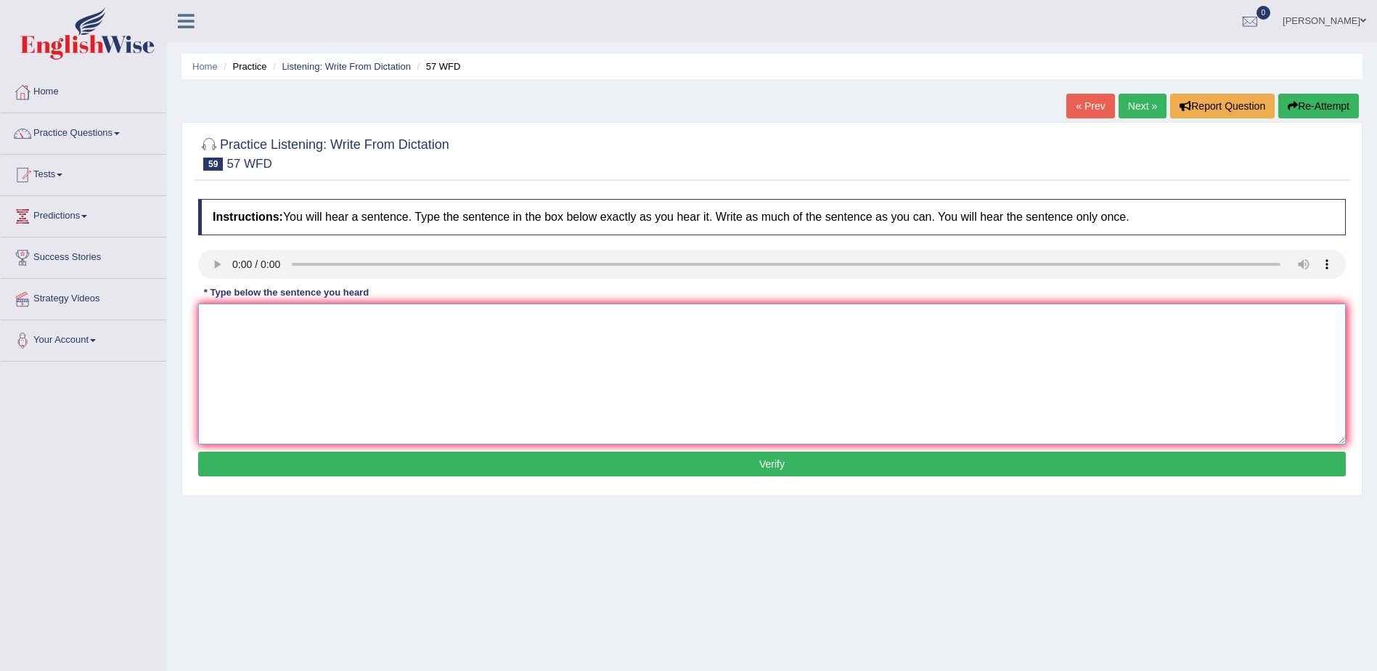
click at [240, 333] on textarea at bounding box center [772, 374] width 1148 height 141
click at [245, 335] on textarea at bounding box center [772, 374] width 1148 height 141
click at [351, 319] on textarea "Research show the equal knowlege" at bounding box center [772, 374] width 1148 height 141
click at [354, 319] on textarea "Research show the equal knowlege" at bounding box center [772, 374] width 1148 height 141
click at [394, 321] on textarea "Research show the equal knowlenge" at bounding box center [772, 374] width 1148 height 141
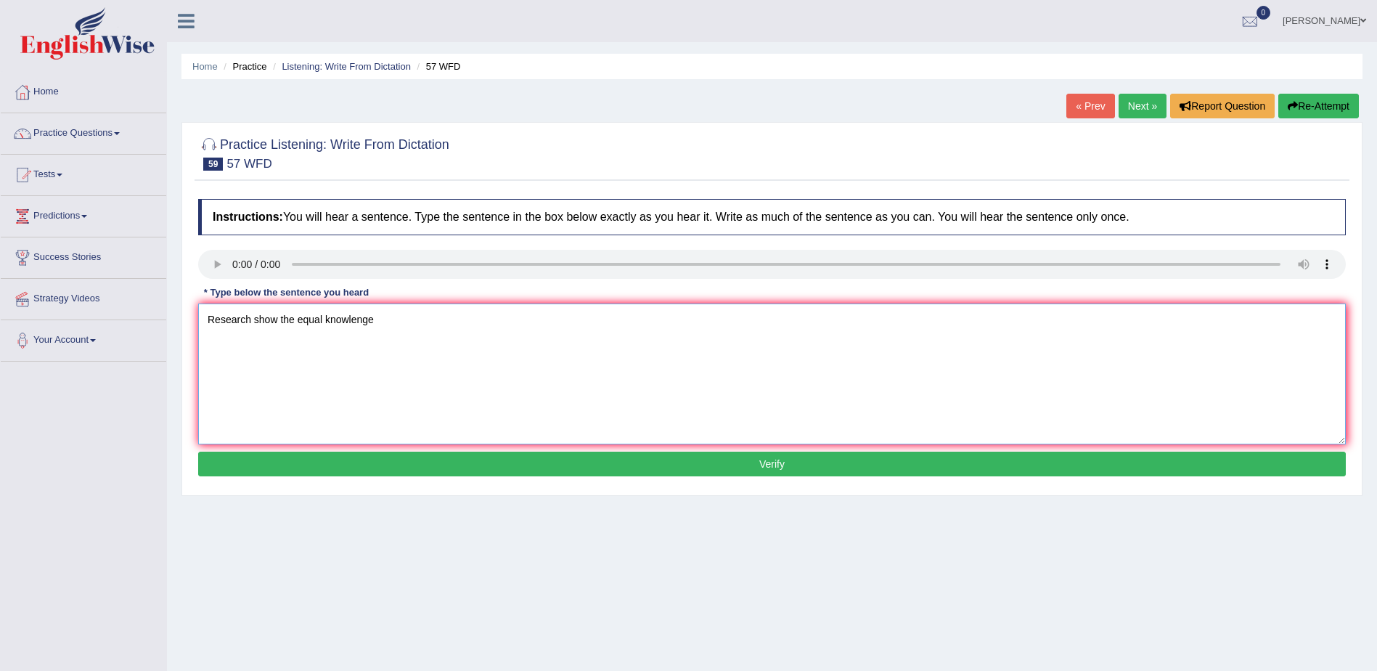
click at [294, 318] on textarea "Research show the equal knowlenge" at bounding box center [772, 374] width 1148 height 141
click at [386, 317] on textarea "Research show are equal knowlenge" at bounding box center [772, 374] width 1148 height 141
type textarea "Research show are equal knowlenge and conectivity."
click at [652, 463] on button "Verify" at bounding box center [772, 464] width 1148 height 25
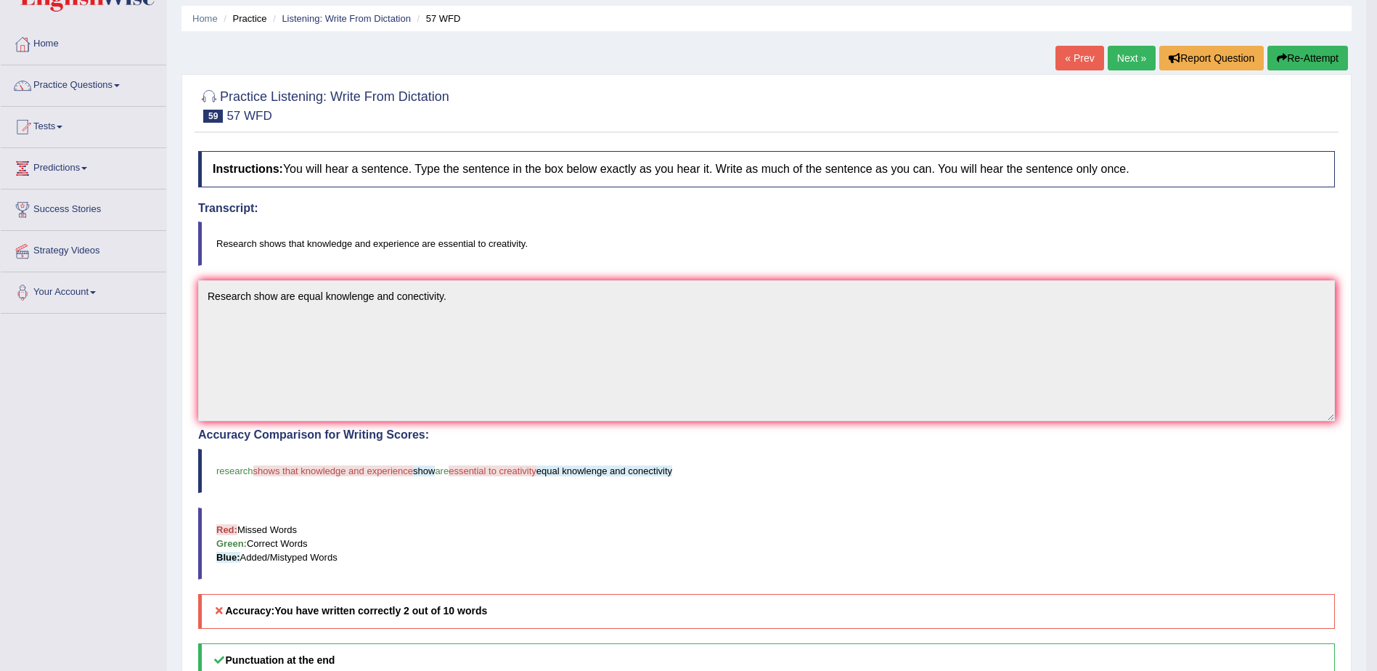
scroll to position [73, 0]
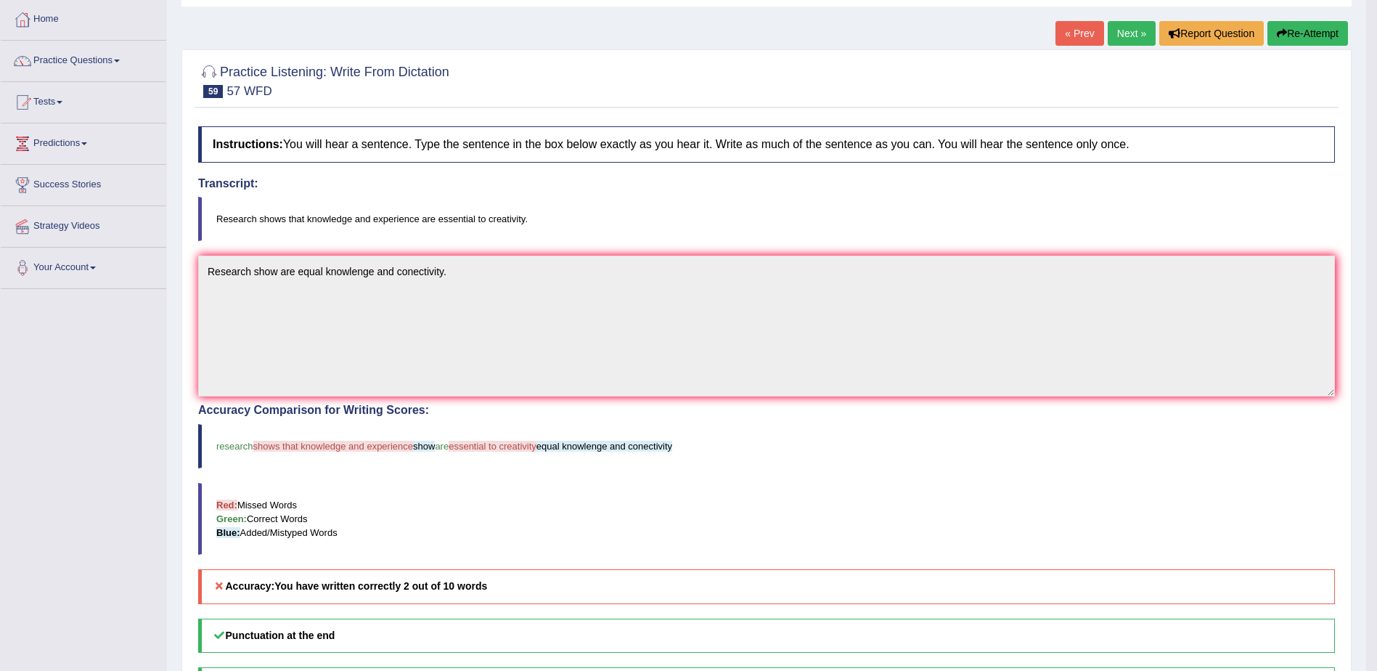
click at [1116, 33] on link "Next »" at bounding box center [1132, 33] width 48 height 25
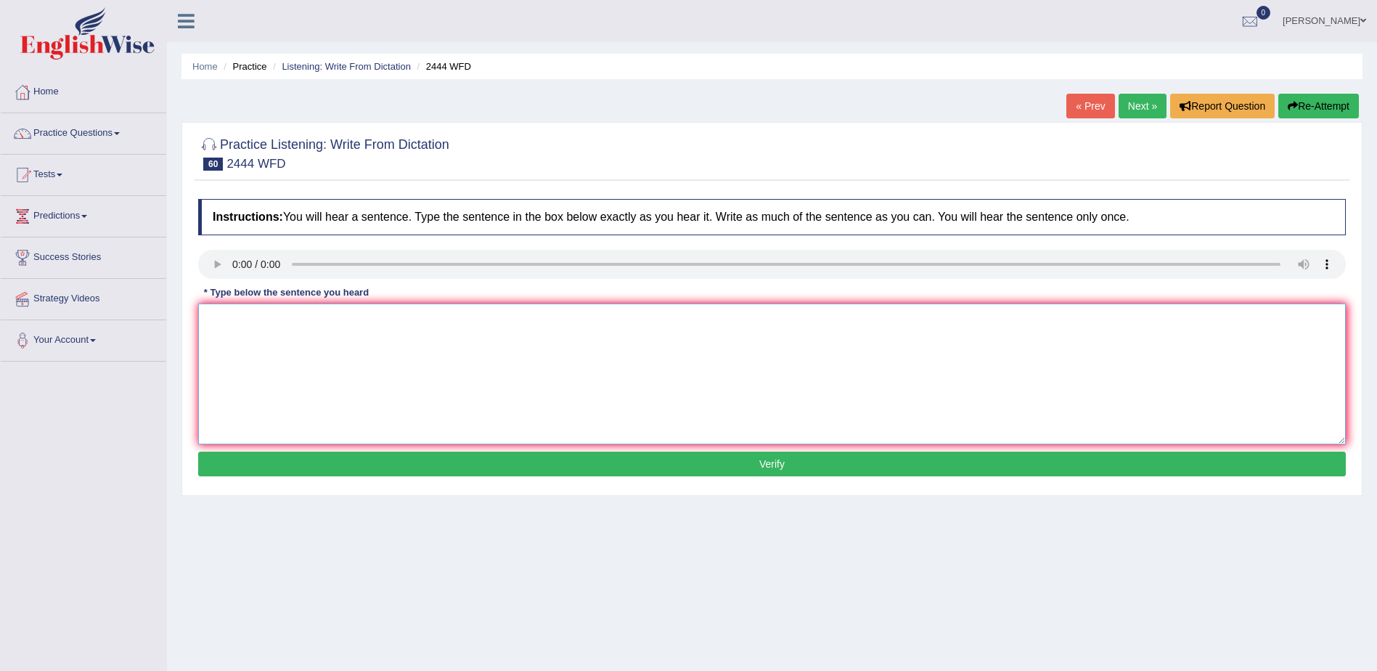
click at [281, 360] on textarea at bounding box center [772, 374] width 1148 height 141
click at [269, 318] on textarea "The residents hall is closed hire by the end of semister." at bounding box center [772, 374] width 1148 height 141
type textarea "The residents hall is closed hire by the end of semister."
click at [786, 463] on button "Verify" at bounding box center [772, 464] width 1148 height 25
